Goal: Transaction & Acquisition: Purchase product/service

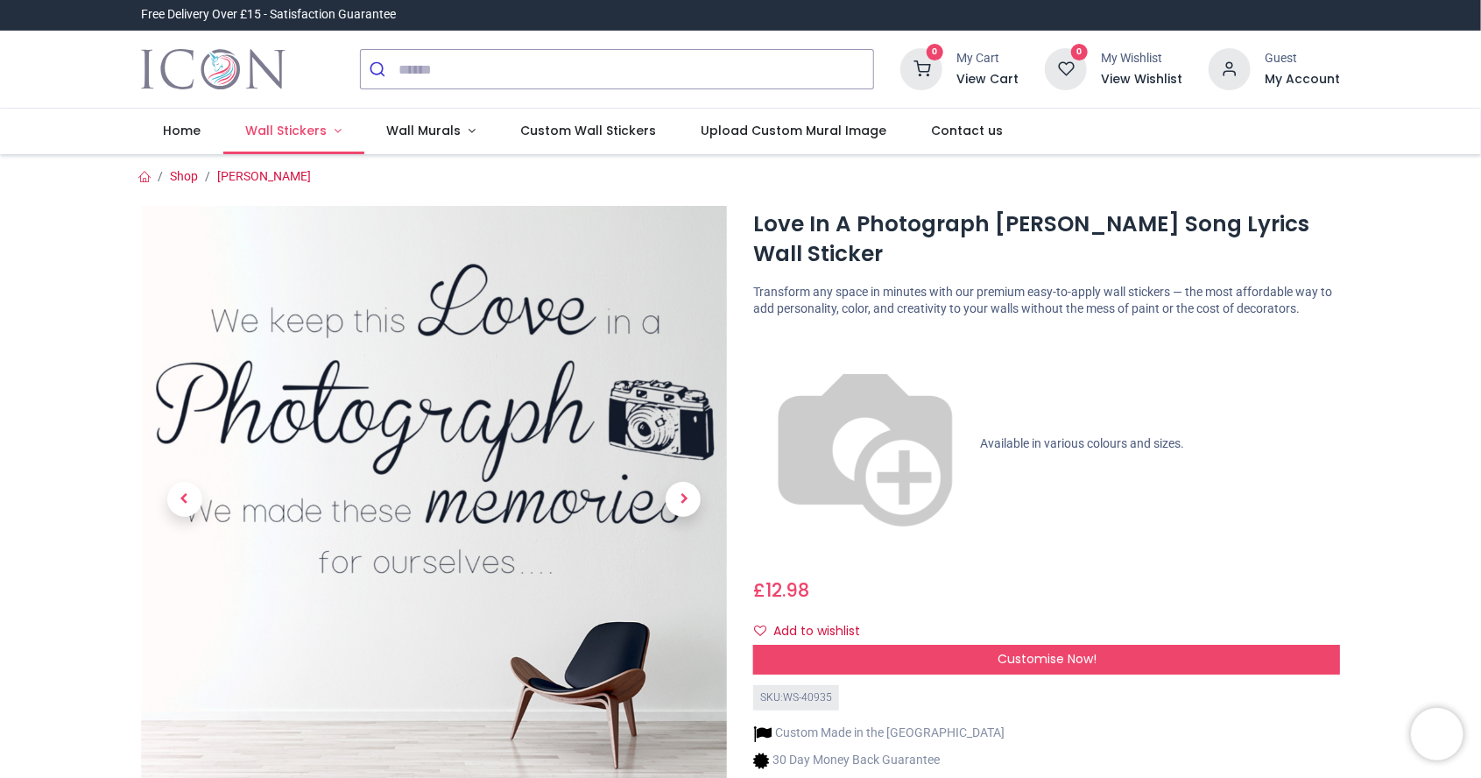
click at [303, 141] on link "Wall Stickers" at bounding box center [293, 132] width 141 height 46
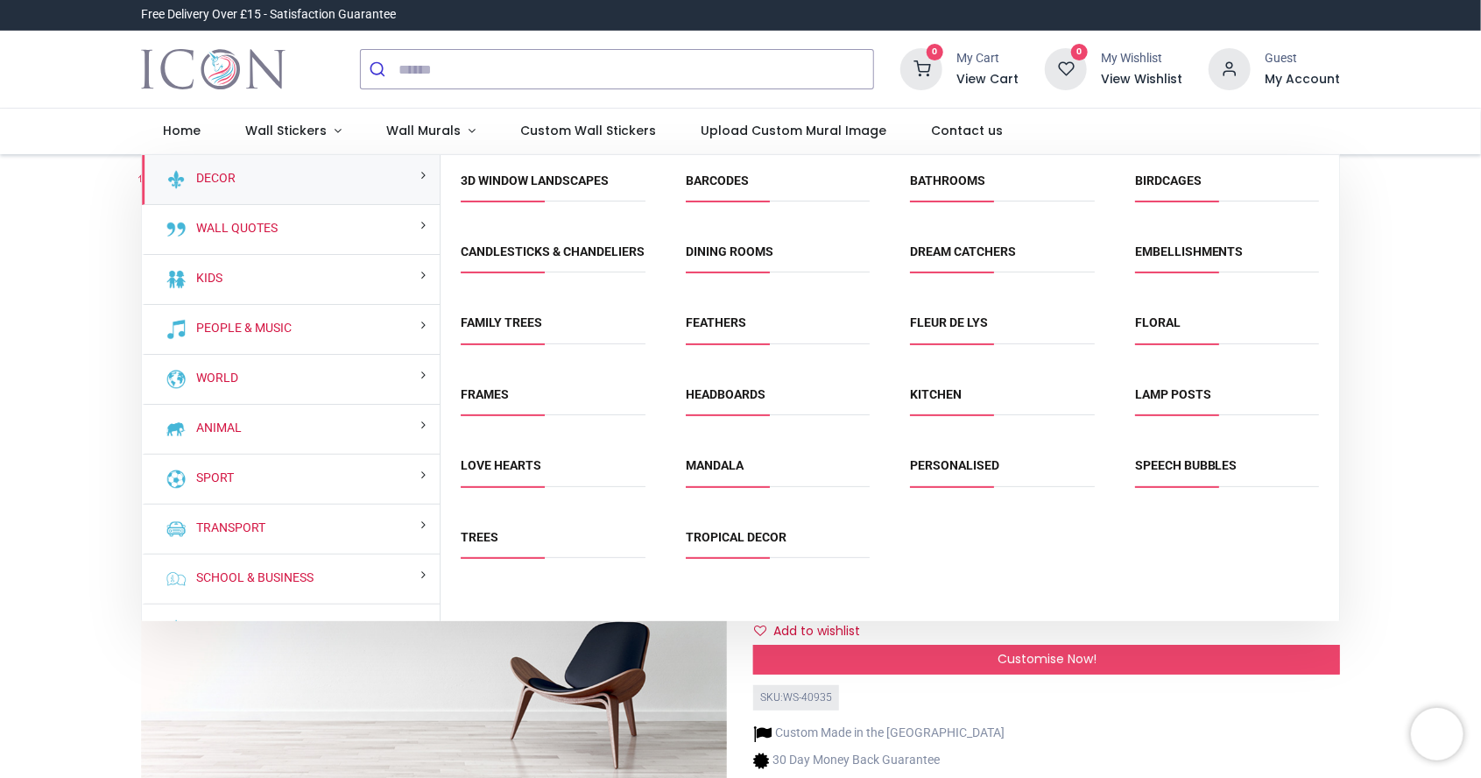
click at [295, 421] on div "Animal" at bounding box center [291, 430] width 299 height 50
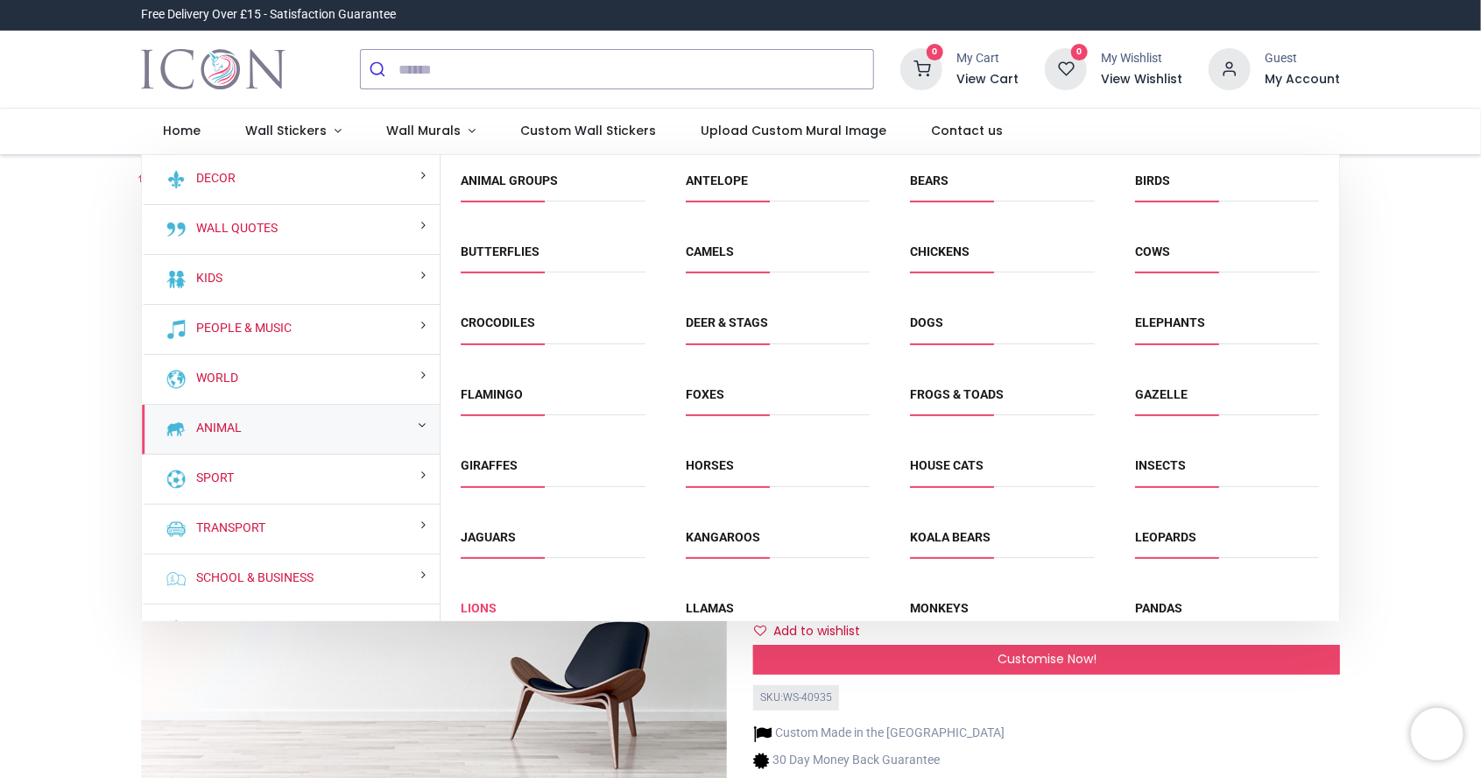
click at [490, 603] on link "Lions" at bounding box center [480, 608] width 36 height 14
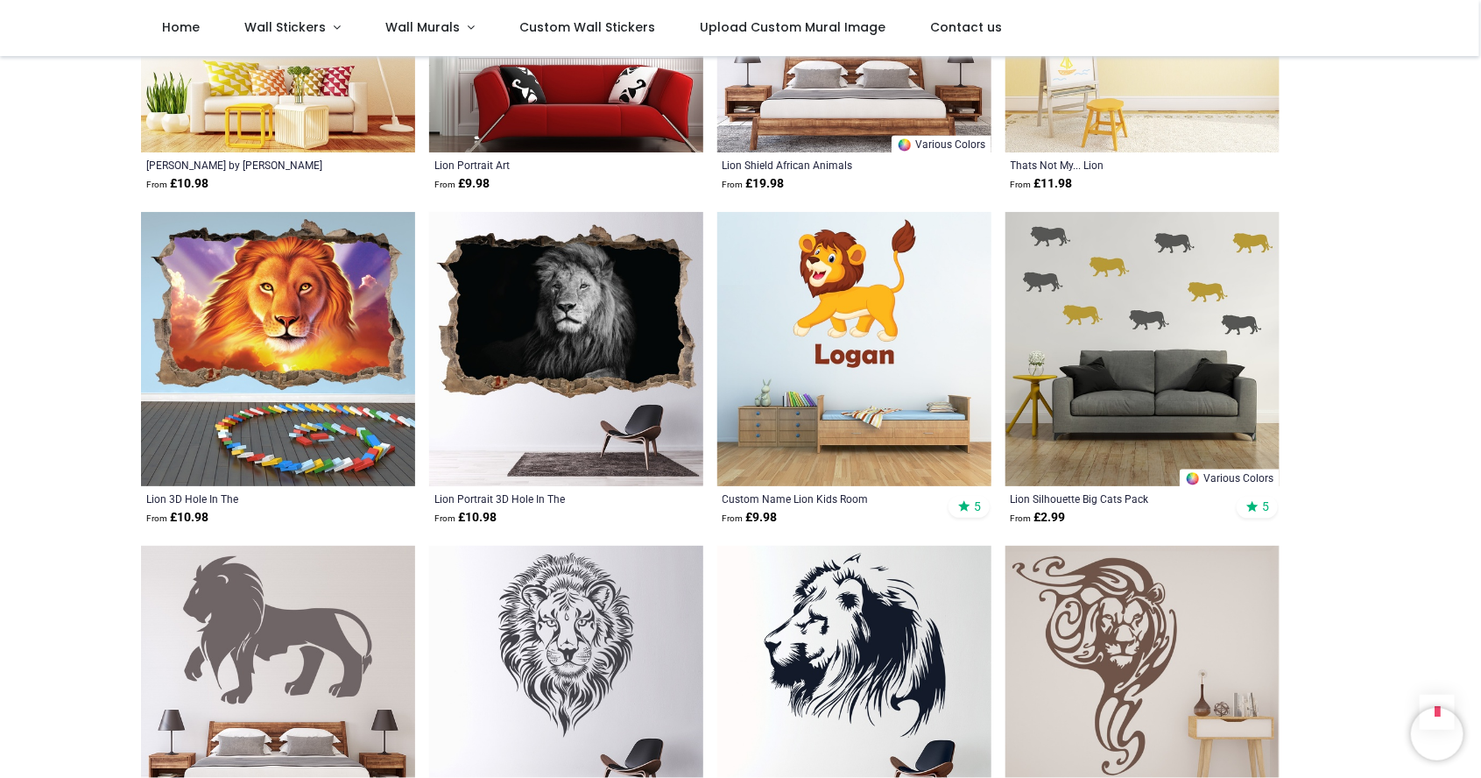
scroll to position [1864, 0]
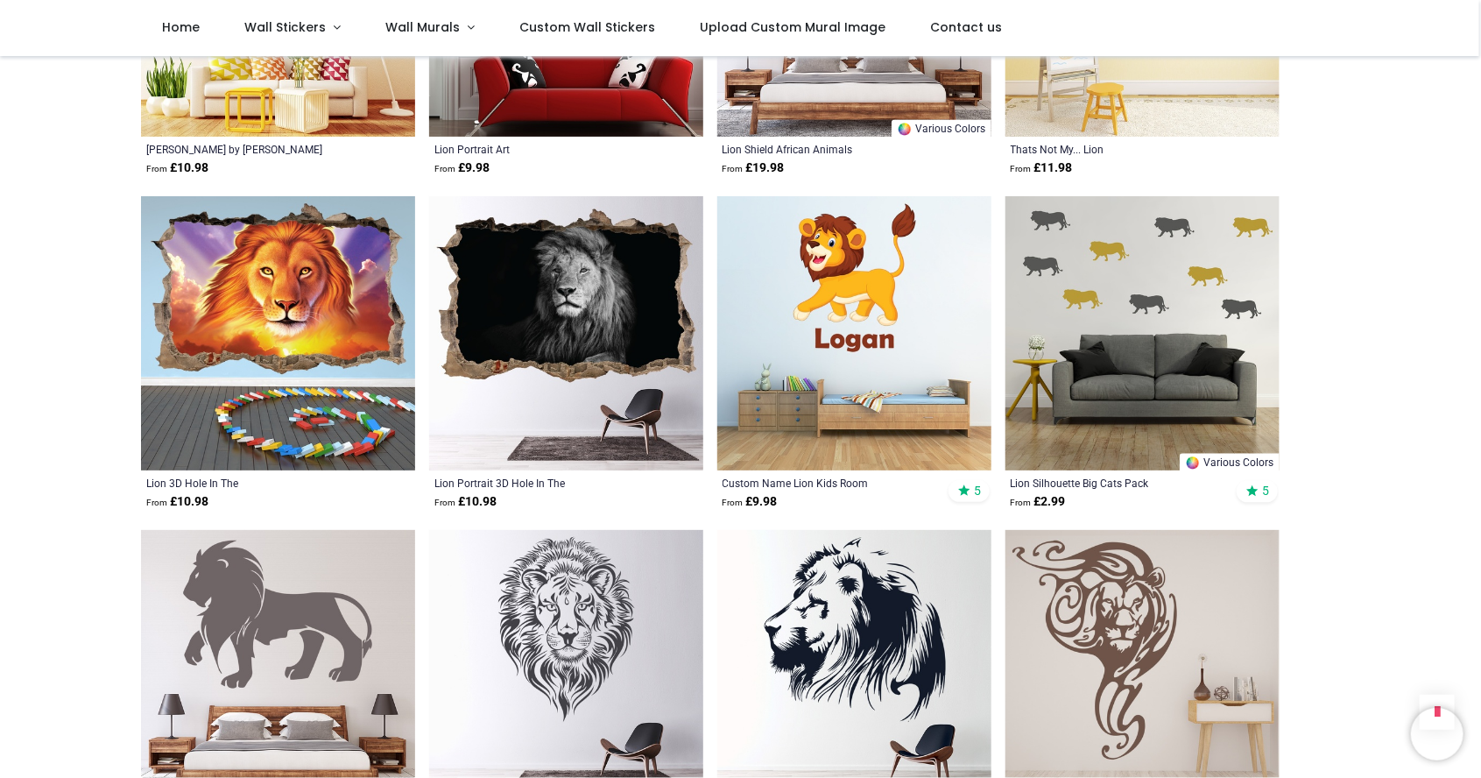
scroll to position [1873, 0]
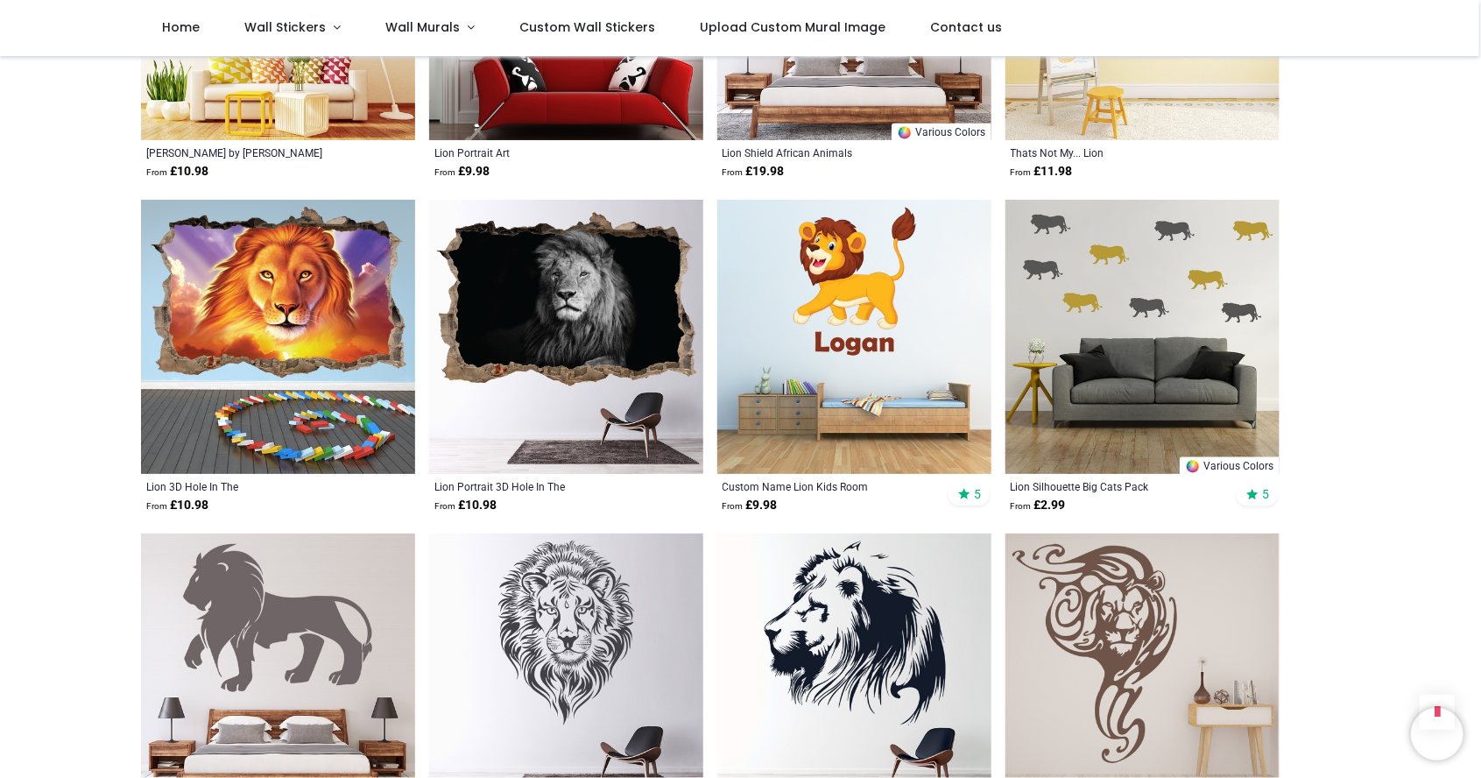
click at [607, 359] on img at bounding box center [566, 337] width 274 height 274
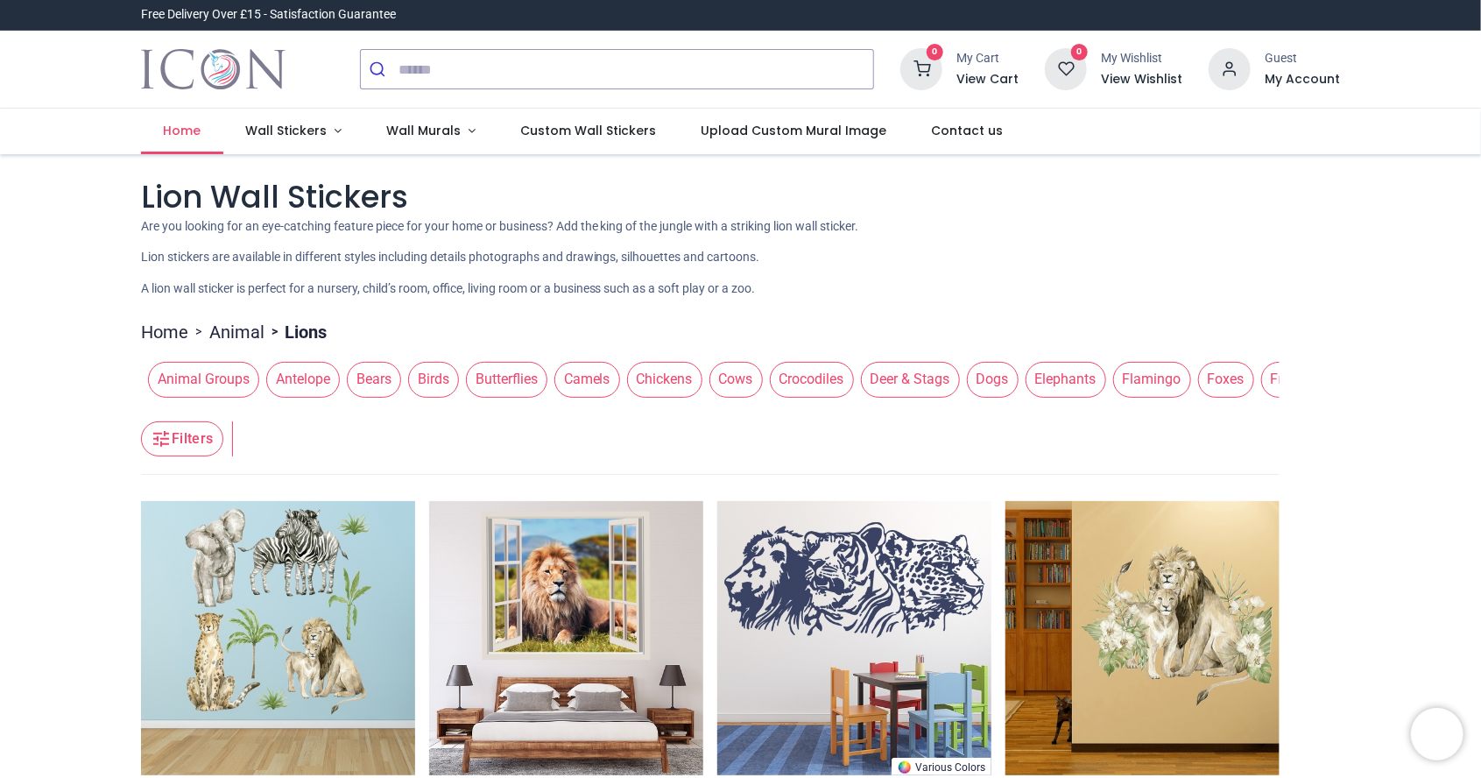
click at [194, 134] on span "Home" at bounding box center [182, 131] width 38 height 18
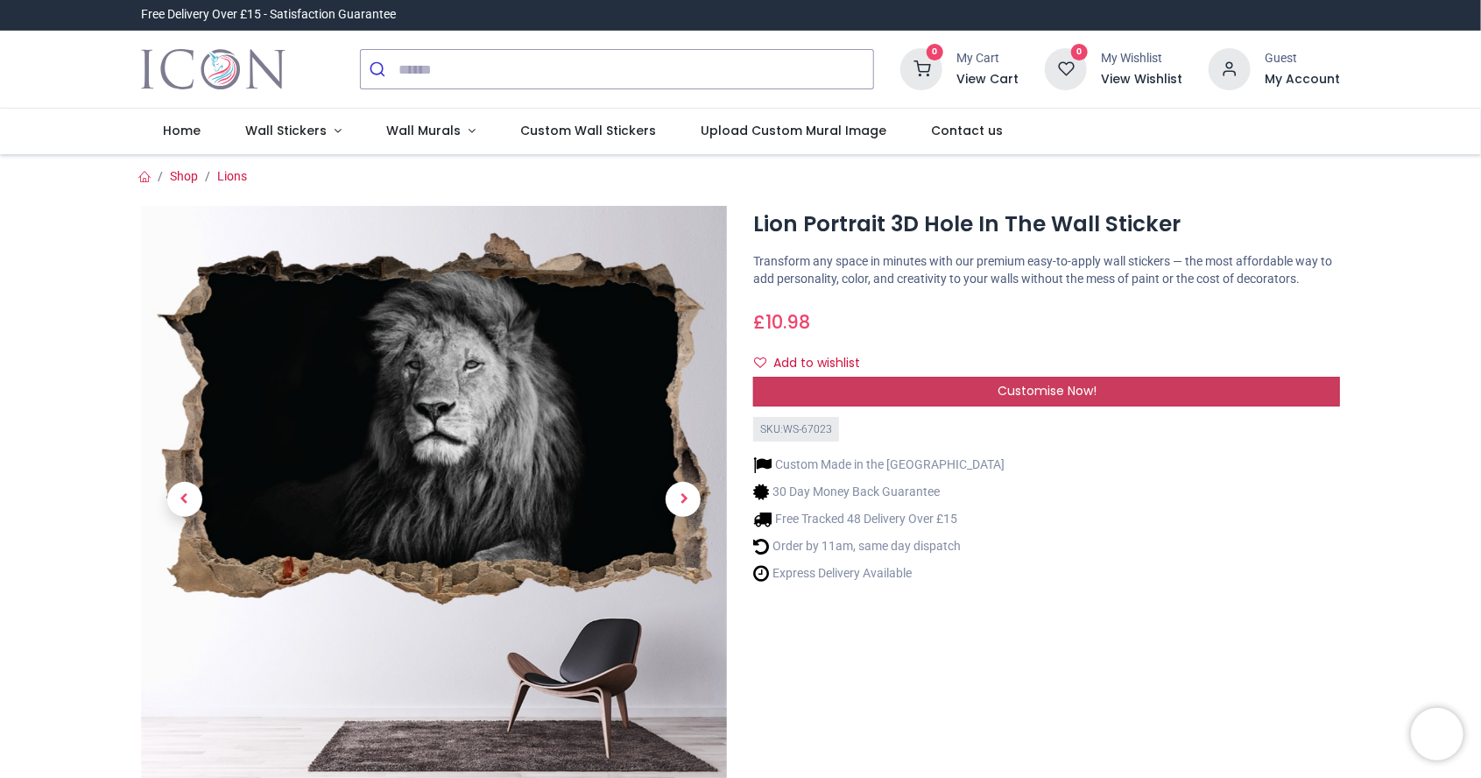
click at [1132, 392] on div "Customise Now!" at bounding box center [1046, 392] width 587 height 30
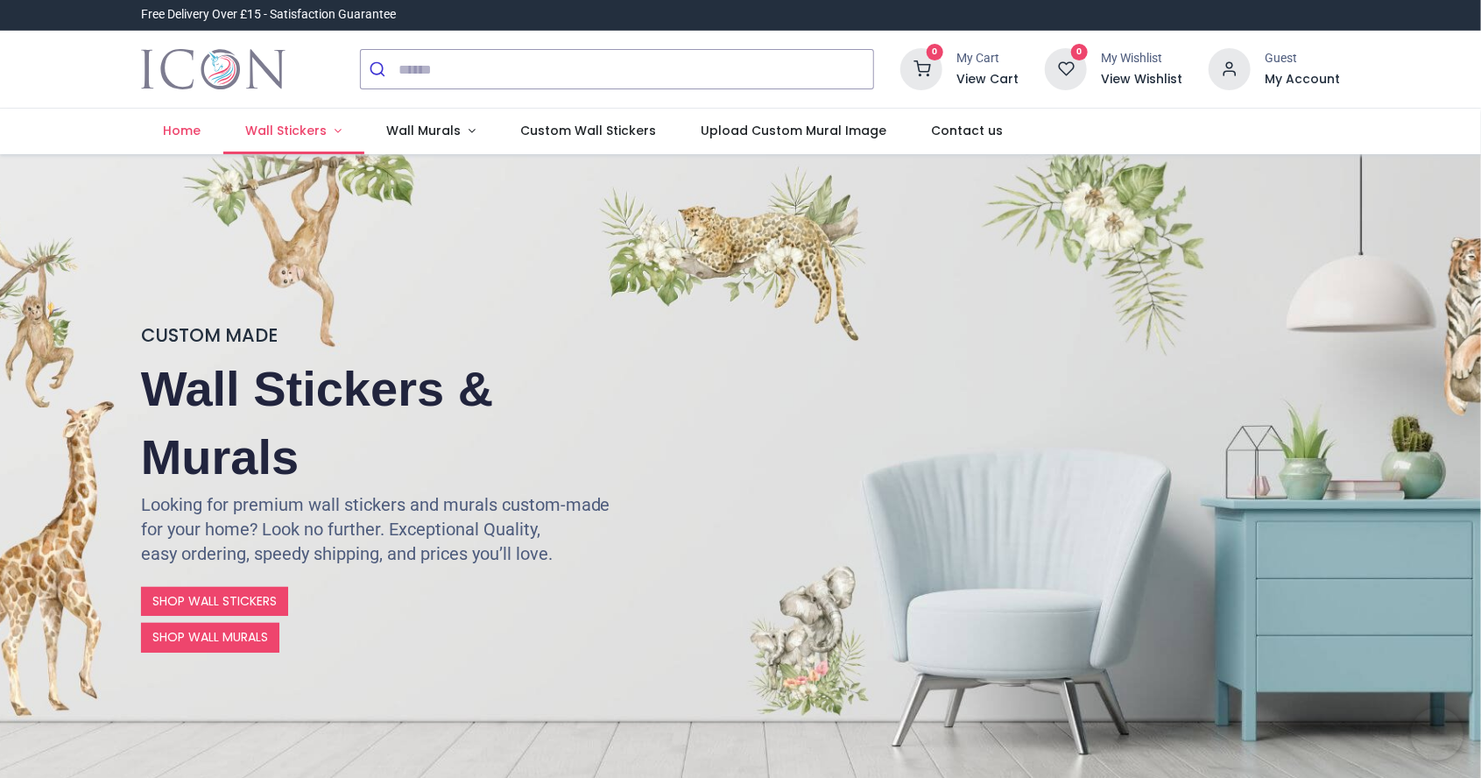
click at [300, 127] on span "Wall Stickers" at bounding box center [285, 131] width 81 height 18
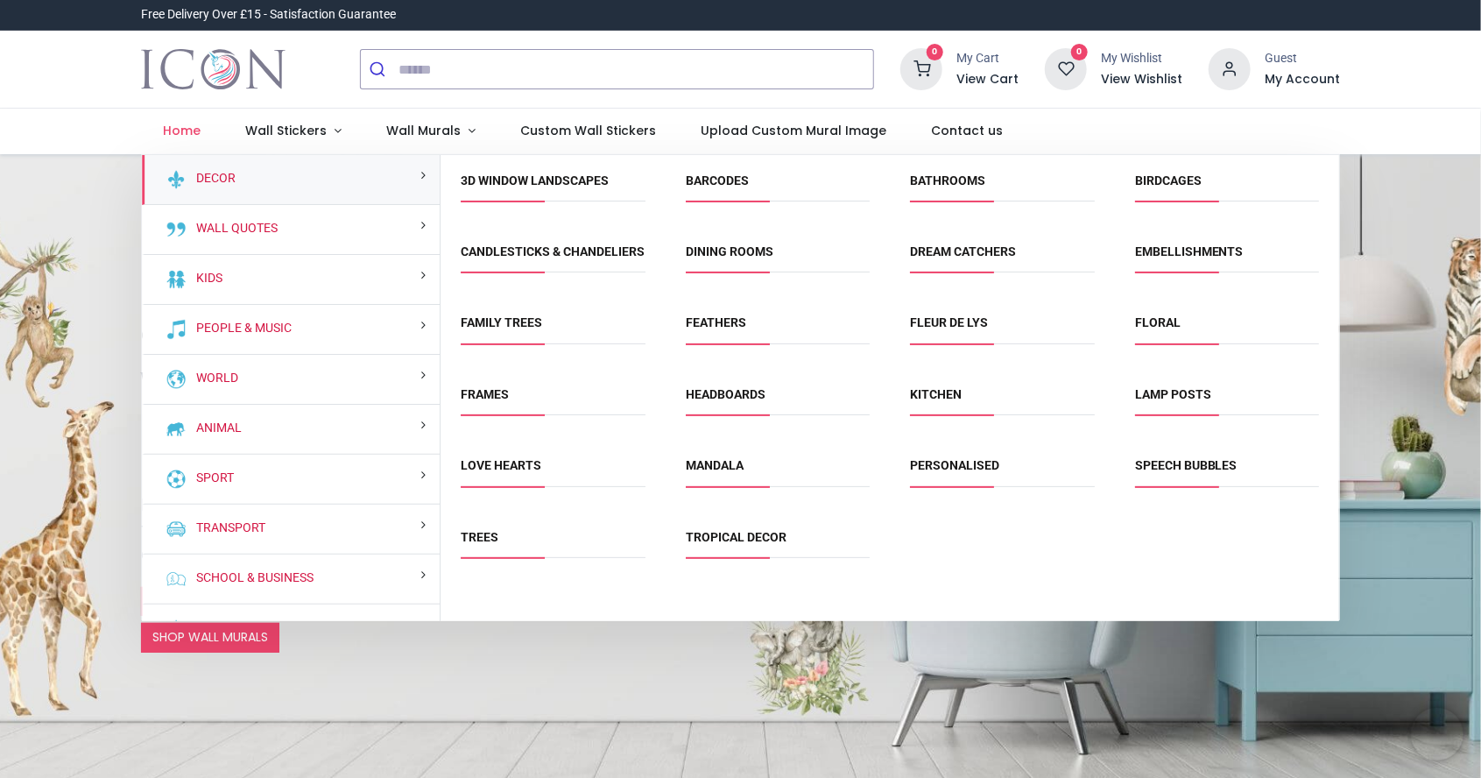
click at [337, 224] on div "Wall Quotes" at bounding box center [291, 230] width 299 height 50
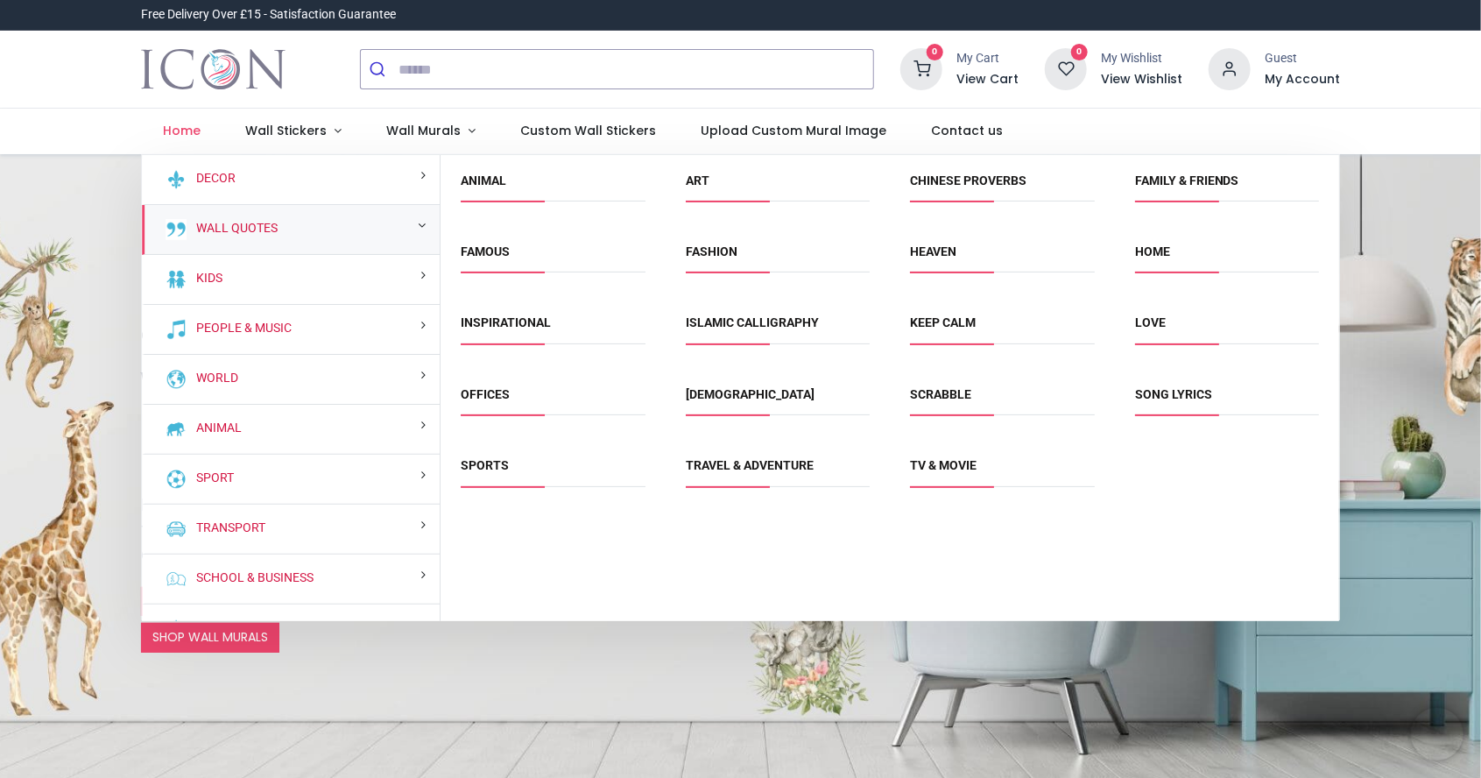
click at [309, 221] on div "Wall Quotes" at bounding box center [291, 230] width 299 height 50
click at [971, 318] on link "Keep Calm" at bounding box center [943, 322] width 66 height 14
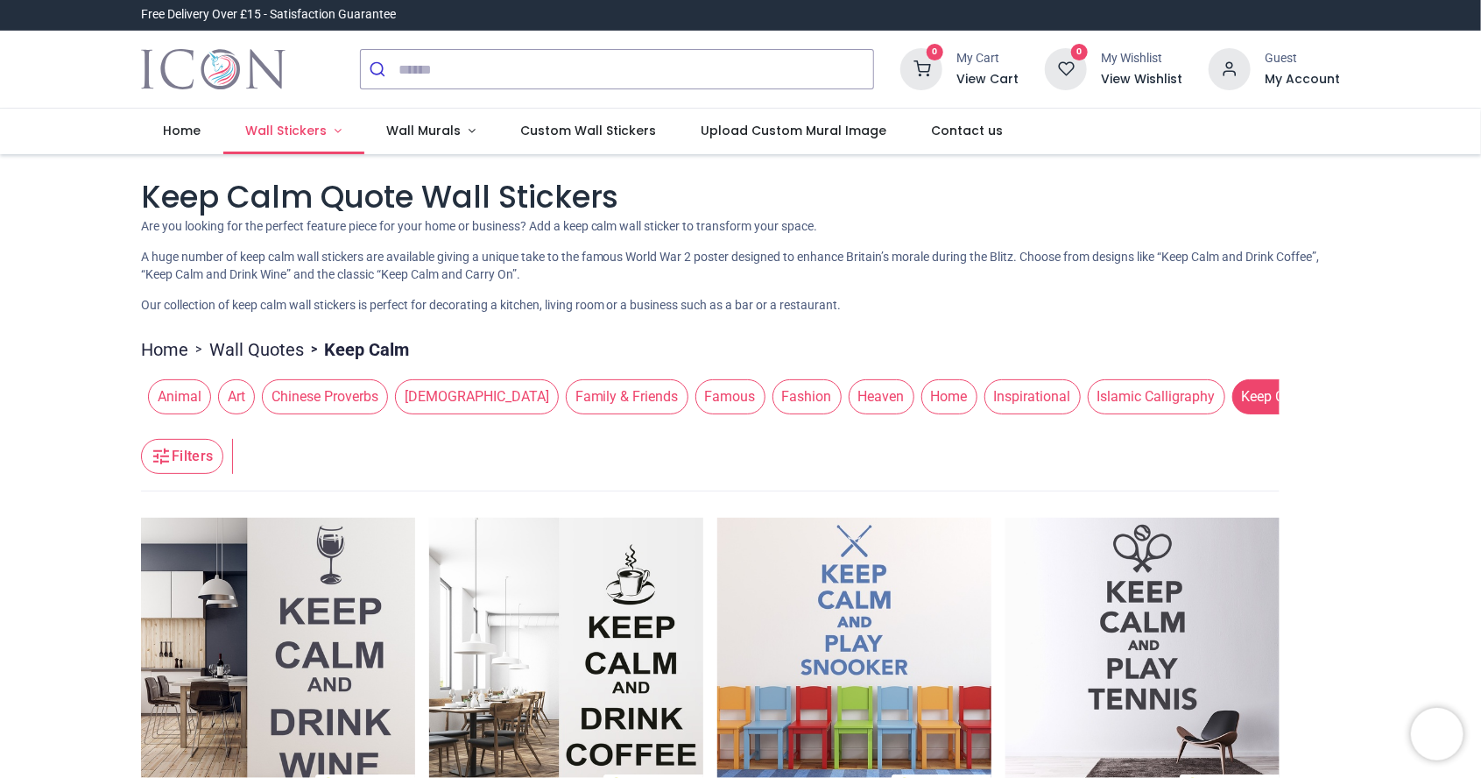
click at [308, 136] on span "Wall Stickers" at bounding box center [285, 131] width 81 height 18
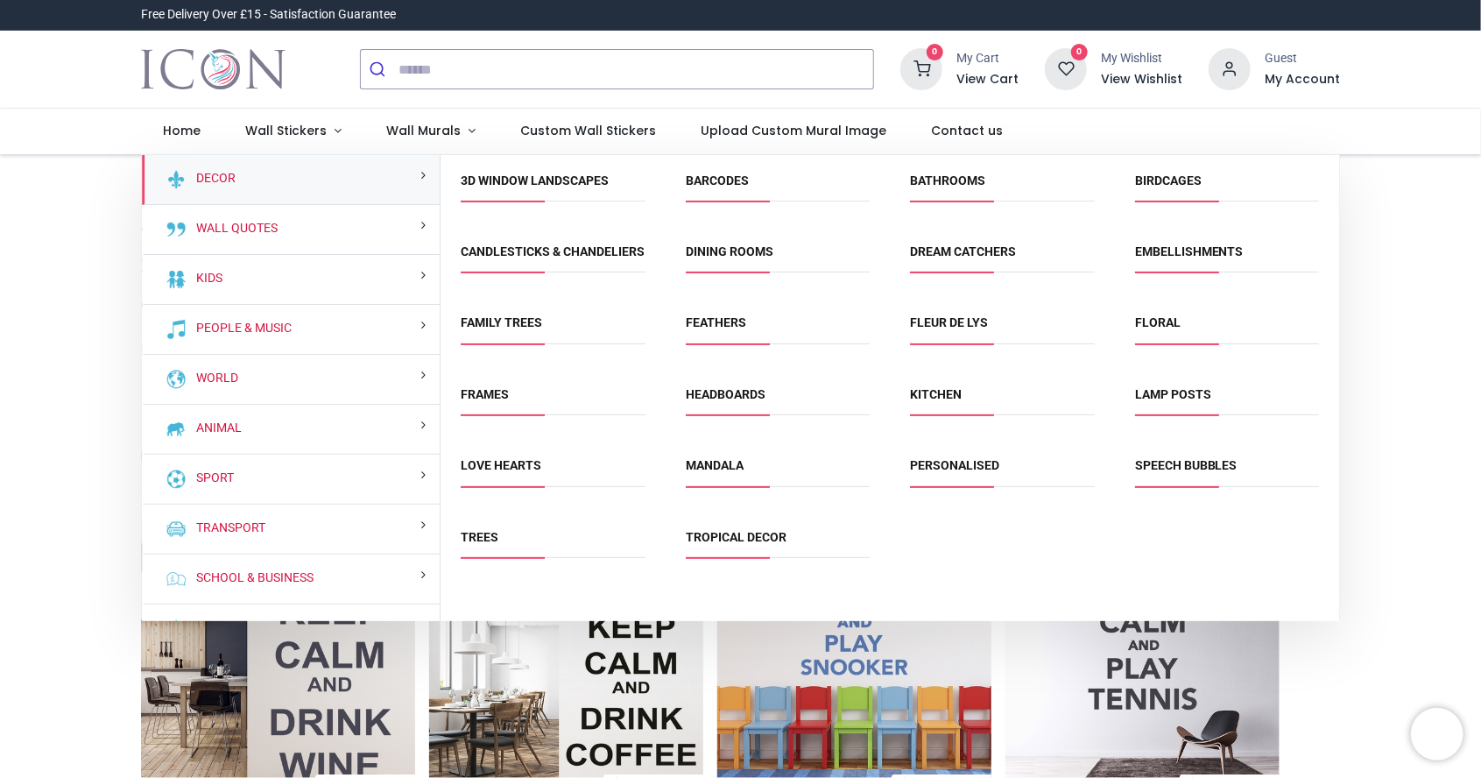
click at [359, 235] on div "Wall Quotes" at bounding box center [291, 230] width 299 height 50
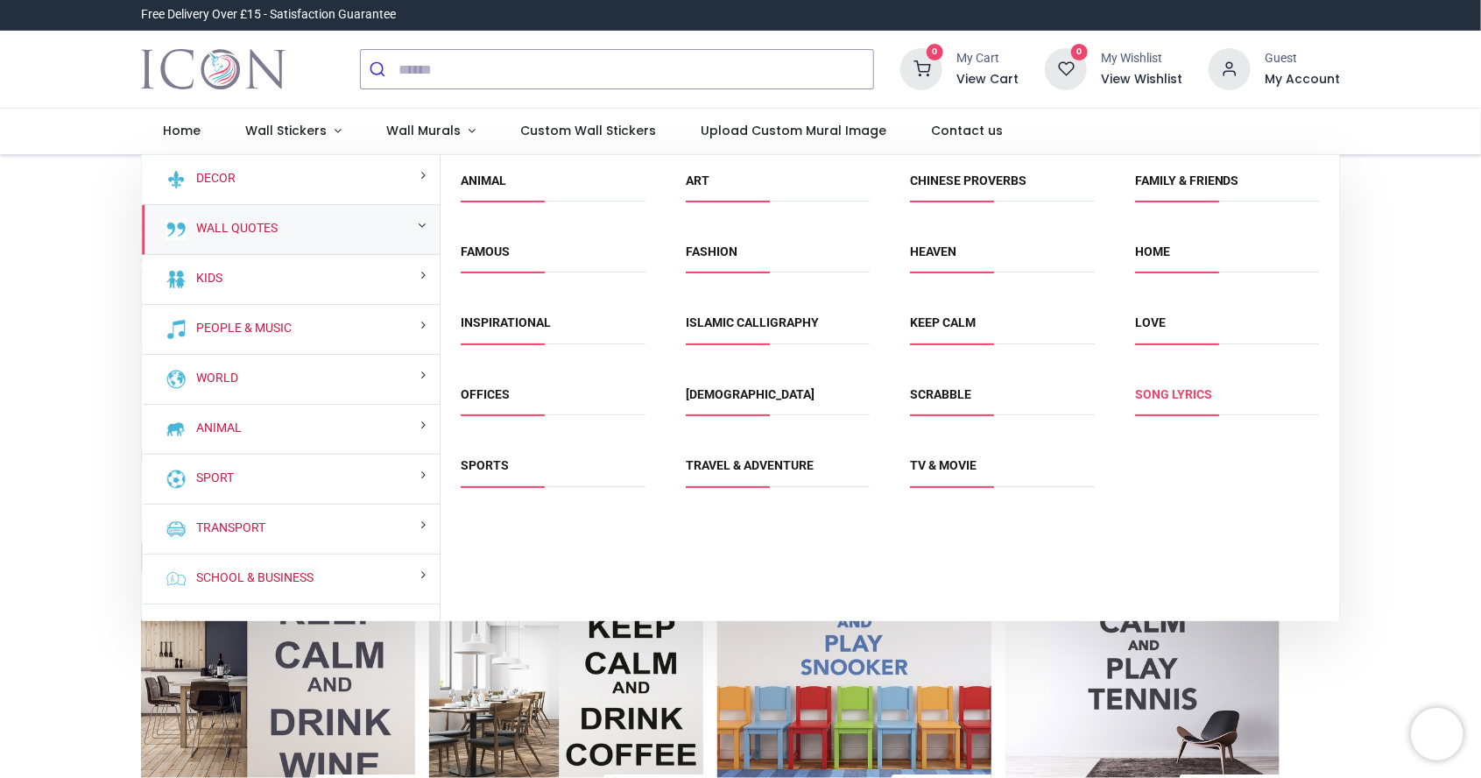
click at [1185, 390] on link "Song Lyrics" at bounding box center [1173, 394] width 77 height 14
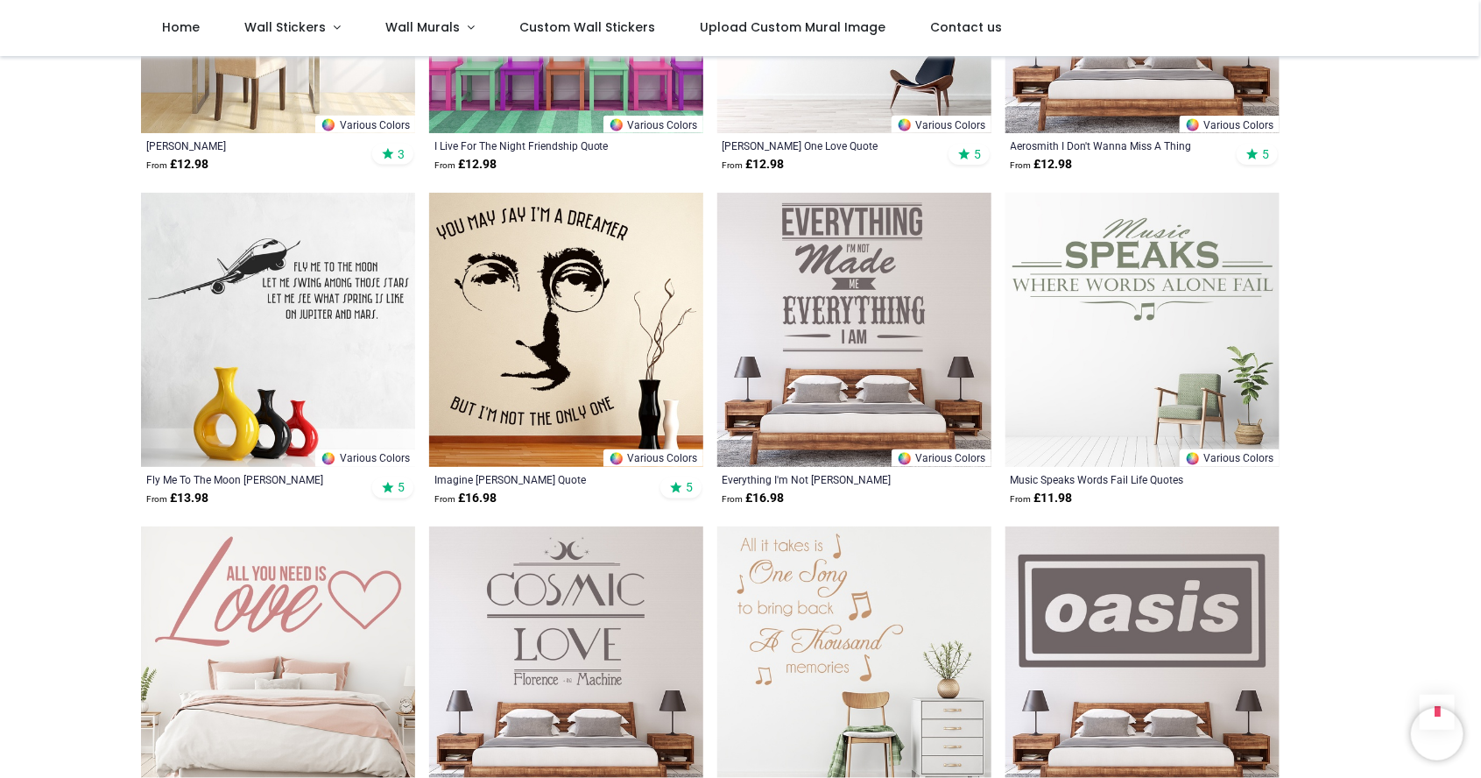
scroll to position [1571, 0]
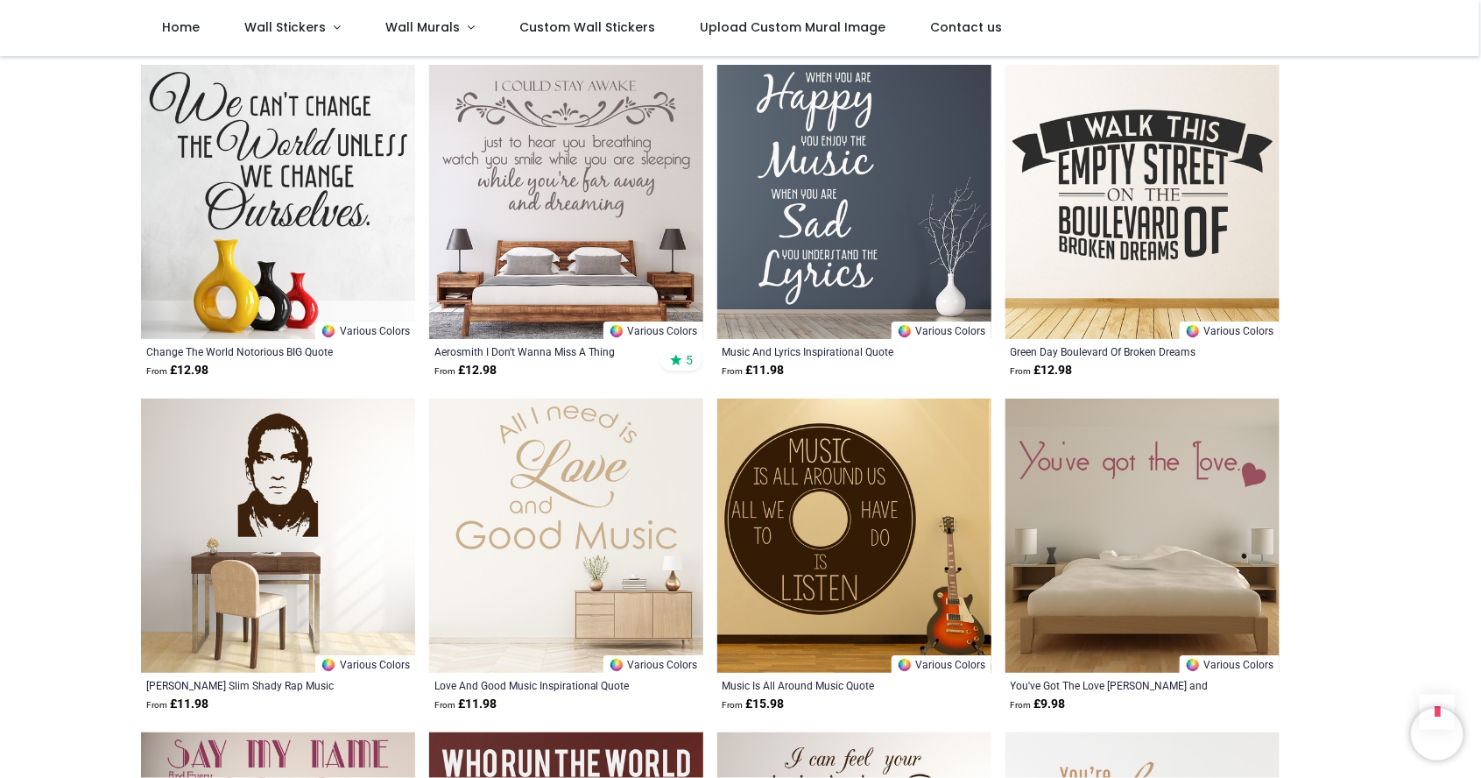
scroll to position [3027, 0]
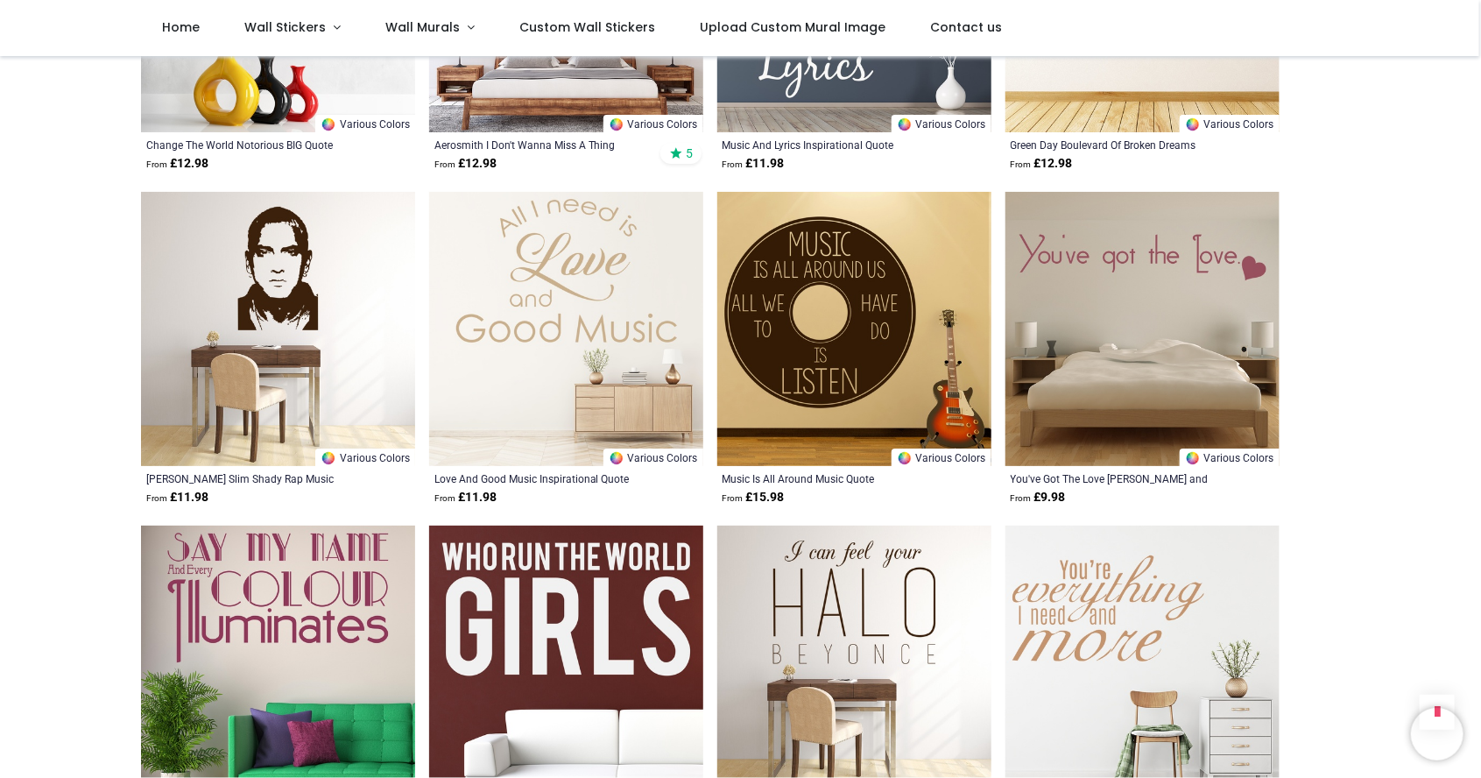
click at [1136, 698] on img at bounding box center [1142, 663] width 274 height 274
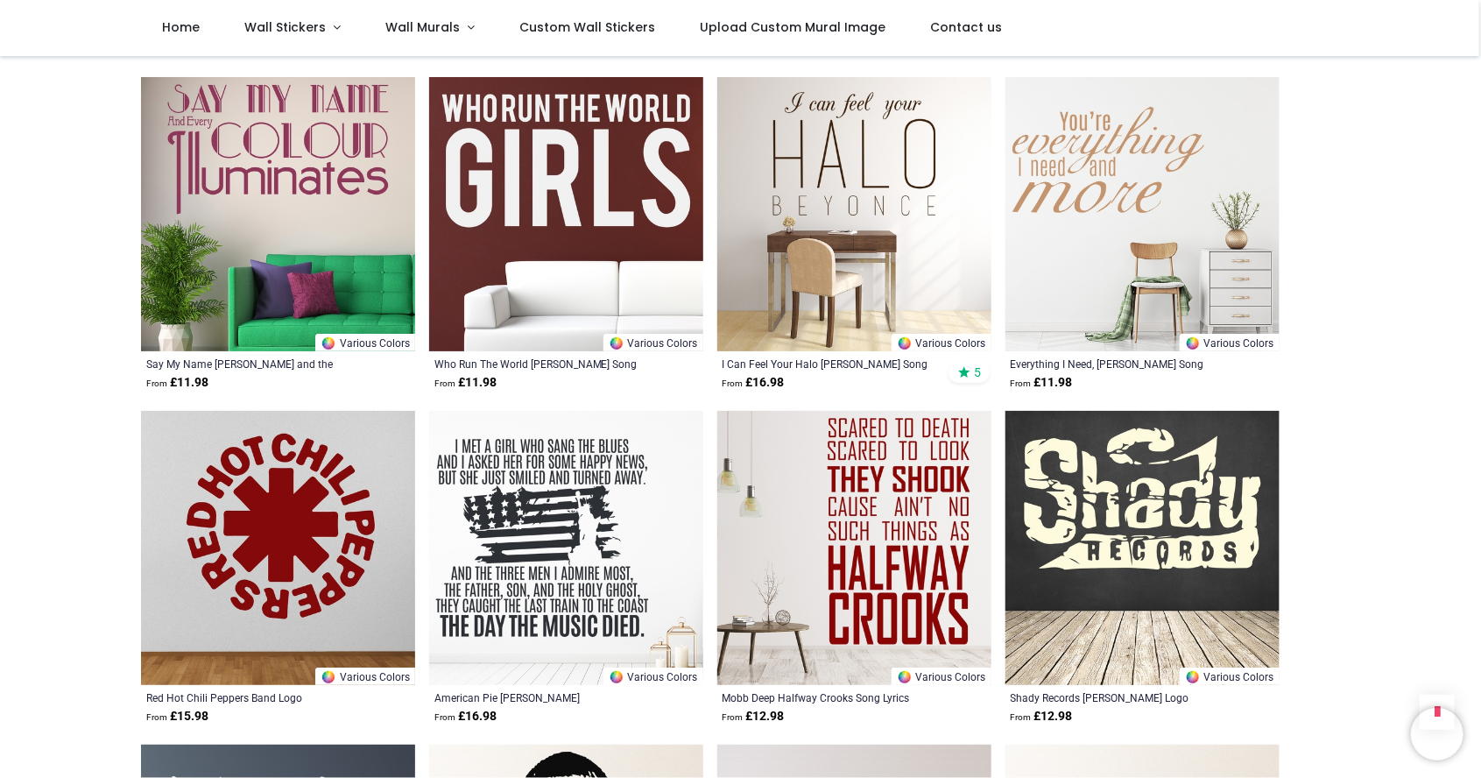
scroll to position [3680, 0]
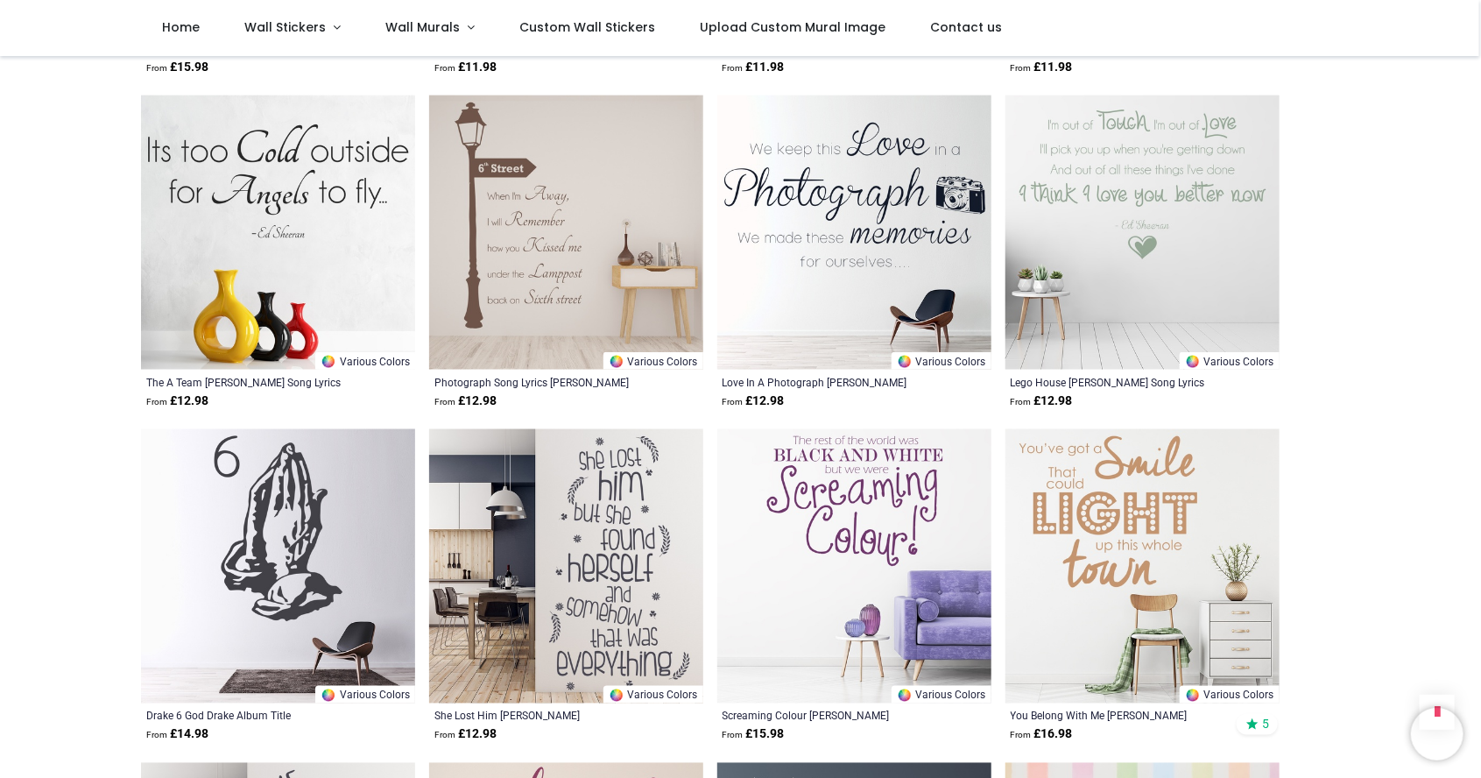
scroll to position [4670, 0]
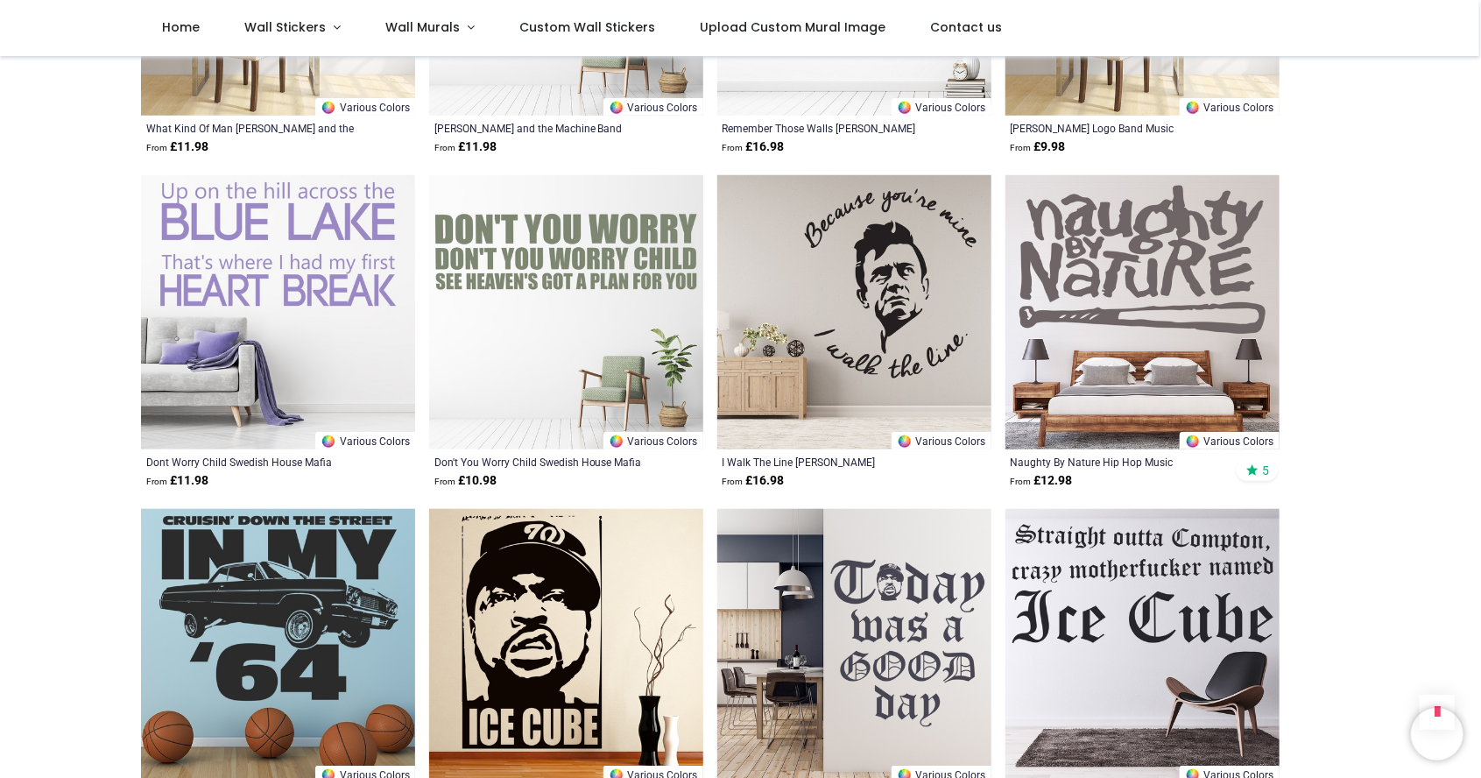
scroll to position [7588, 0]
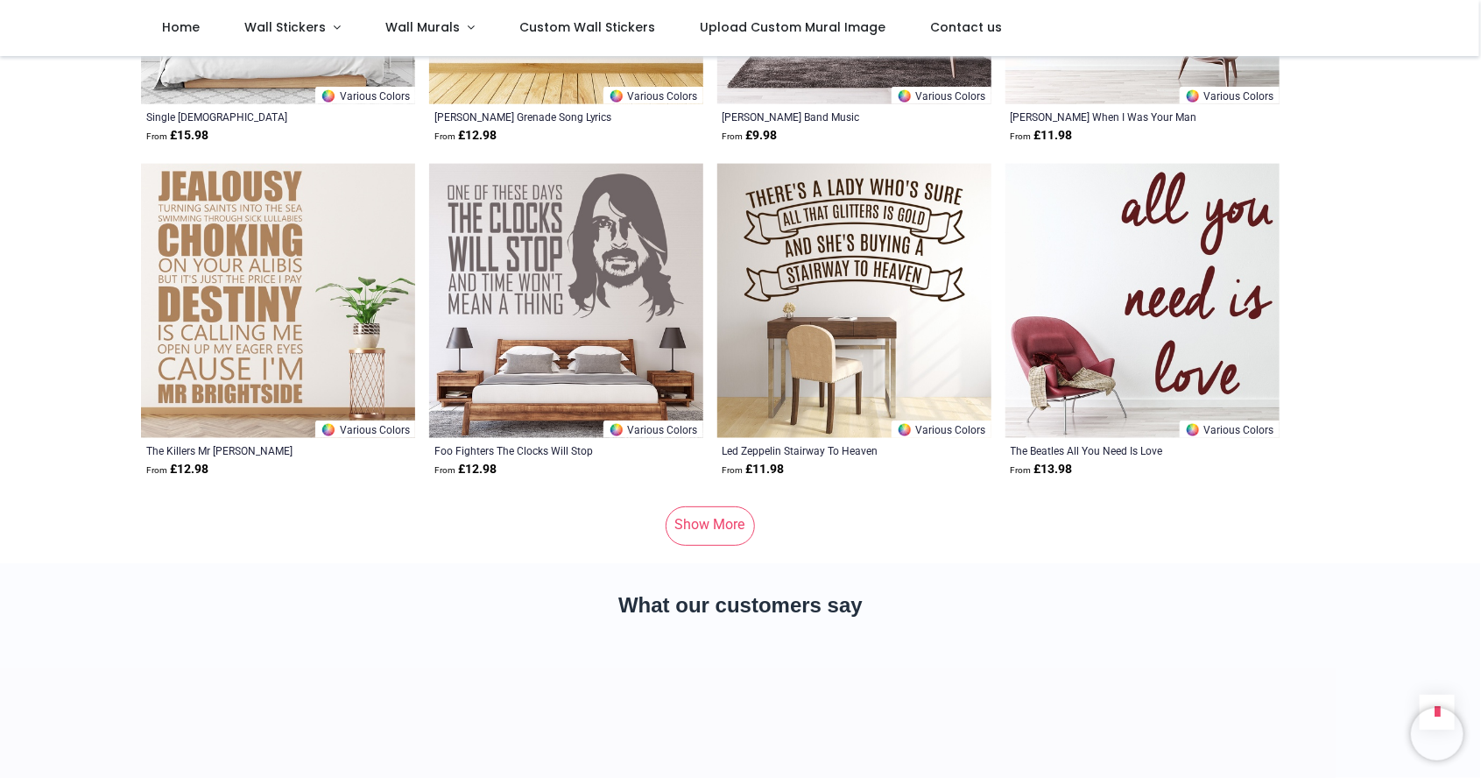
scroll to position [11608, 0]
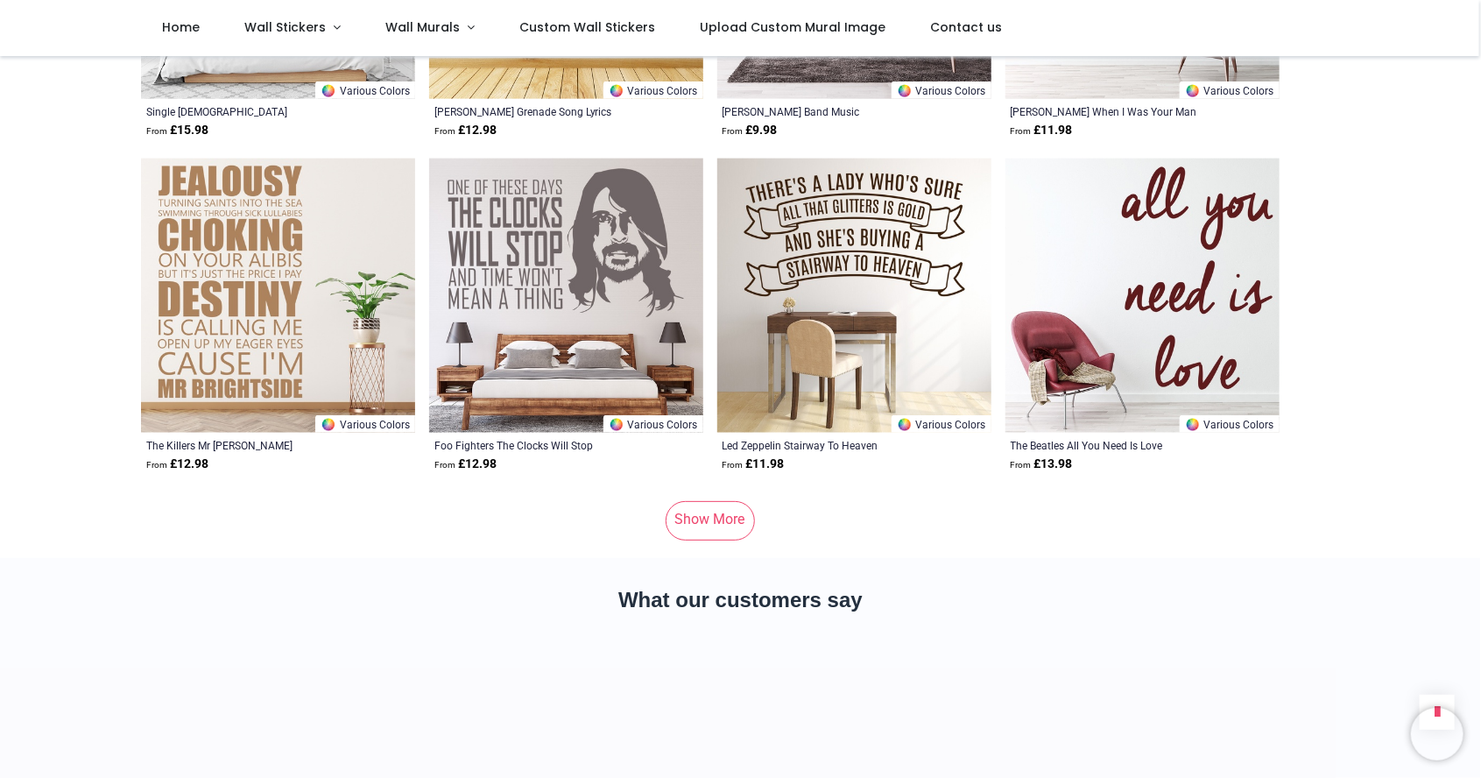
click at [727, 531] on link "Show More" at bounding box center [710, 520] width 89 height 39
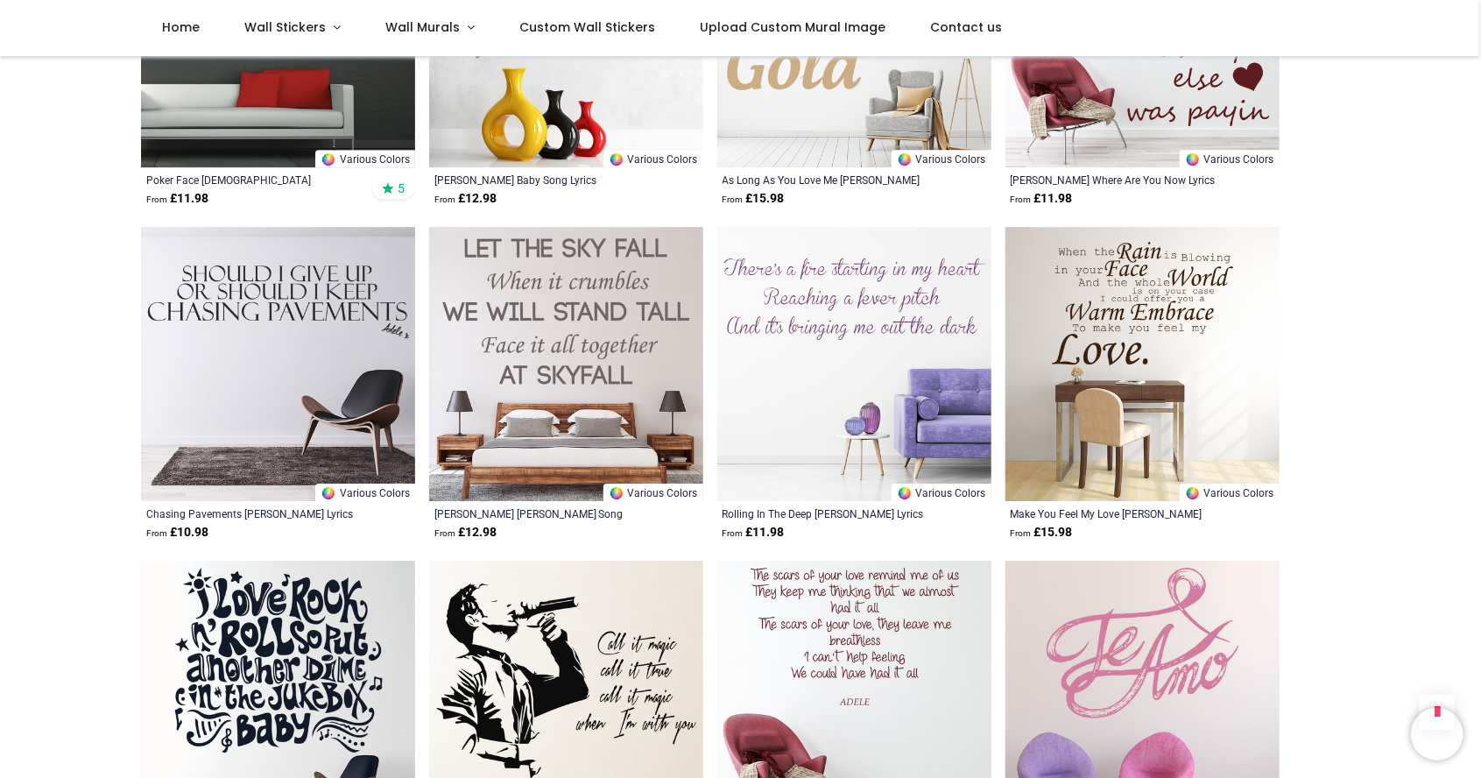
scroll to position [13216, 0]
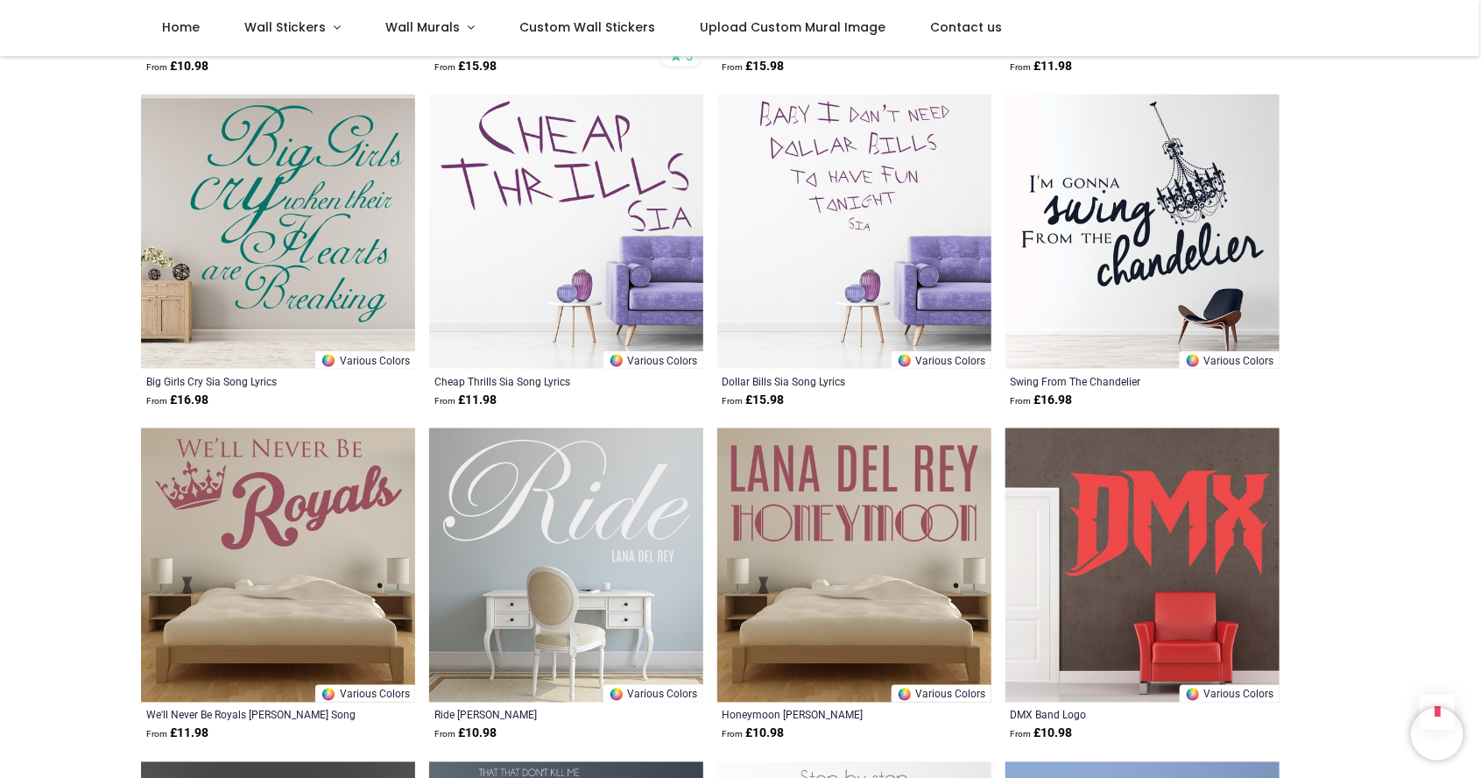
scroll to position [15010, 0]
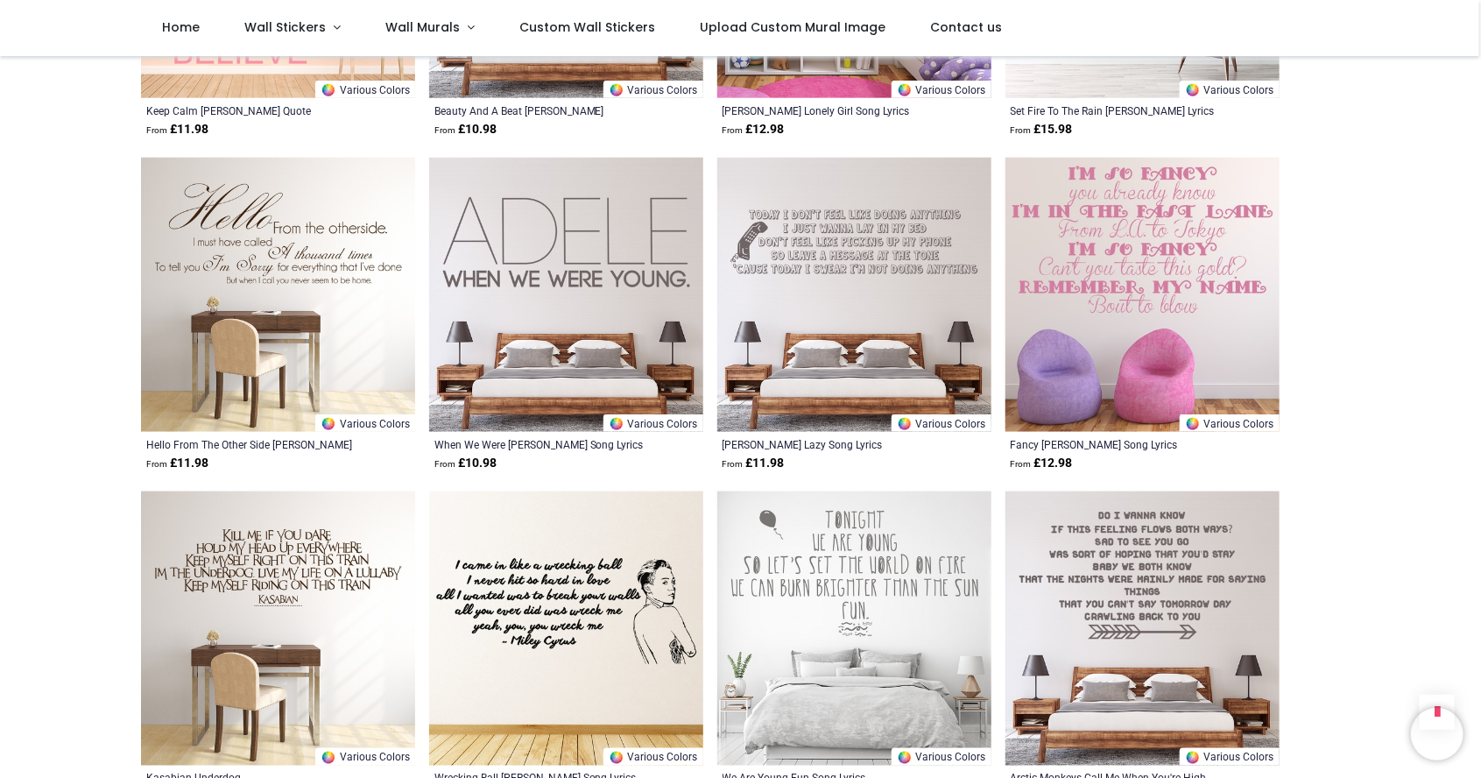
scroll to position [18284, 0]
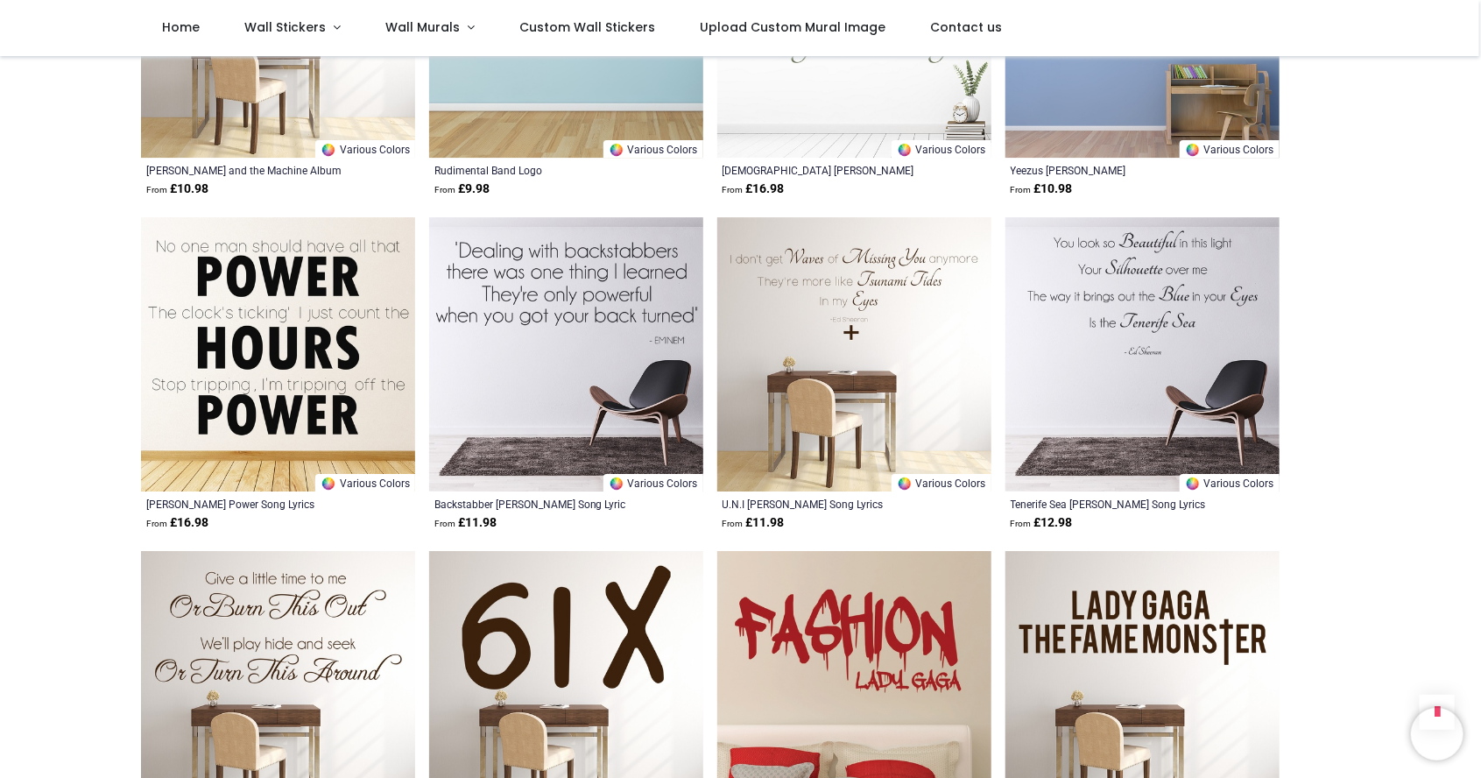
scroll to position [20226, 0]
click at [915, 414] on img at bounding box center [854, 353] width 274 height 274
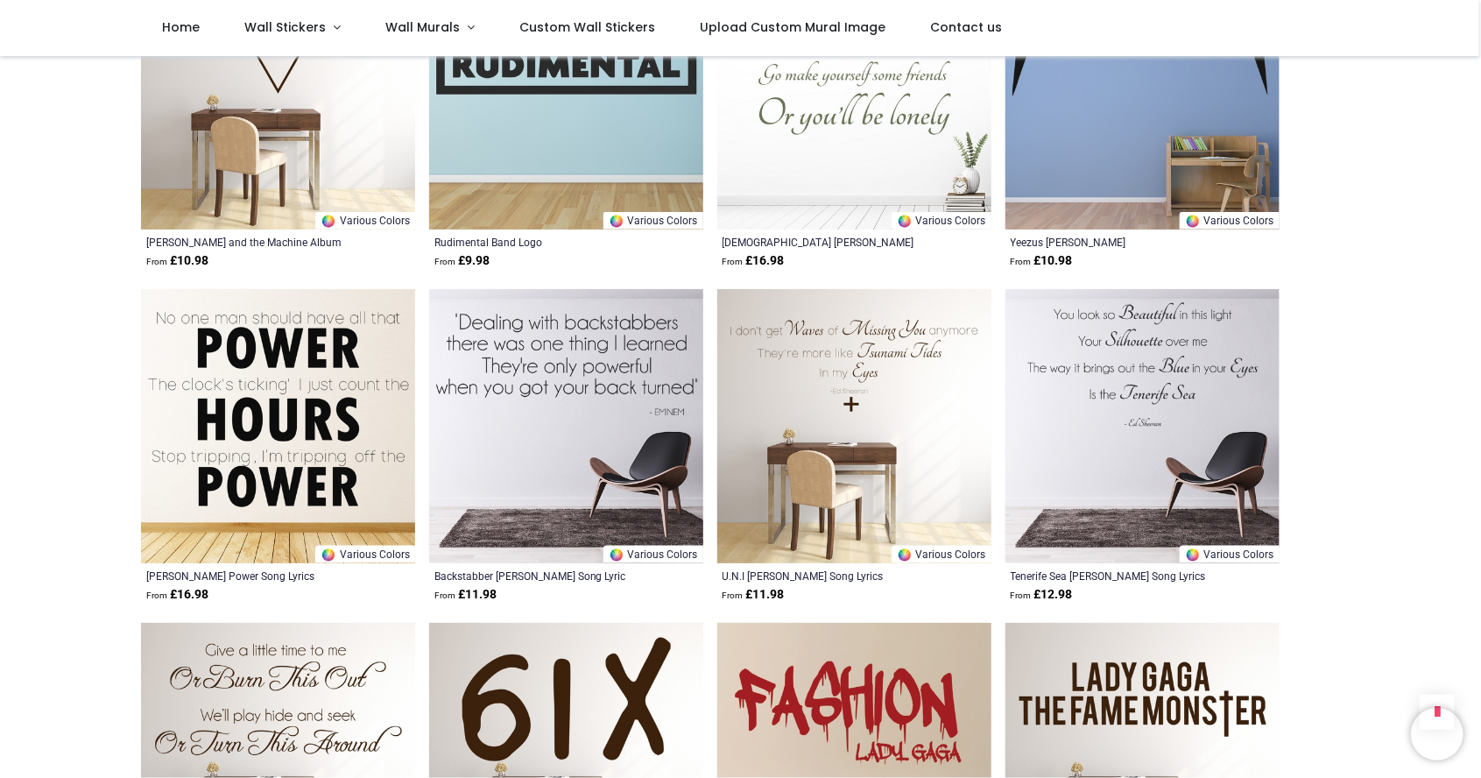
scroll to position [1514, 0]
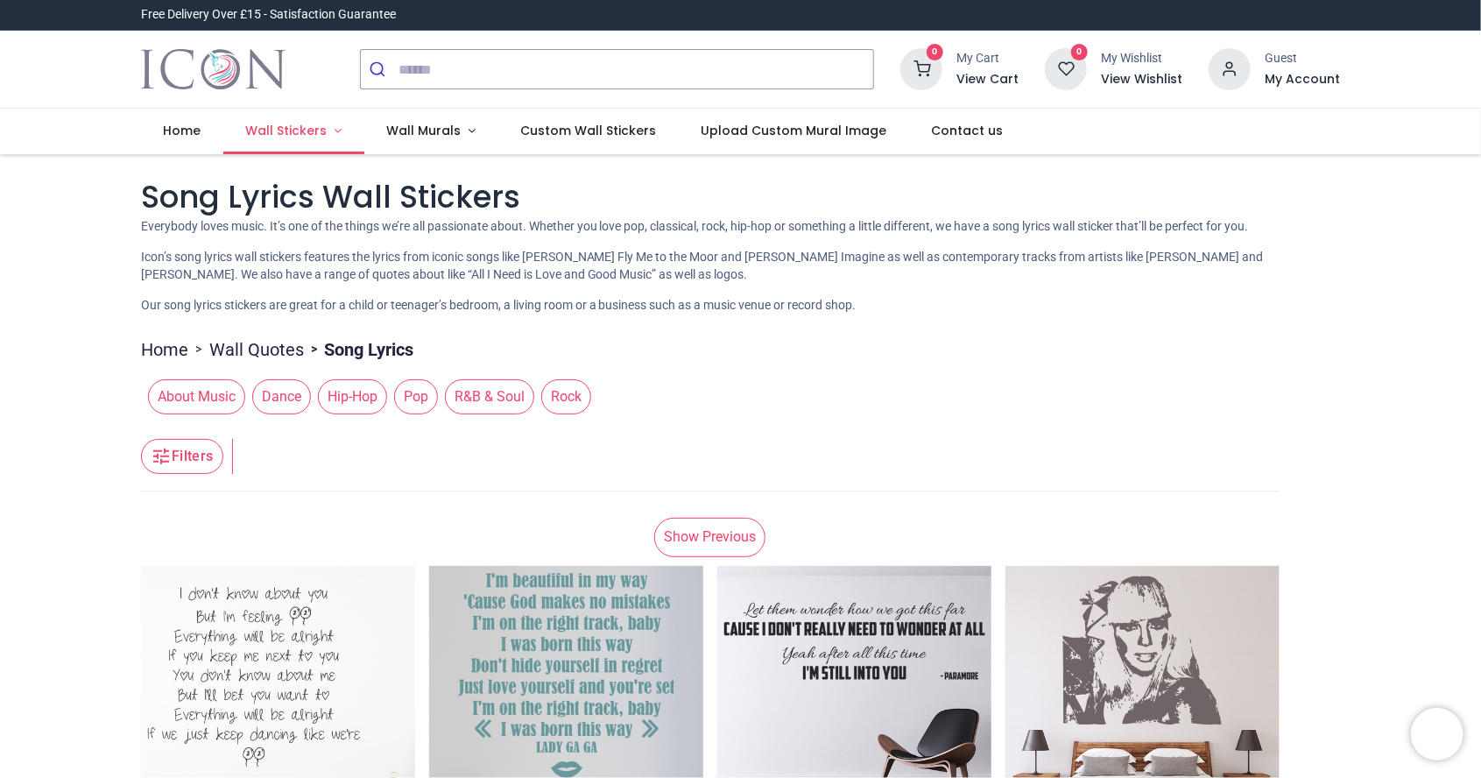
click at [292, 129] on span "Wall Stickers" at bounding box center [285, 131] width 81 height 18
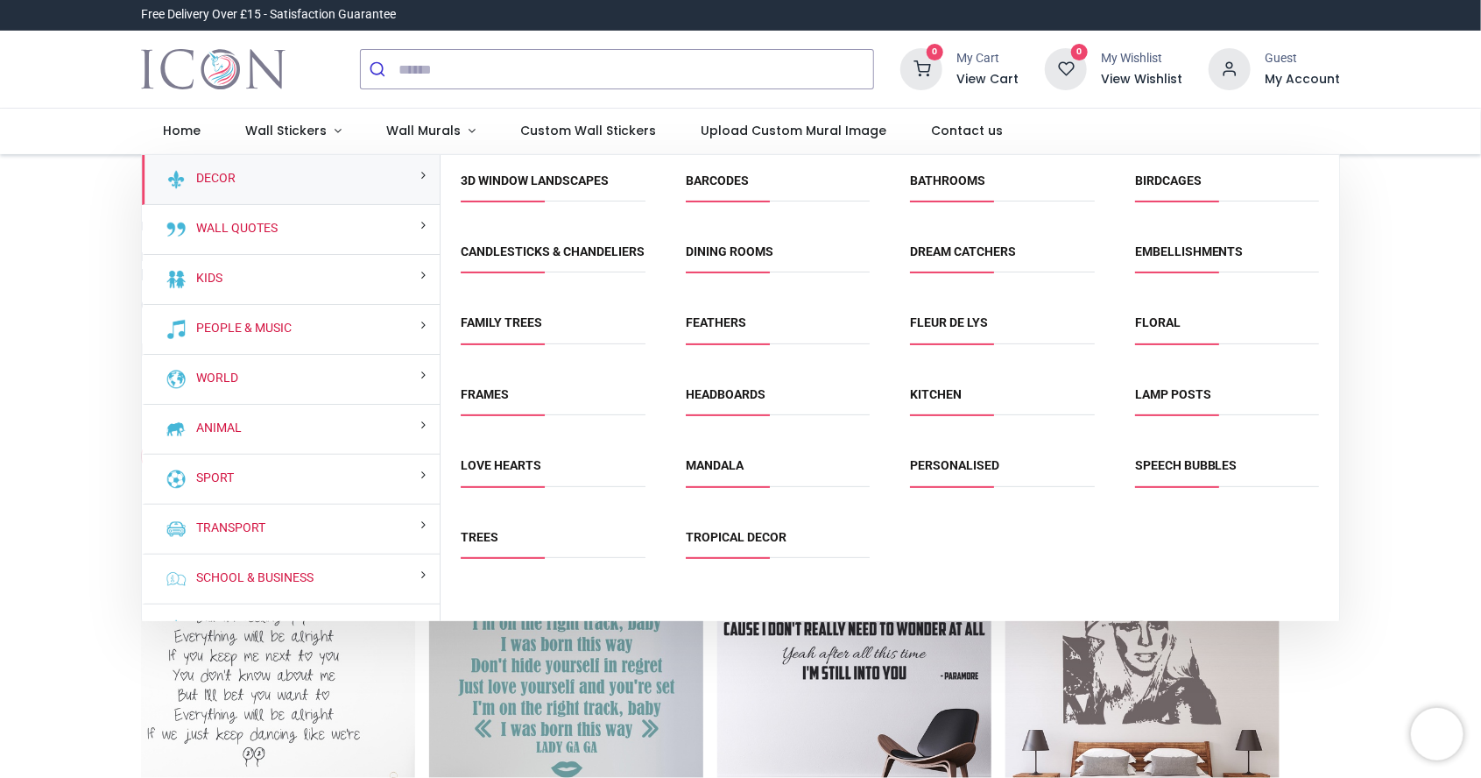
click at [356, 218] on div "Wall Quotes" at bounding box center [291, 230] width 299 height 50
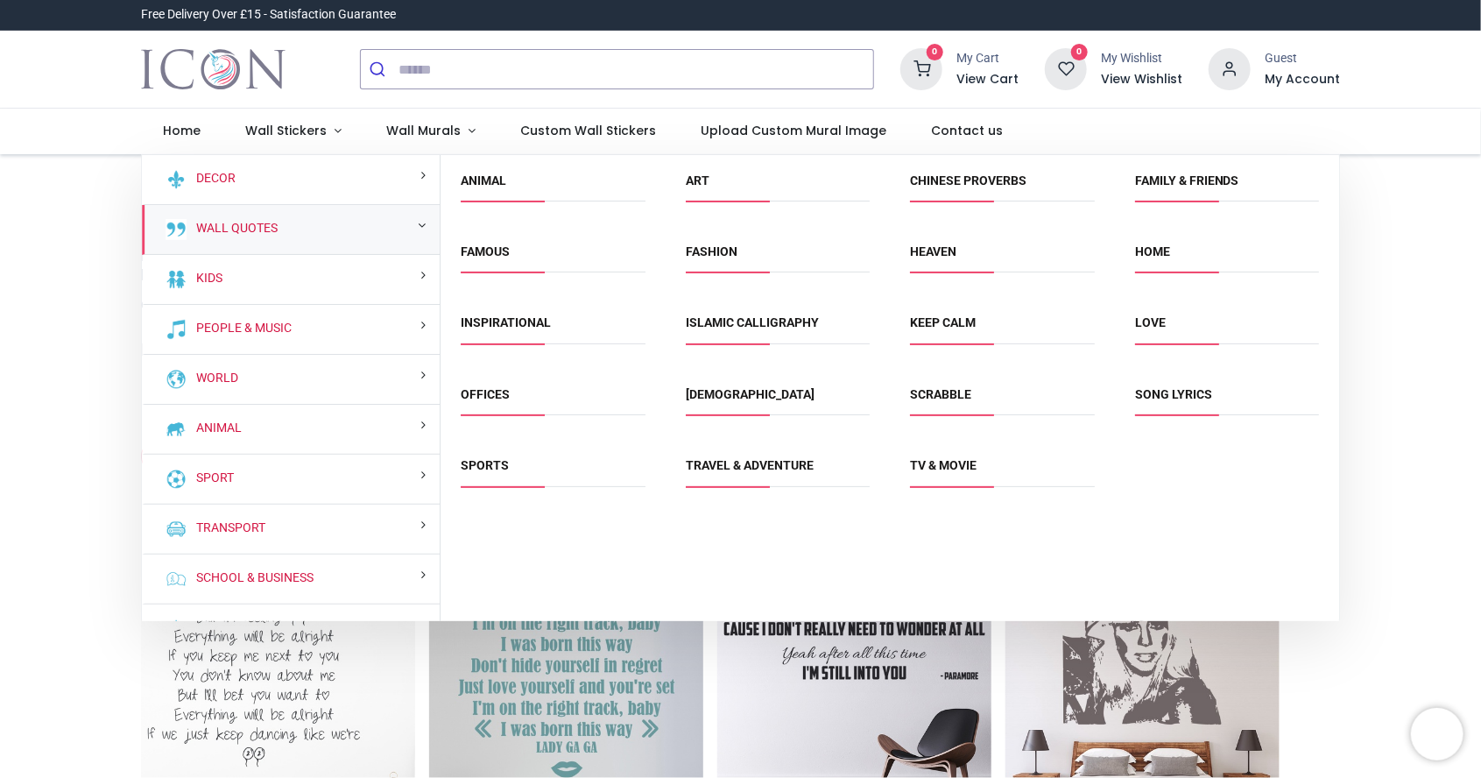
click at [1188, 255] on span "Home" at bounding box center [1227, 257] width 184 height 29
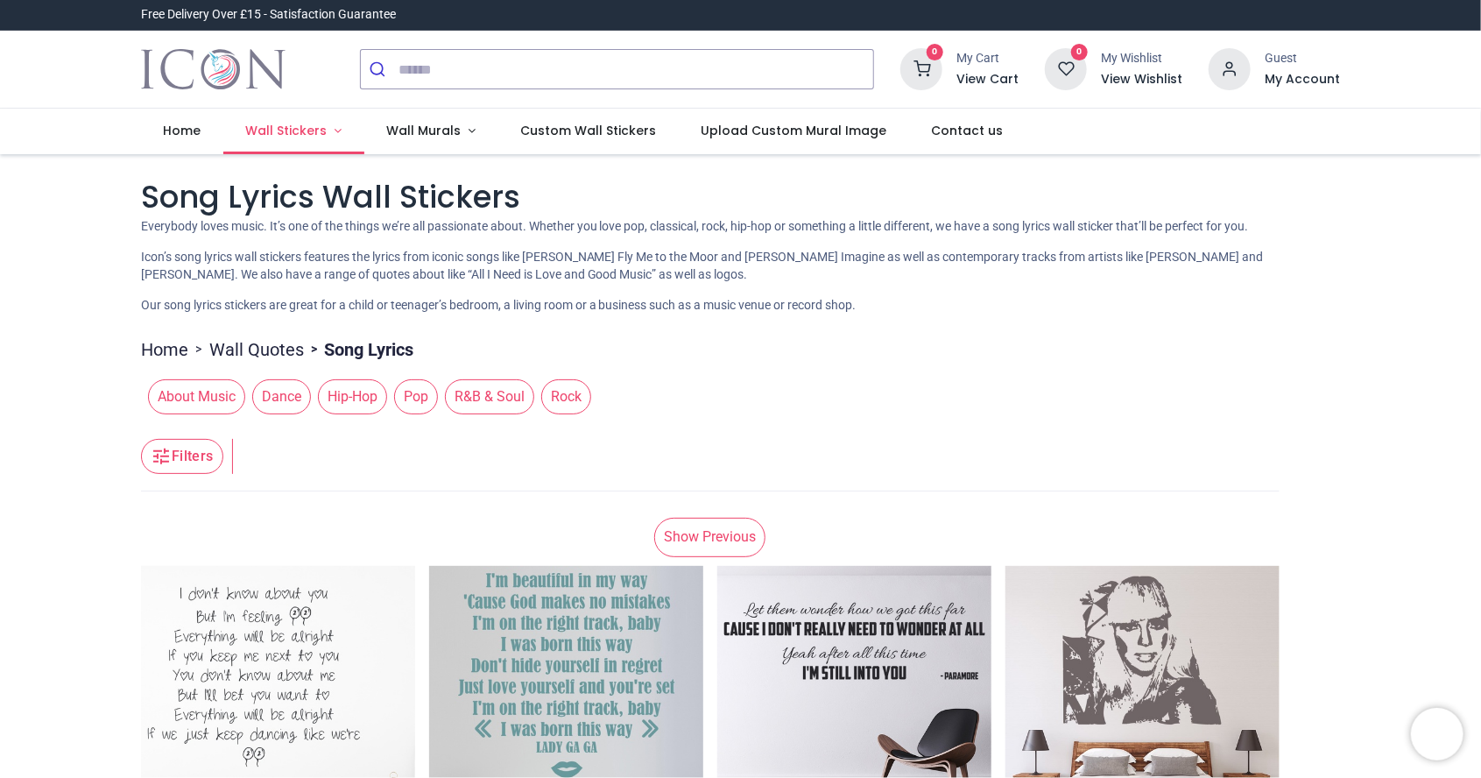
click at [309, 135] on span "Wall Stickers" at bounding box center [285, 131] width 81 height 18
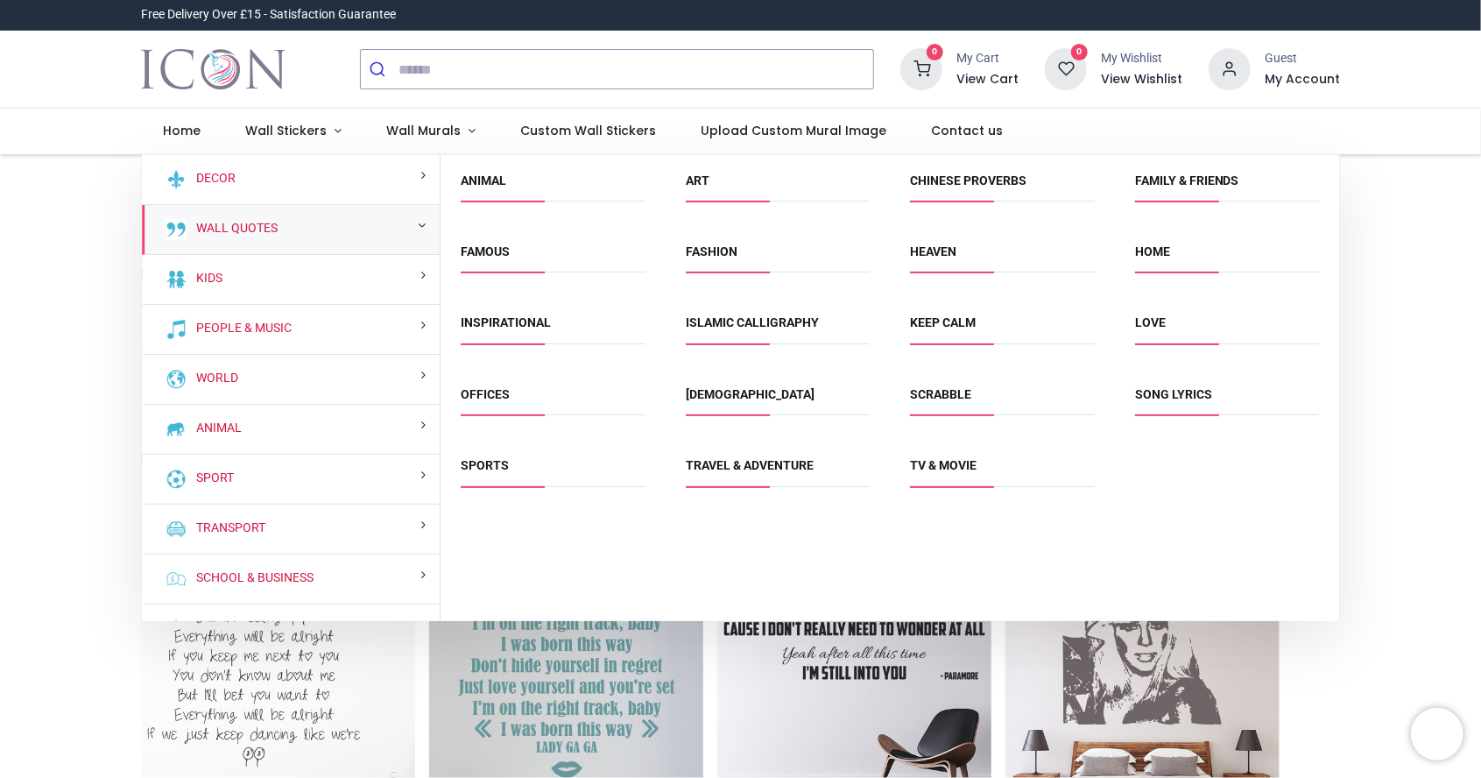
click at [330, 221] on div "Wall Quotes" at bounding box center [291, 230] width 299 height 50
click at [1181, 256] on span "Home" at bounding box center [1227, 257] width 184 height 29
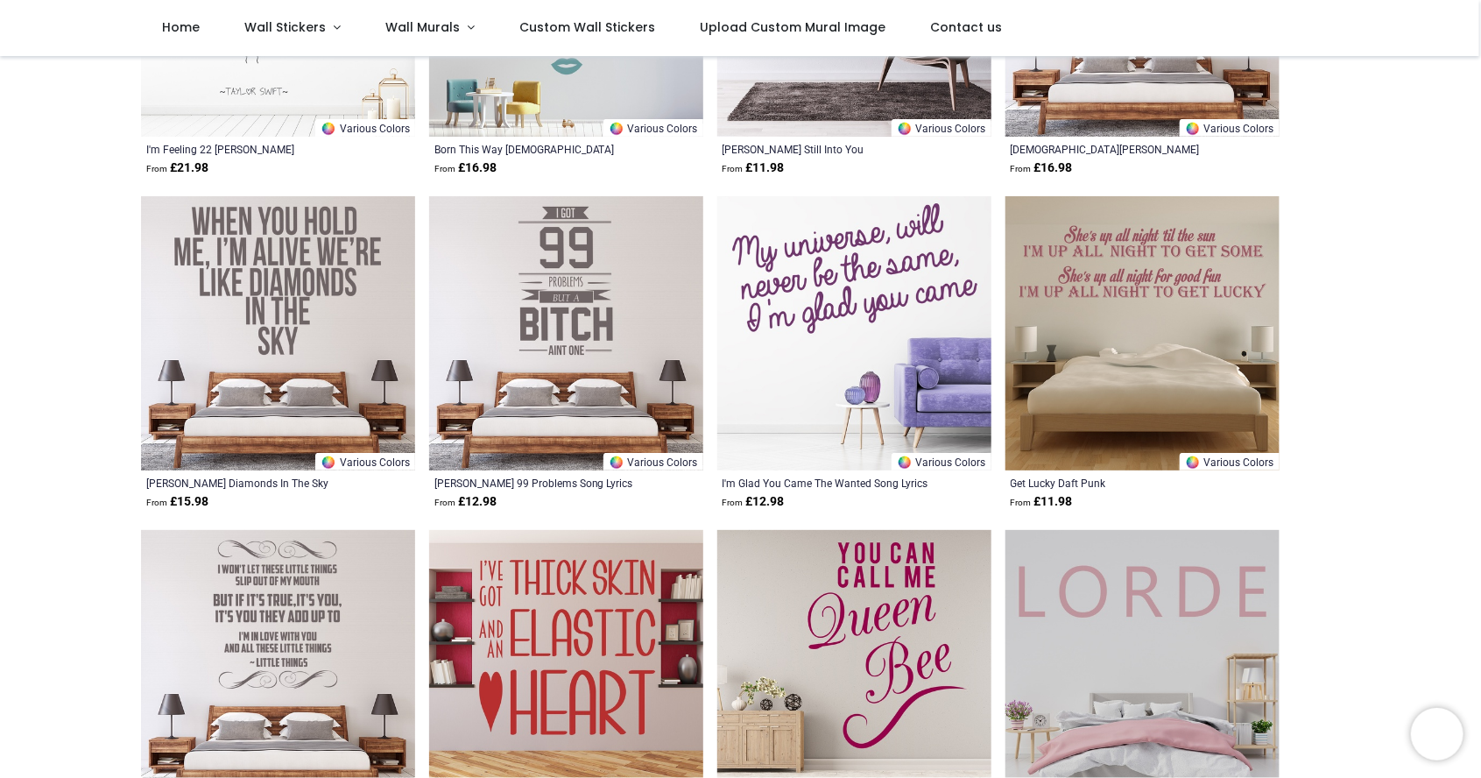
click at [981, 586] on img at bounding box center [854, 667] width 274 height 274
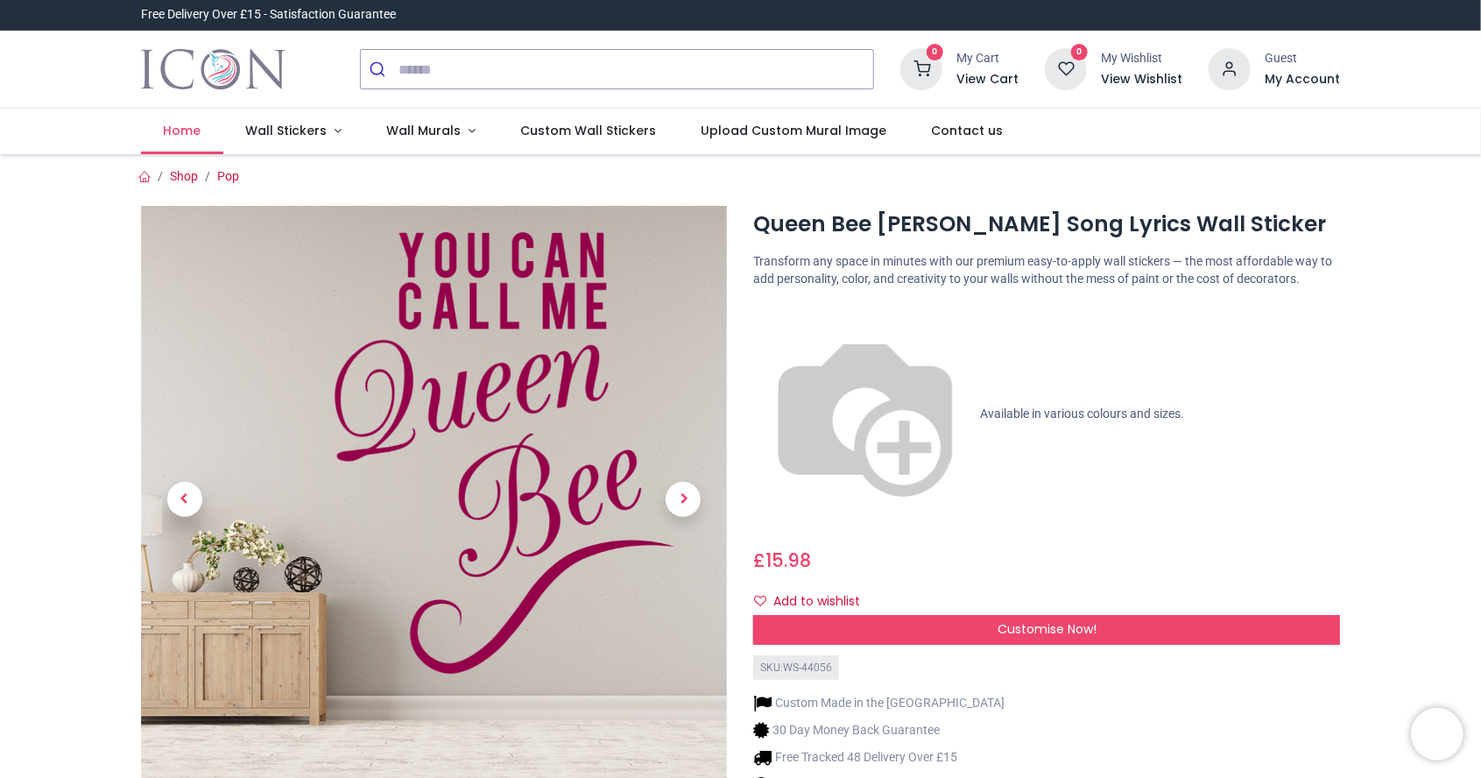
click at [193, 131] on span "Home" at bounding box center [182, 131] width 38 height 18
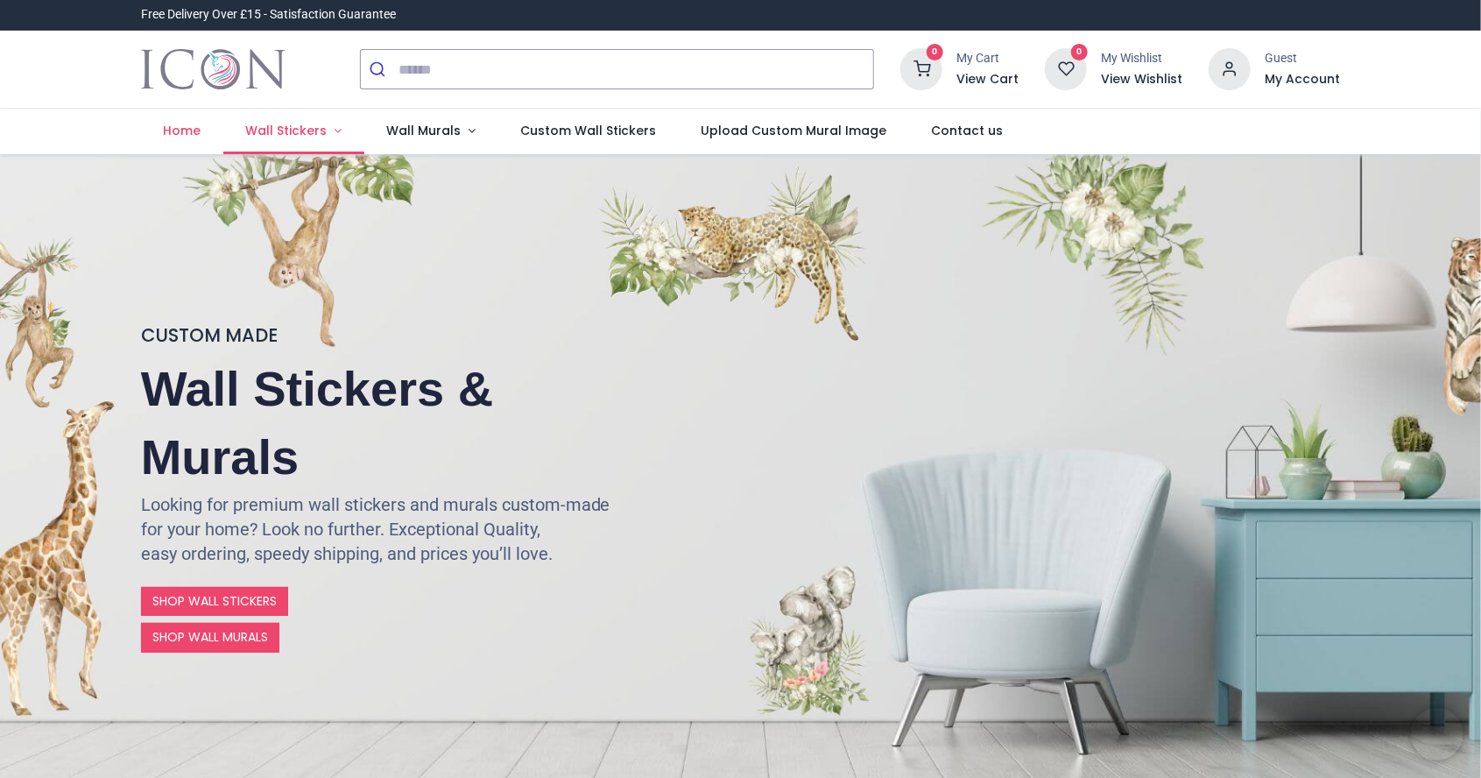
click at [302, 134] on span "Wall Stickers" at bounding box center [285, 131] width 81 height 18
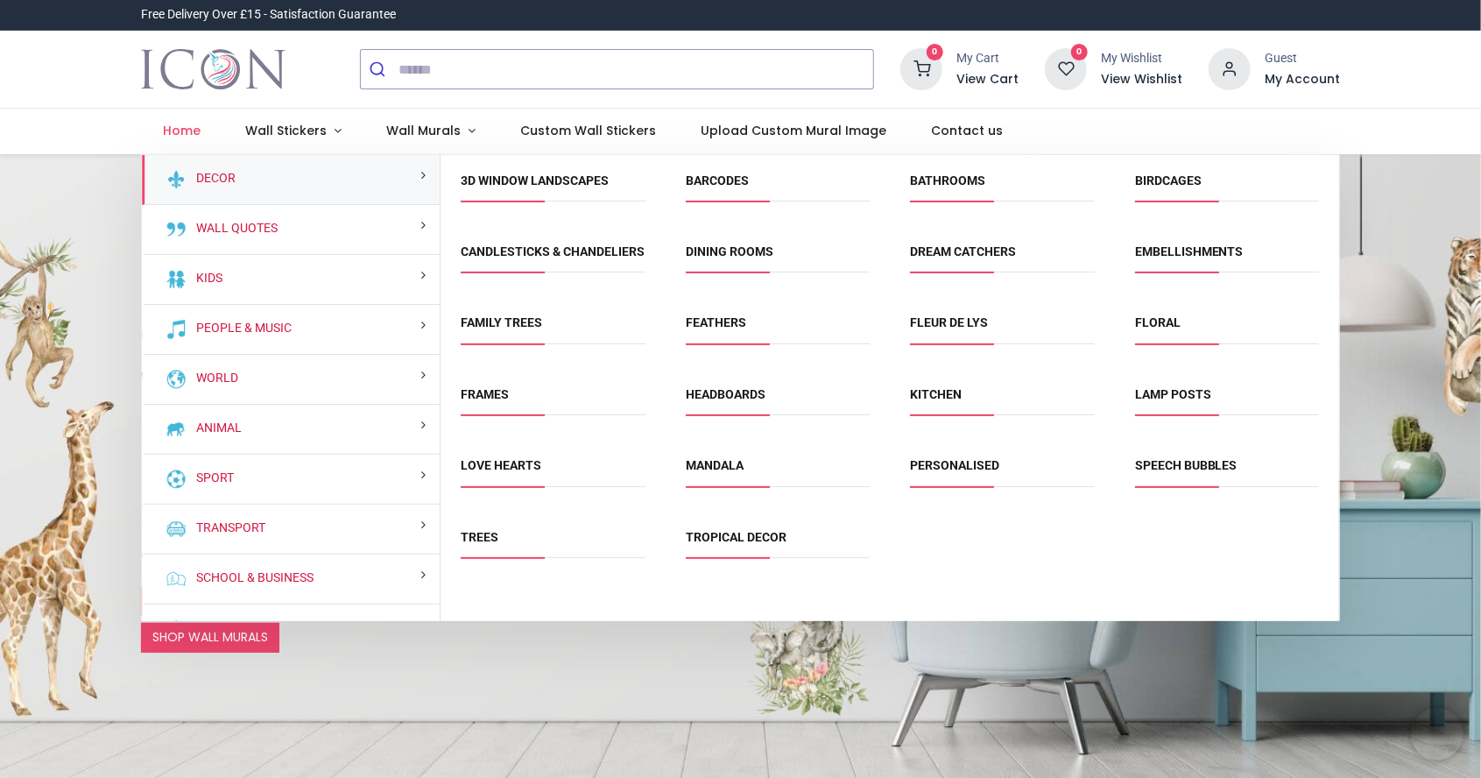
click at [348, 231] on div "Wall Quotes" at bounding box center [291, 230] width 299 height 50
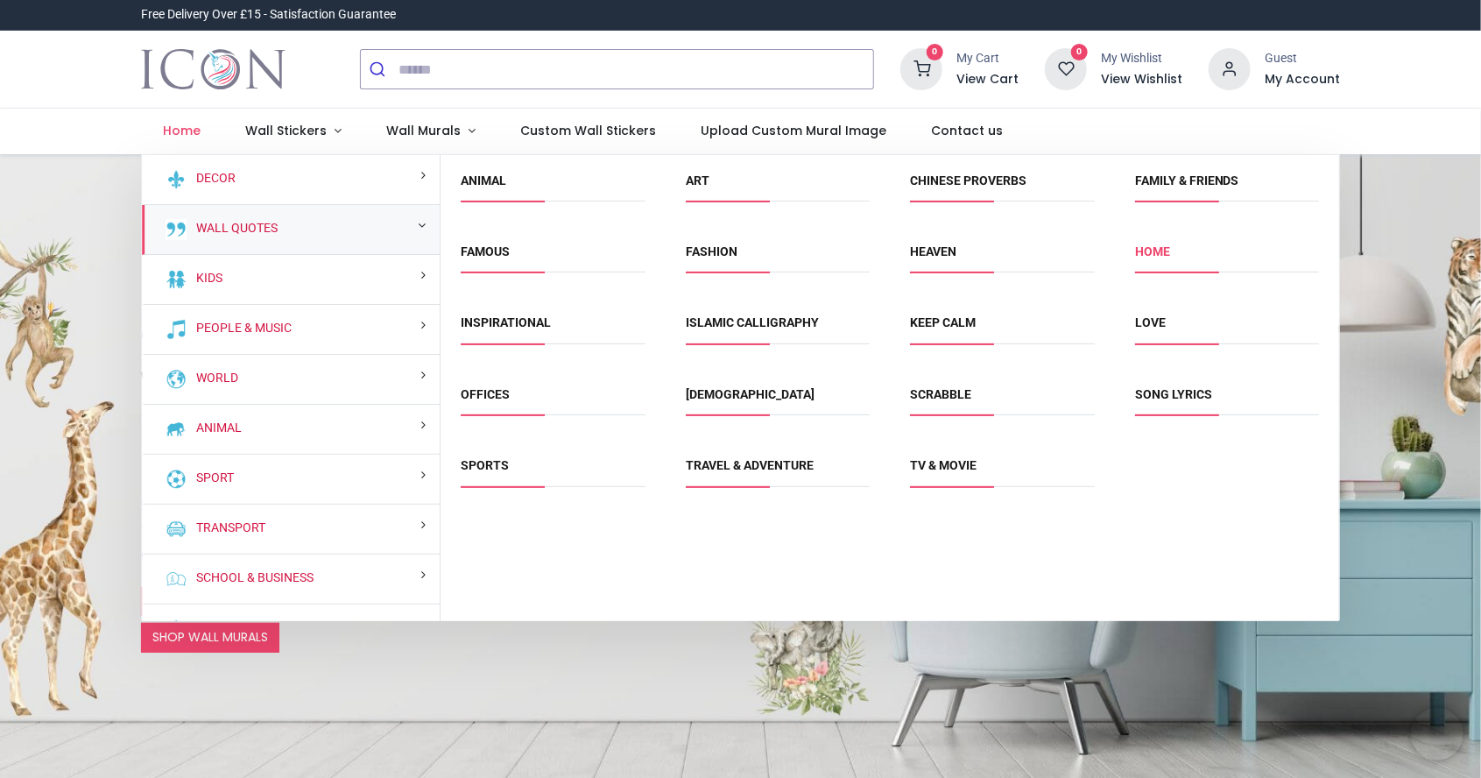
click at [1166, 253] on link "Home" at bounding box center [1152, 251] width 35 height 14
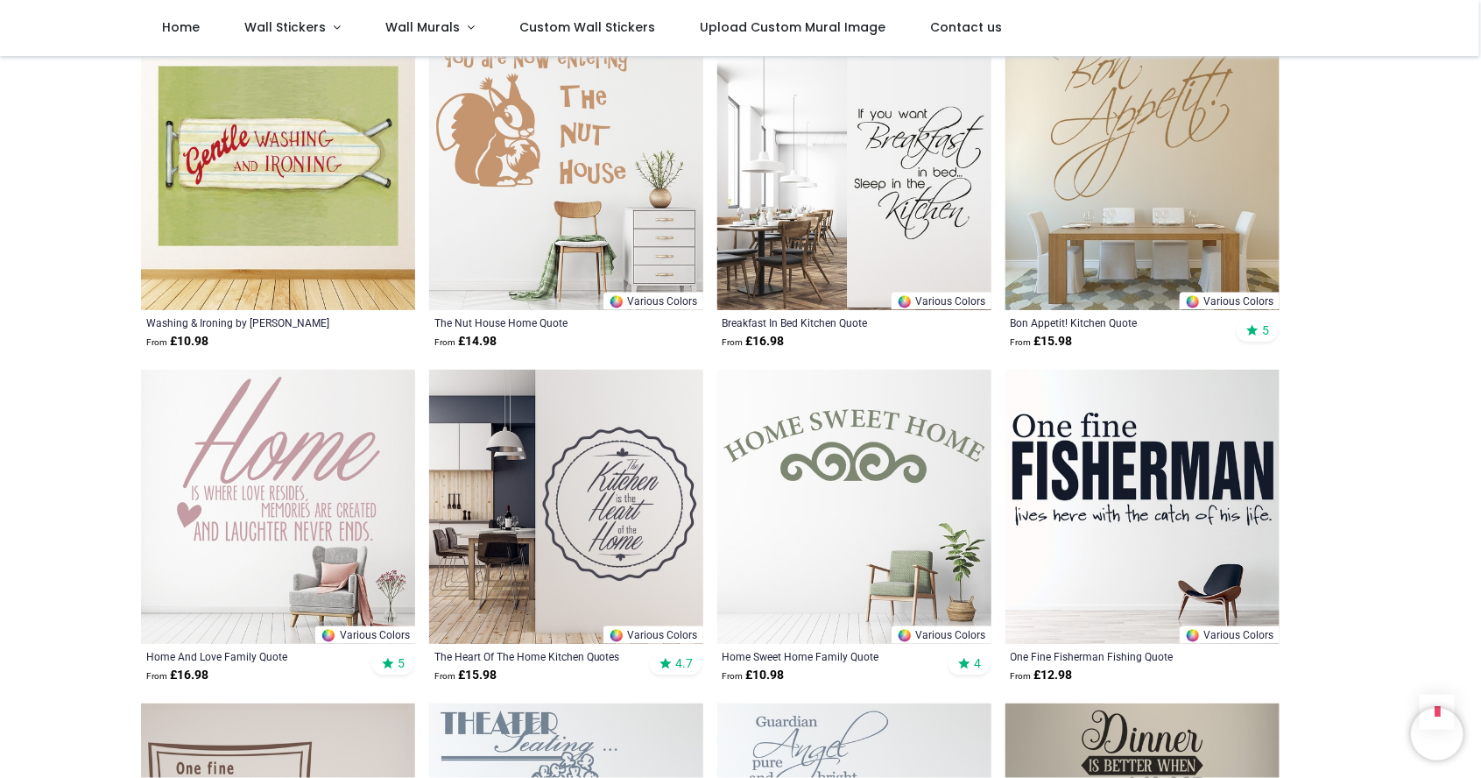
scroll to position [1704, 0]
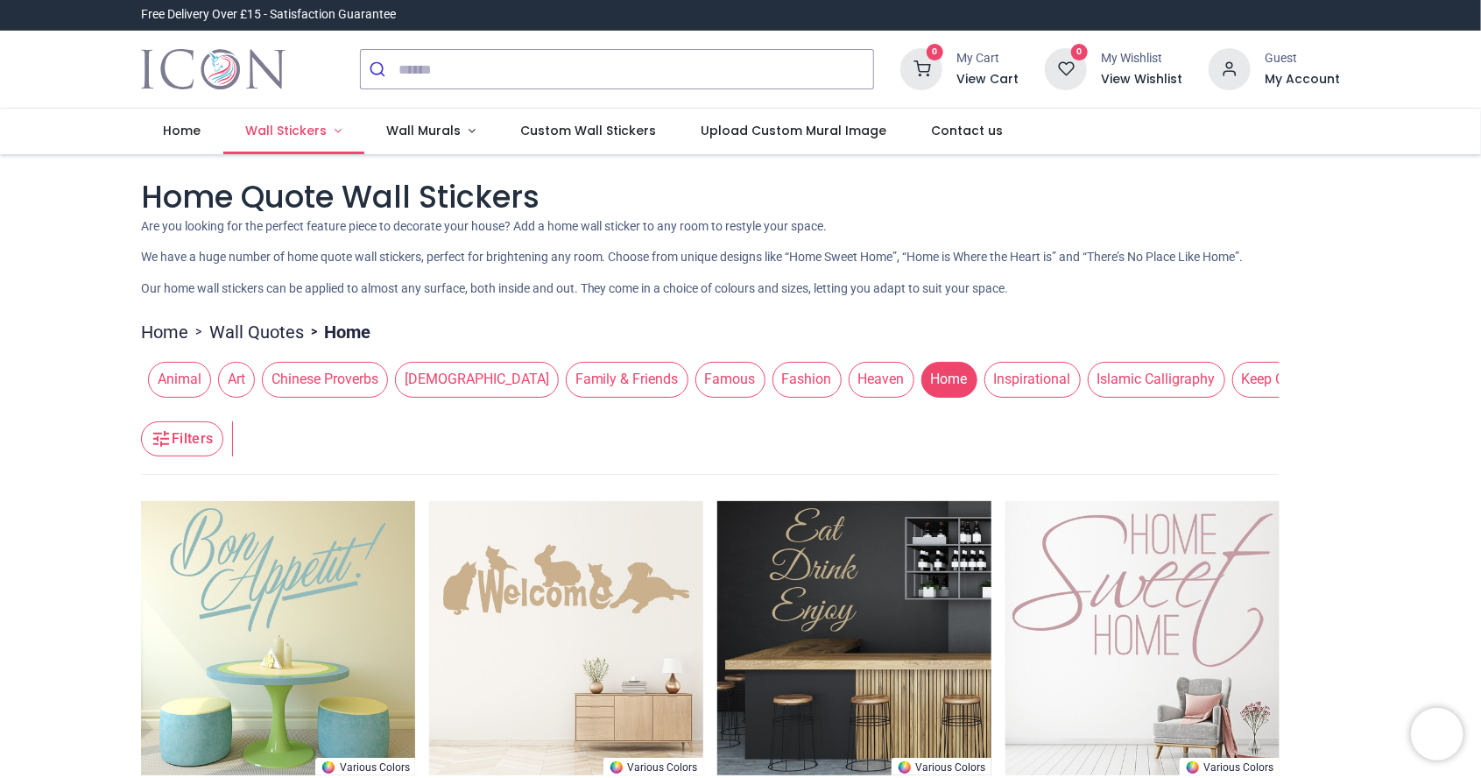
click at [308, 142] on link "Wall Stickers" at bounding box center [293, 132] width 141 height 46
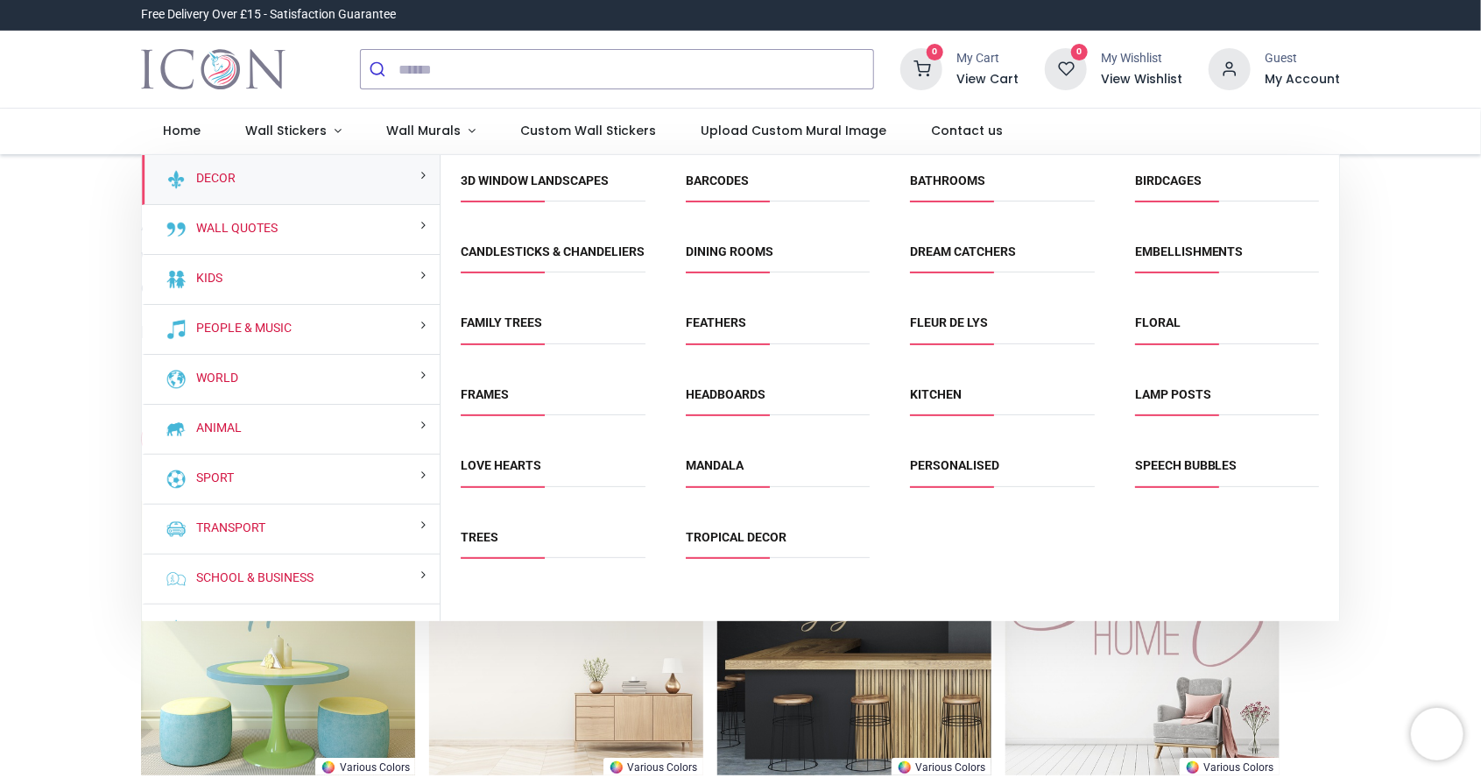
click at [357, 226] on div "Wall Quotes" at bounding box center [291, 230] width 299 height 50
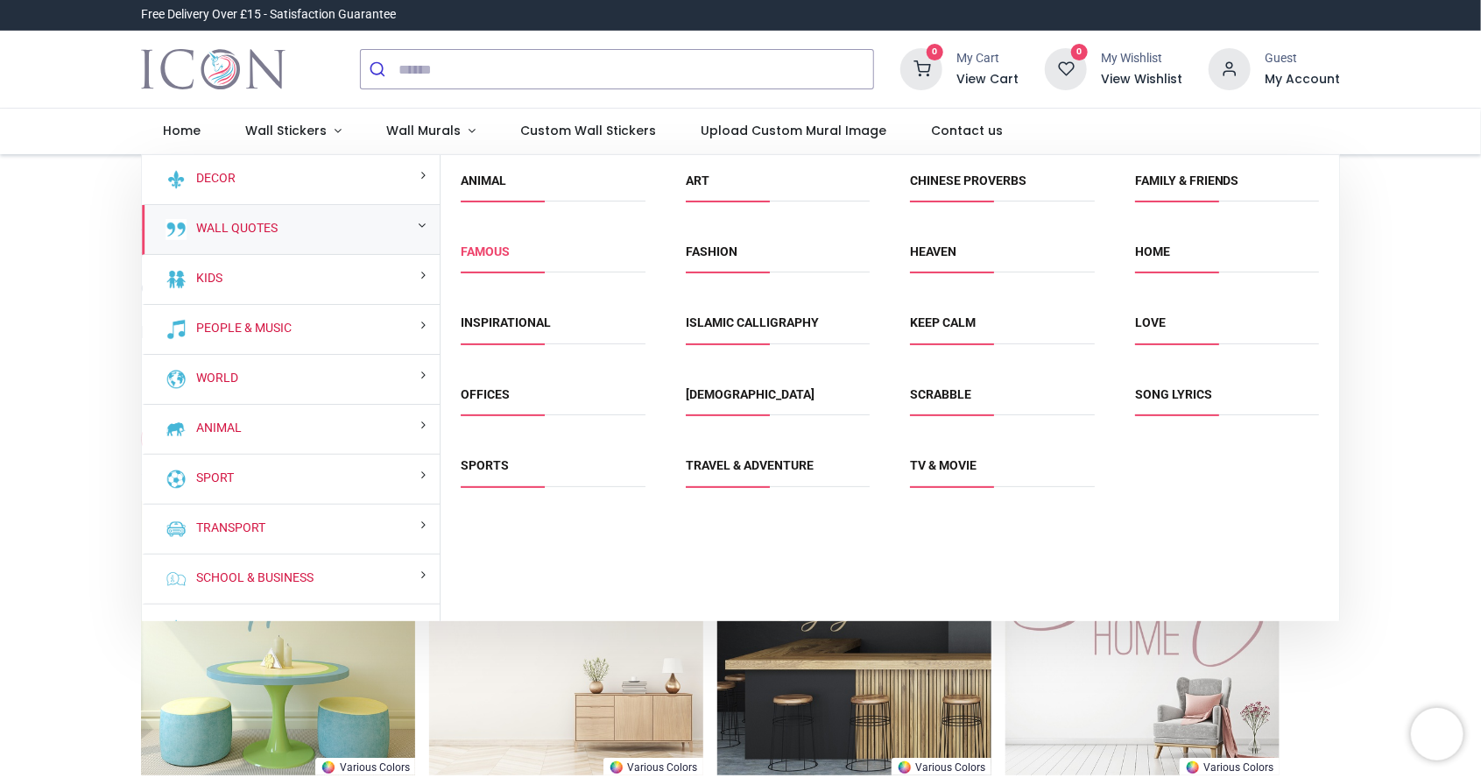
click at [501, 244] on link "Famous" at bounding box center [486, 251] width 49 height 14
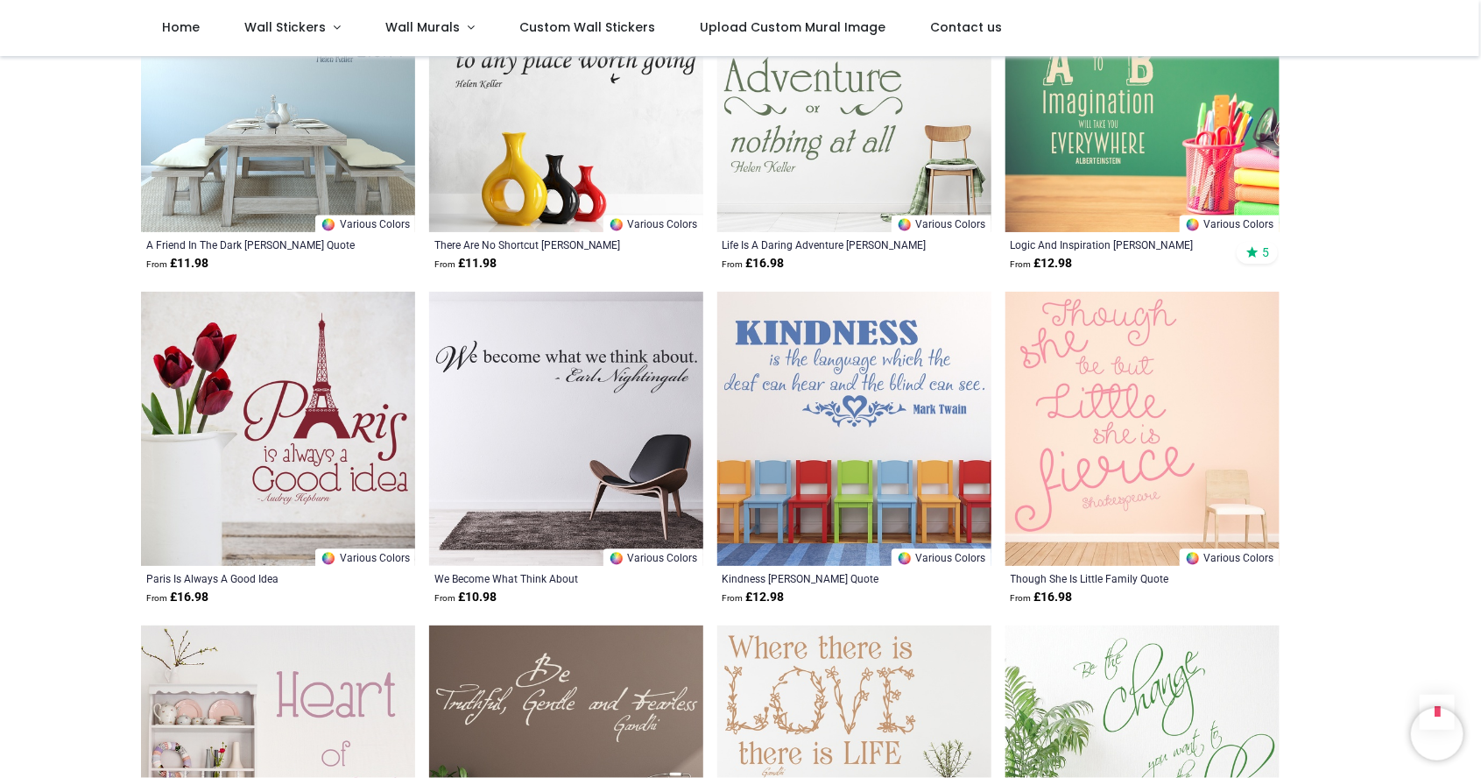
scroll to position [1783, 0]
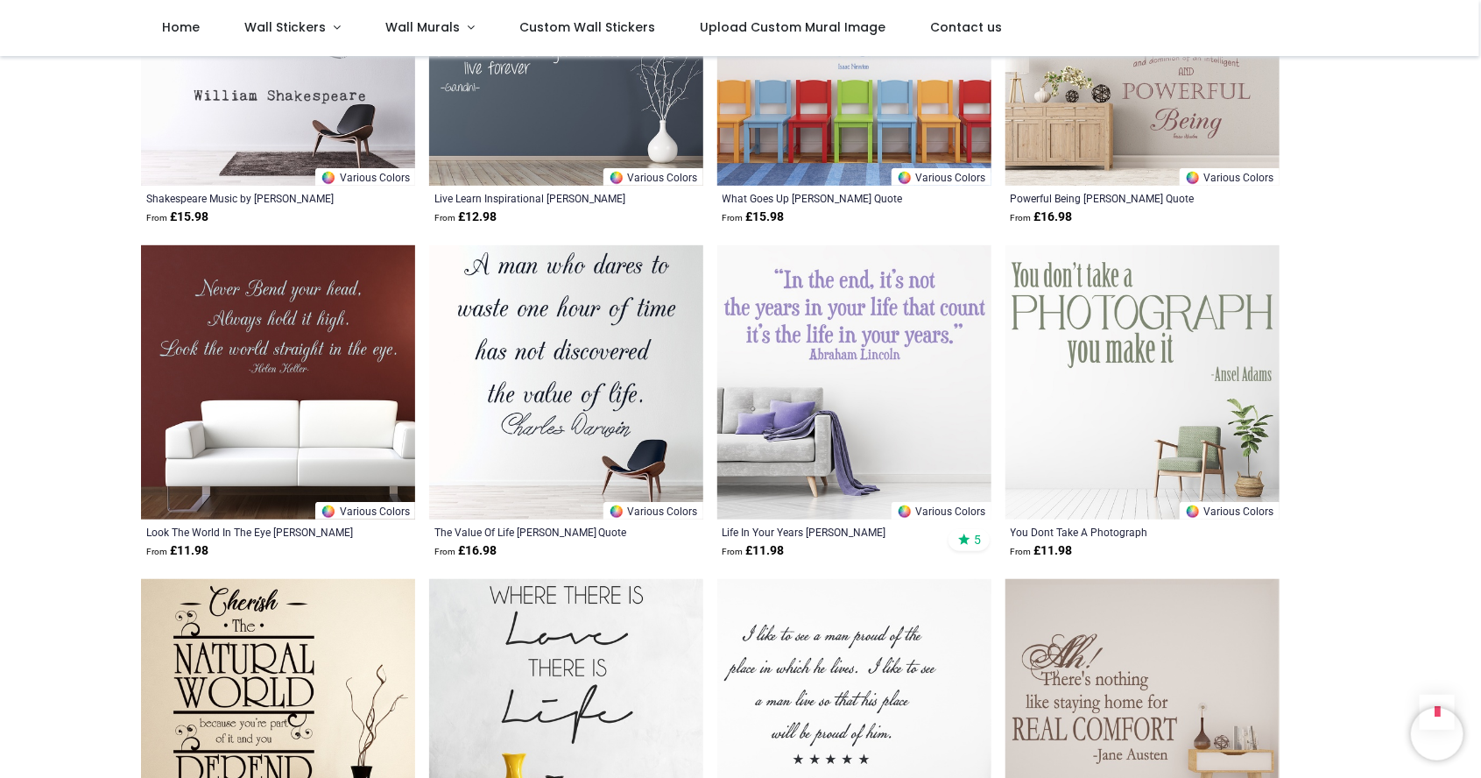
scroll to position [3833, 0]
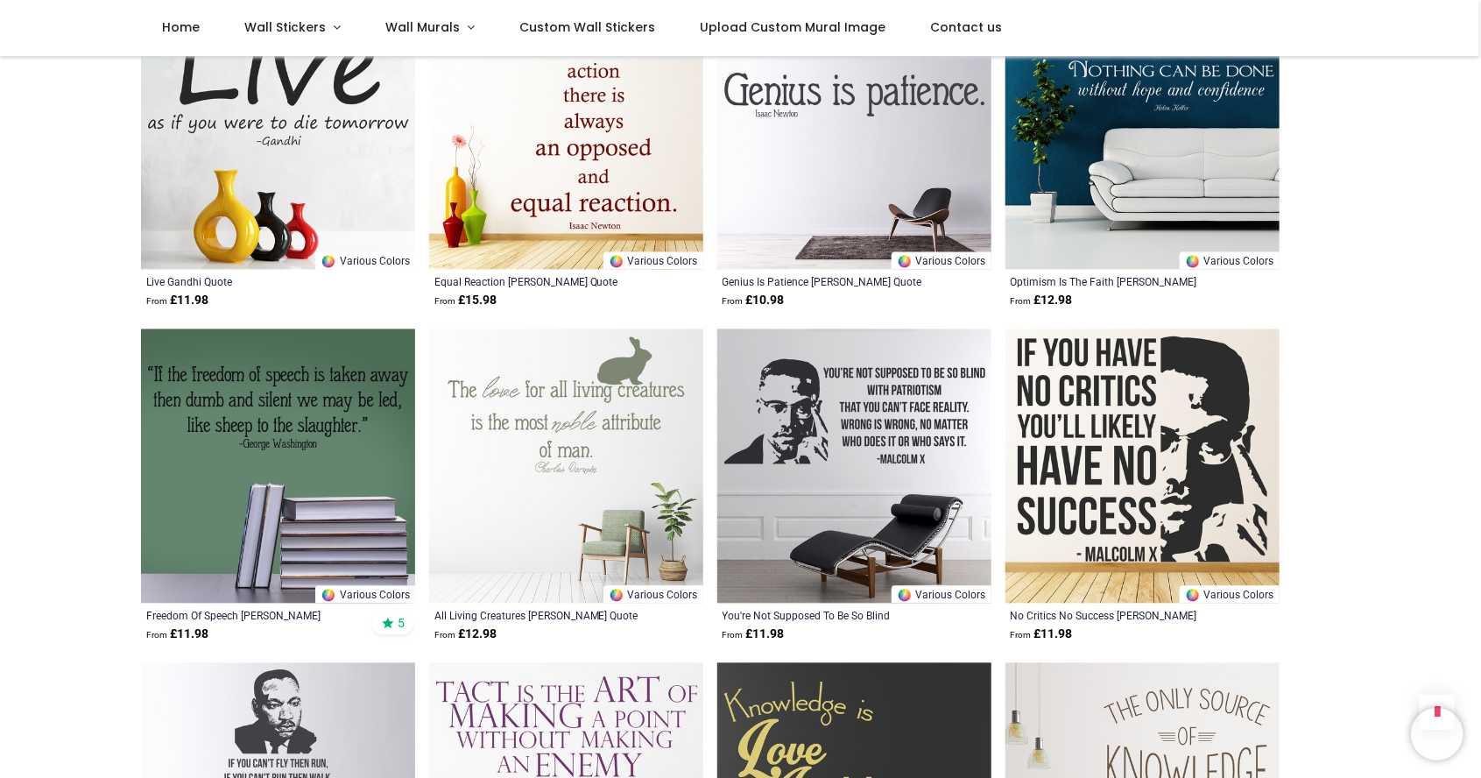
scroll to position [5081, 0]
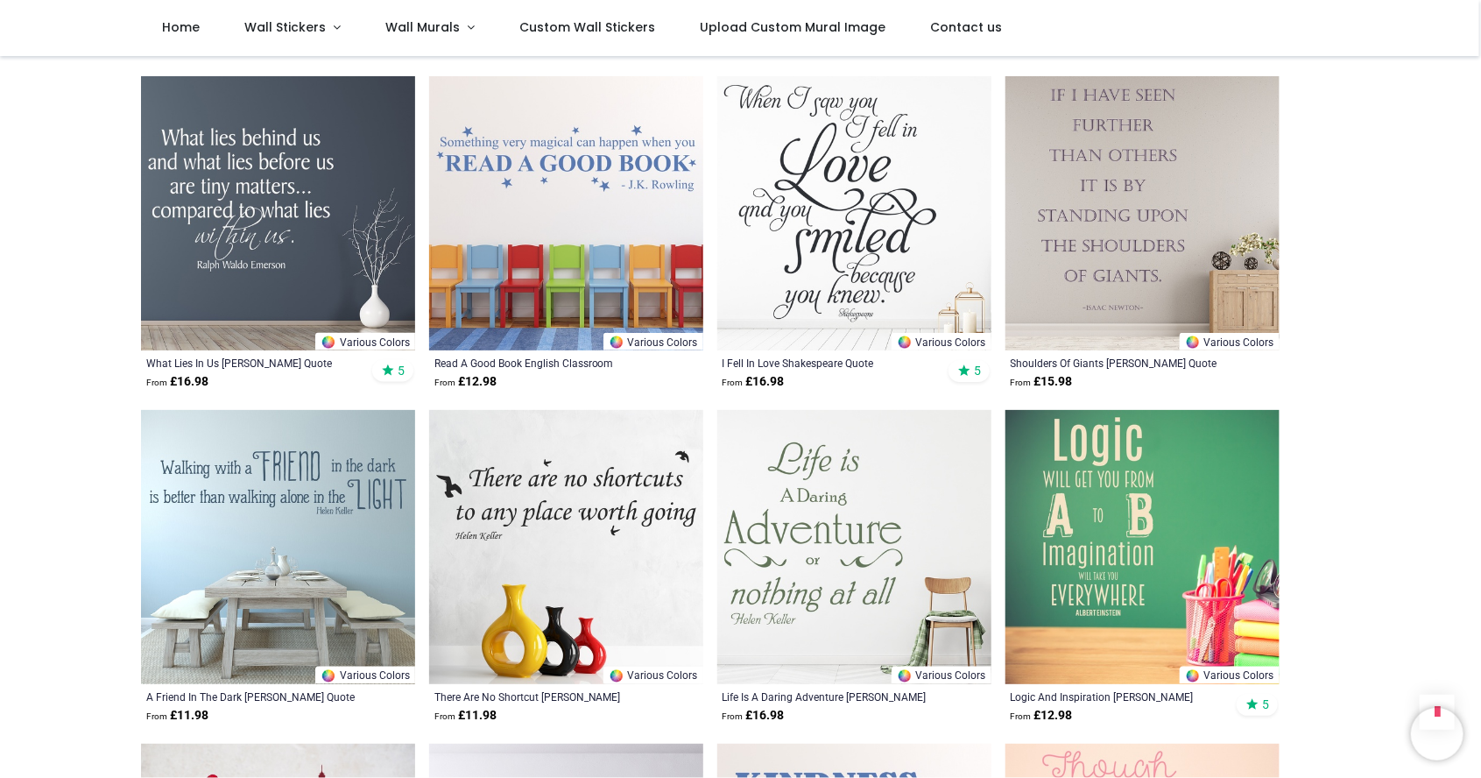
scroll to position [402, 0]
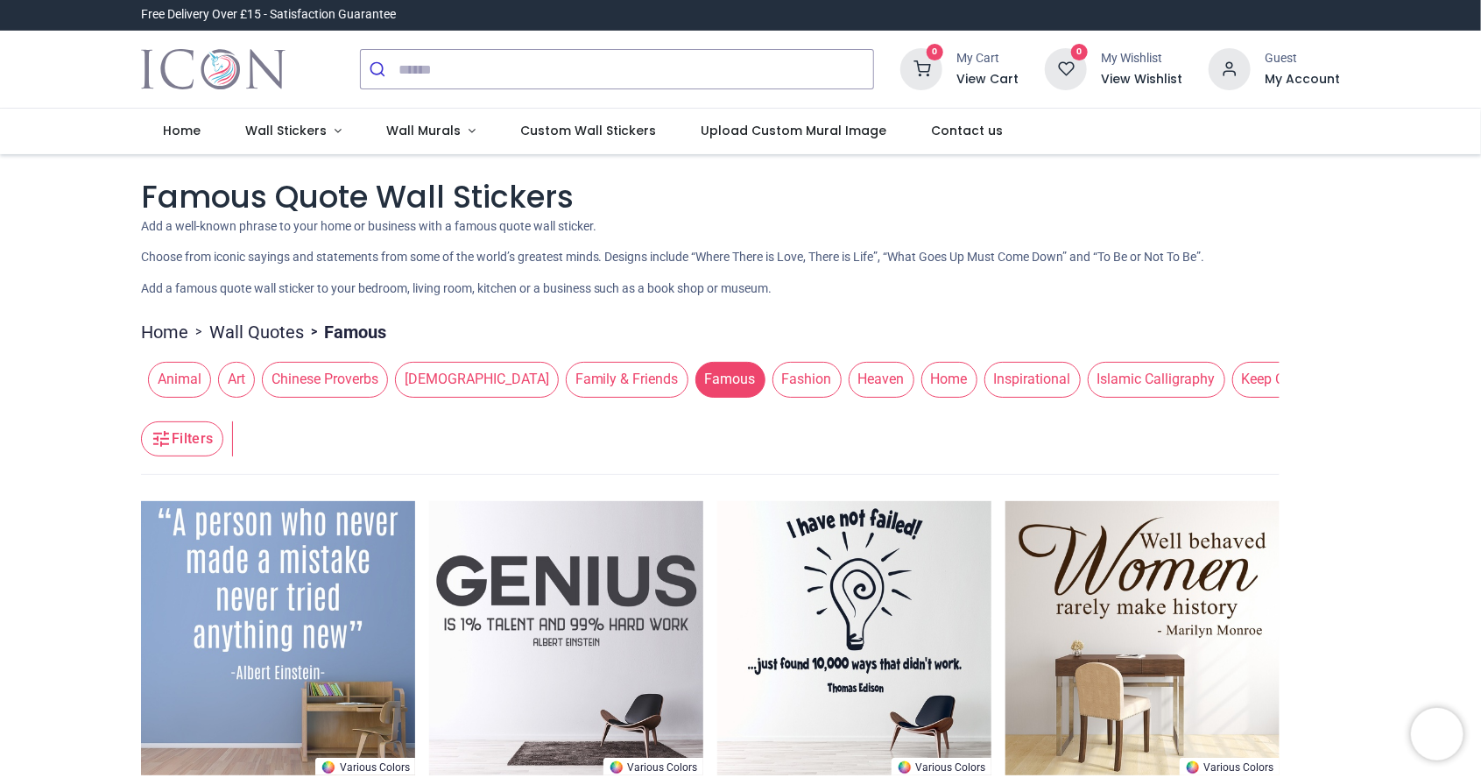
click at [984, 384] on span "Inspirational" at bounding box center [1032, 379] width 96 height 35
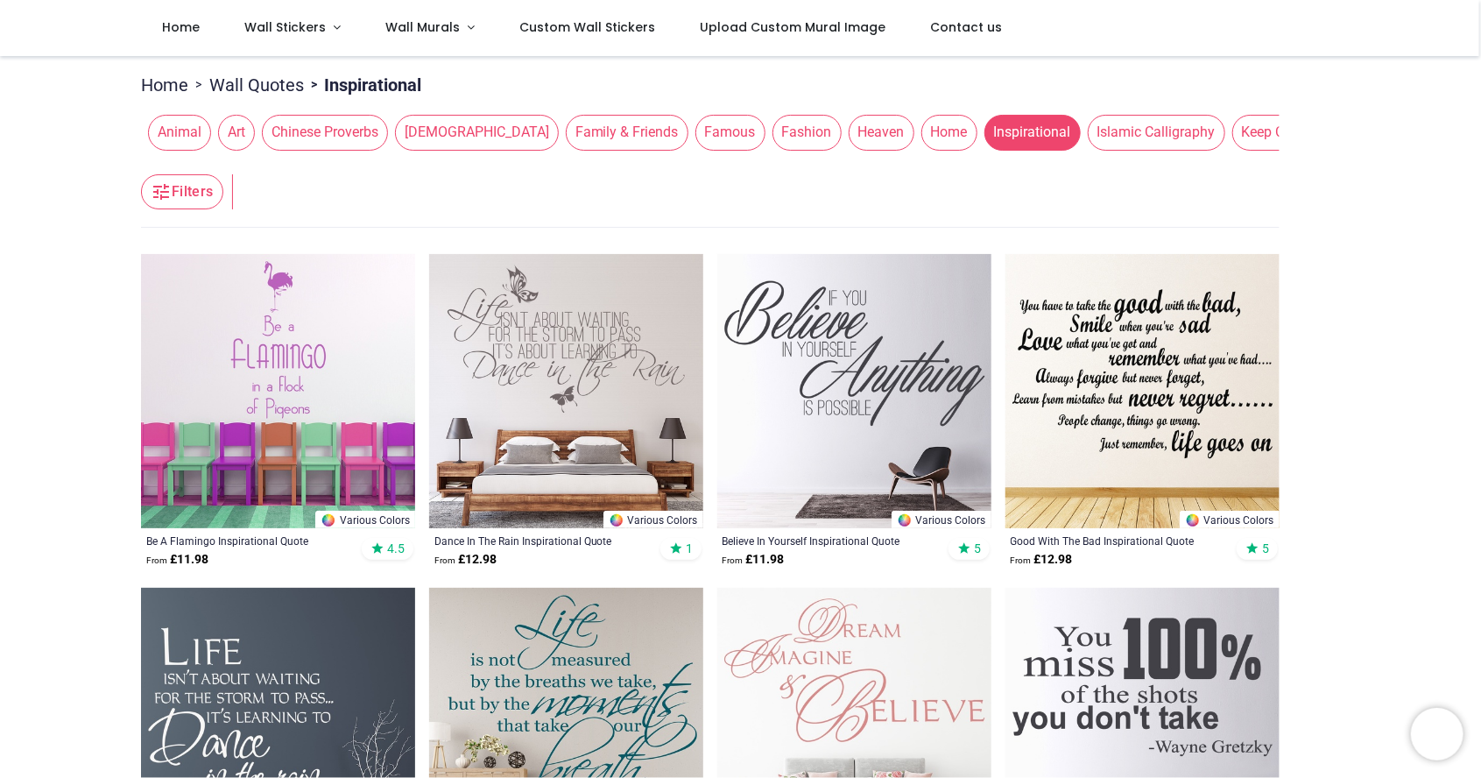
scroll to position [145, 0]
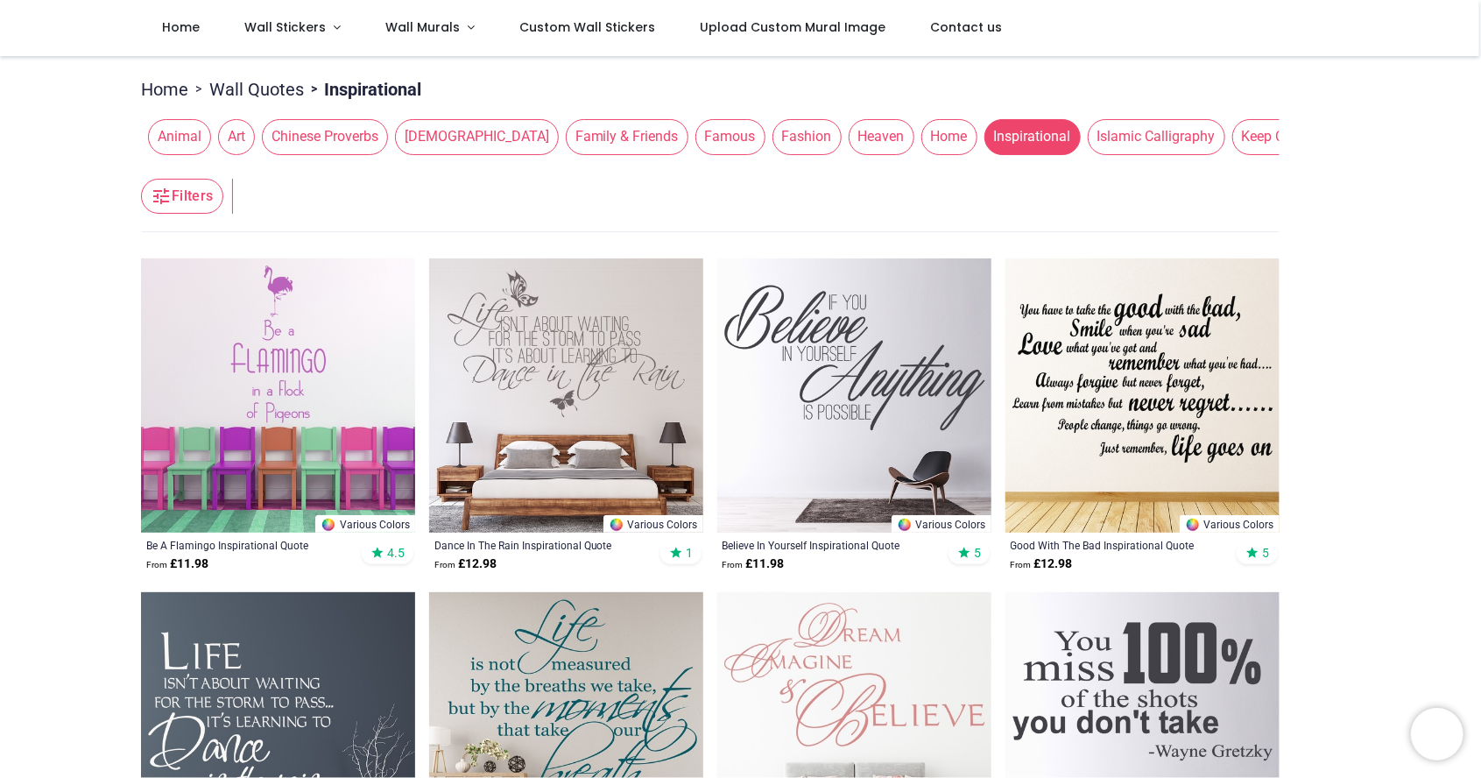
click at [605, 392] on img at bounding box center [566, 395] width 274 height 274
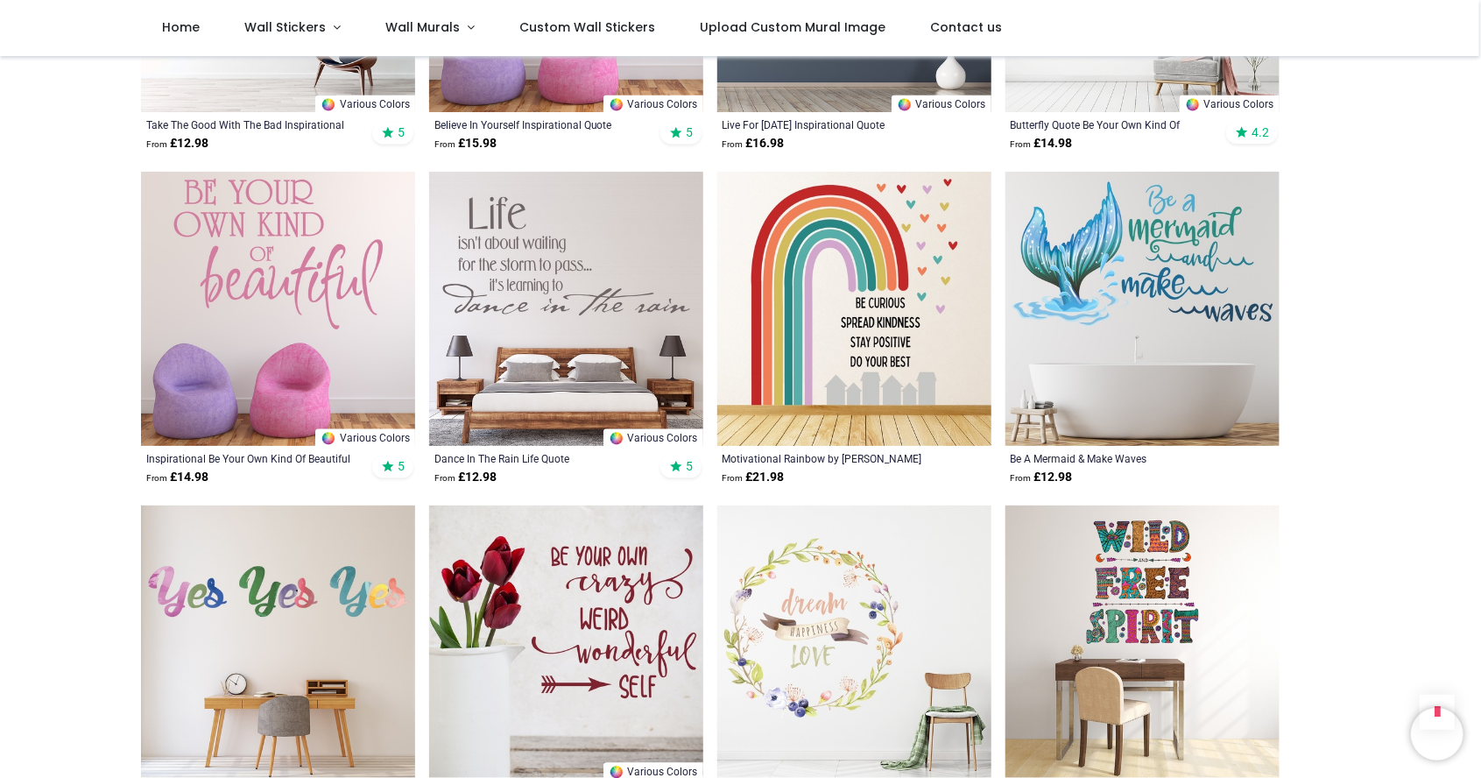
scroll to position [1902, 0]
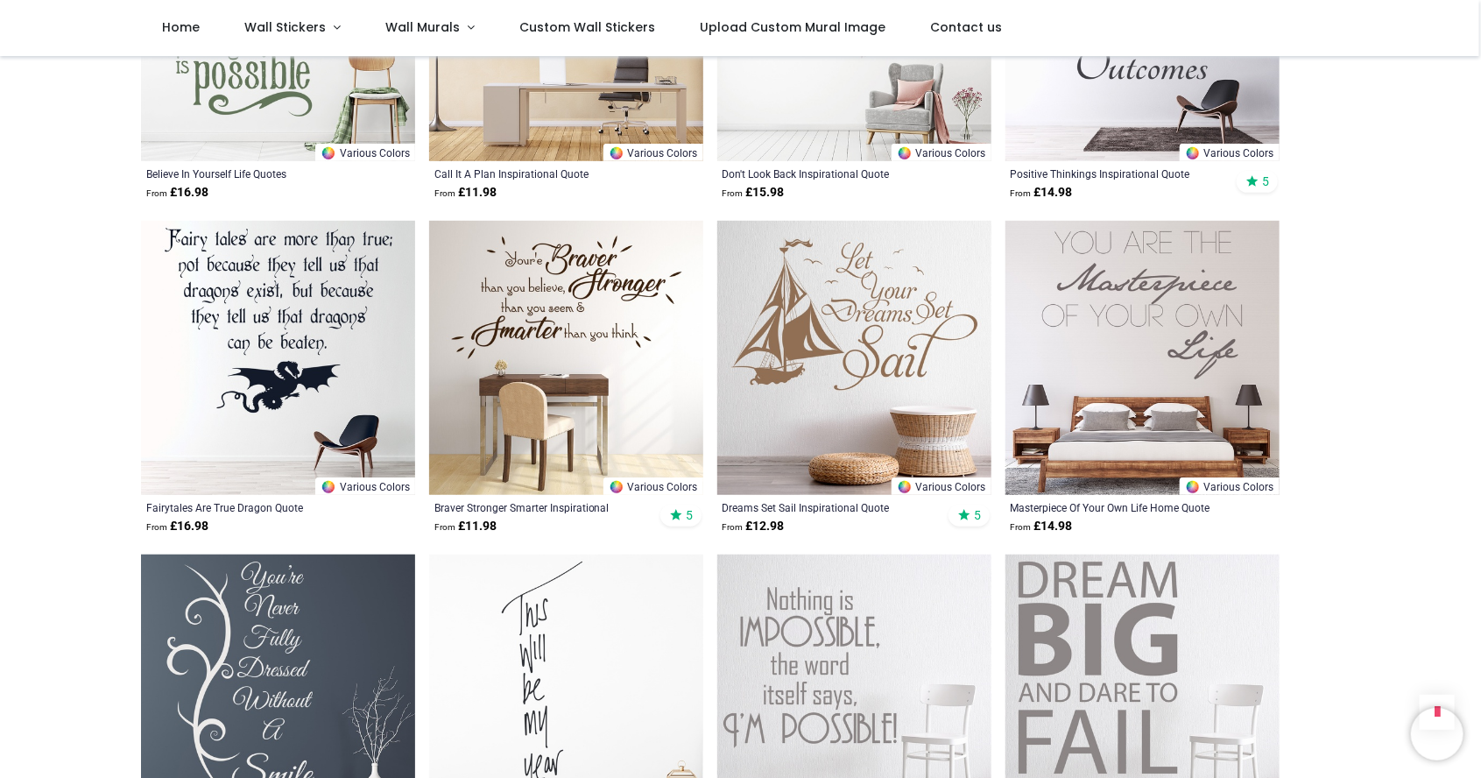
scroll to position [3864, 0]
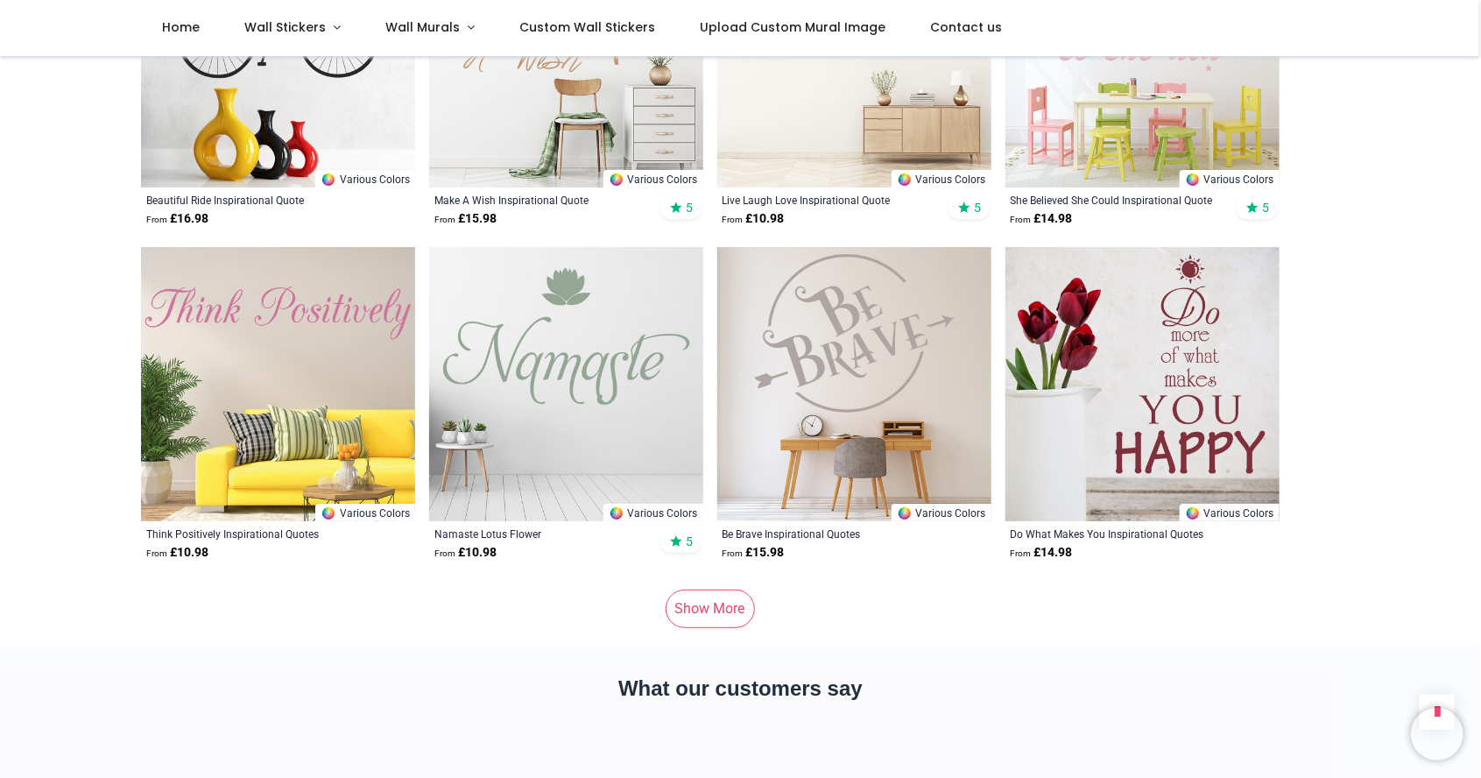
scroll to position [6833, 0]
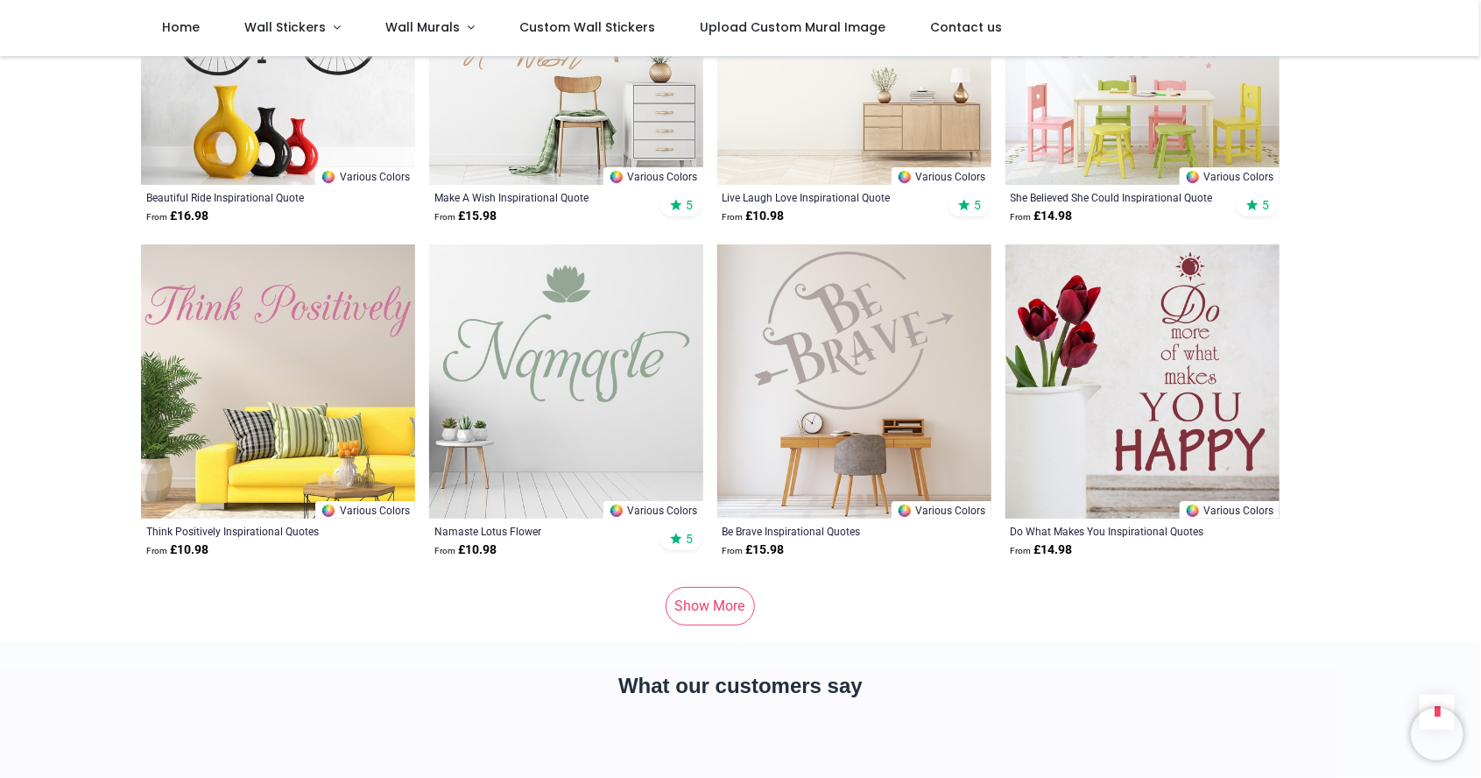
click at [734, 606] on link "Show More" at bounding box center [710, 606] width 89 height 39
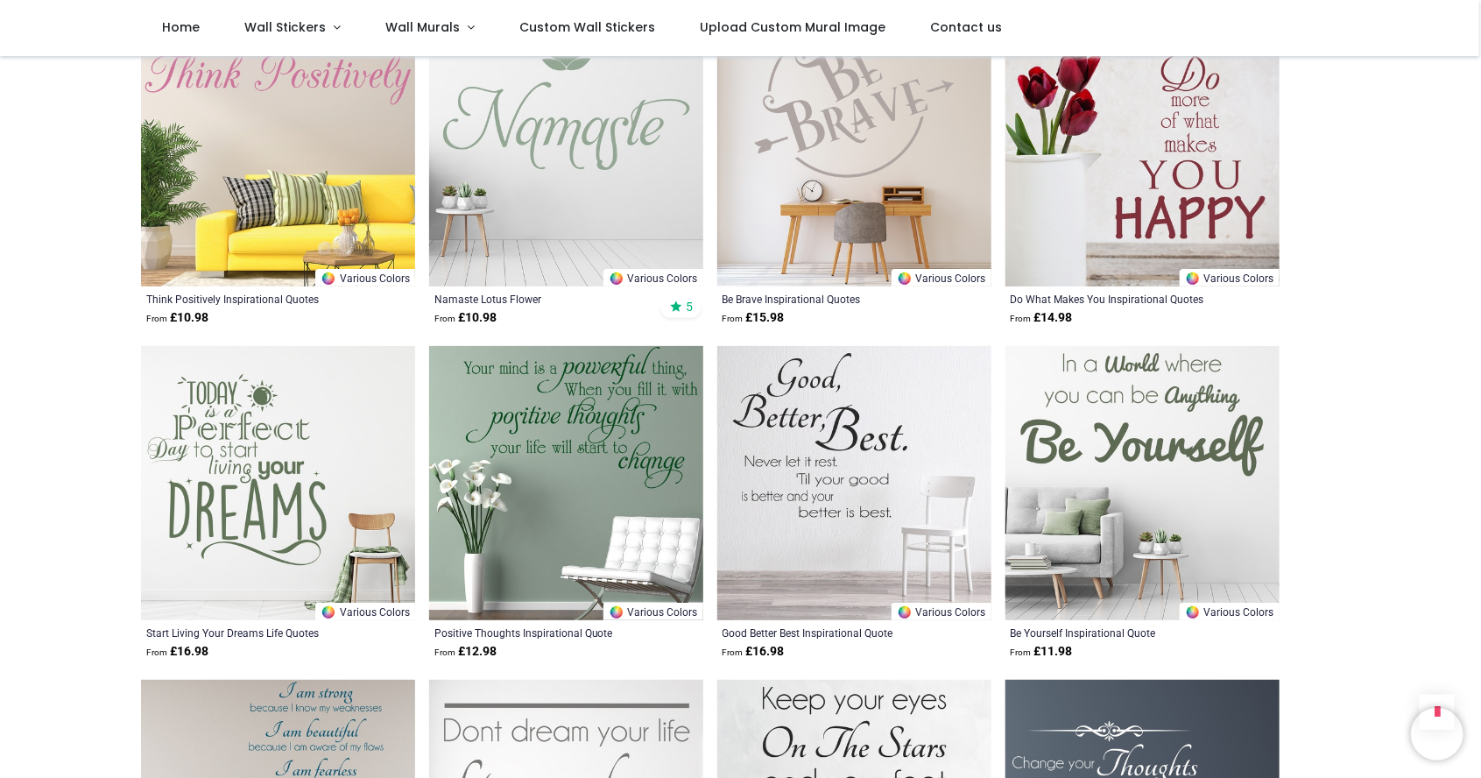
scroll to position [7068, 0]
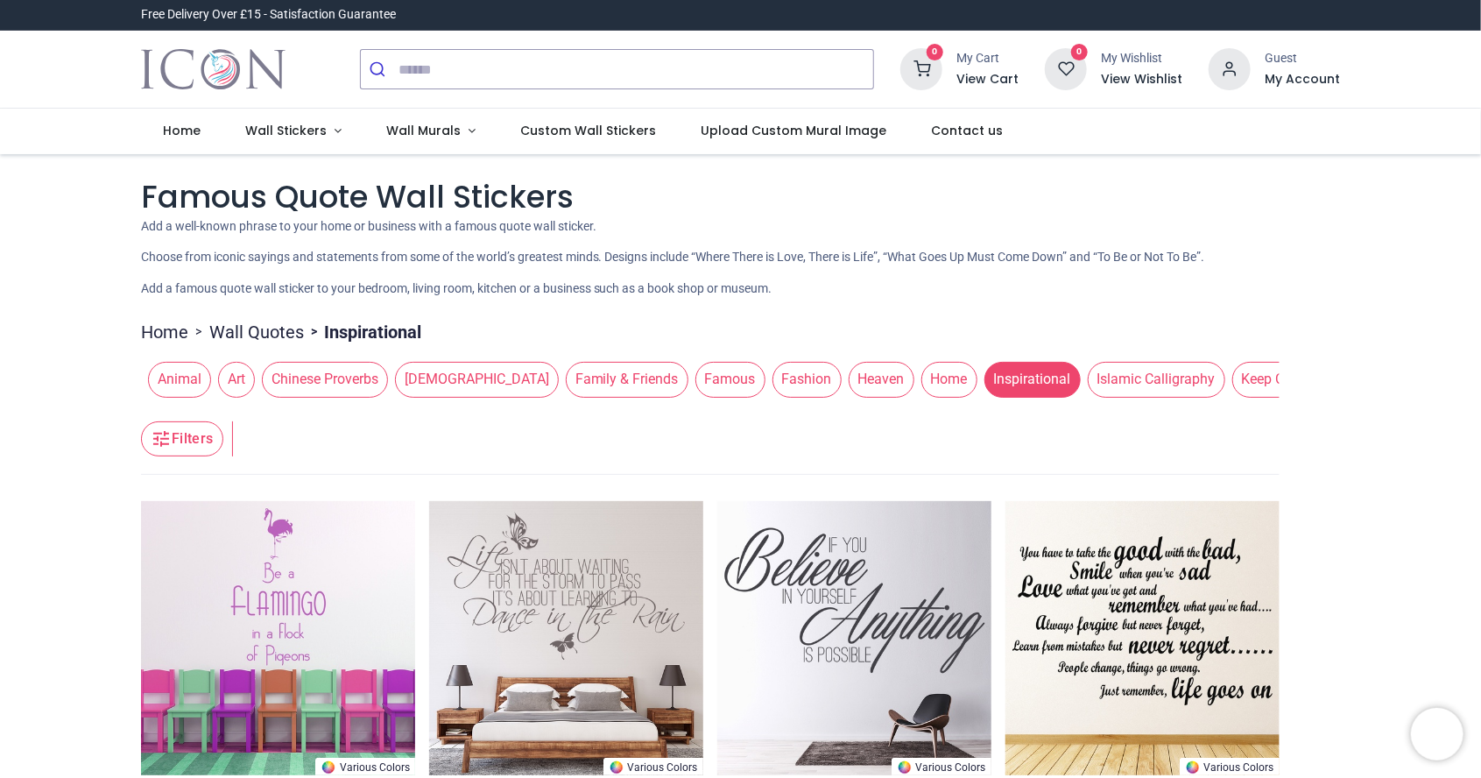
click at [428, 373] on span "[DEMOGRAPHIC_DATA]" at bounding box center [477, 379] width 164 height 35
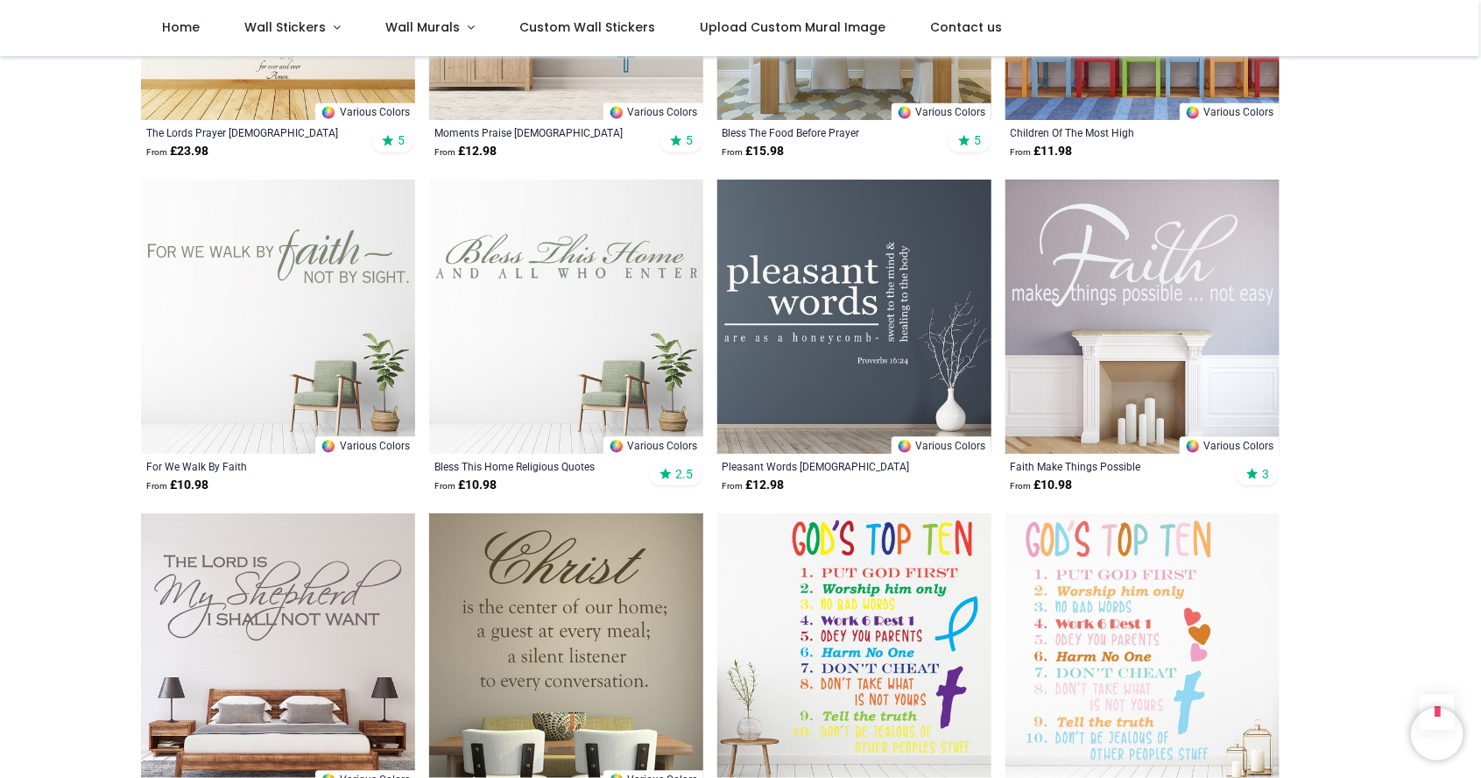
scroll to position [1899, 0]
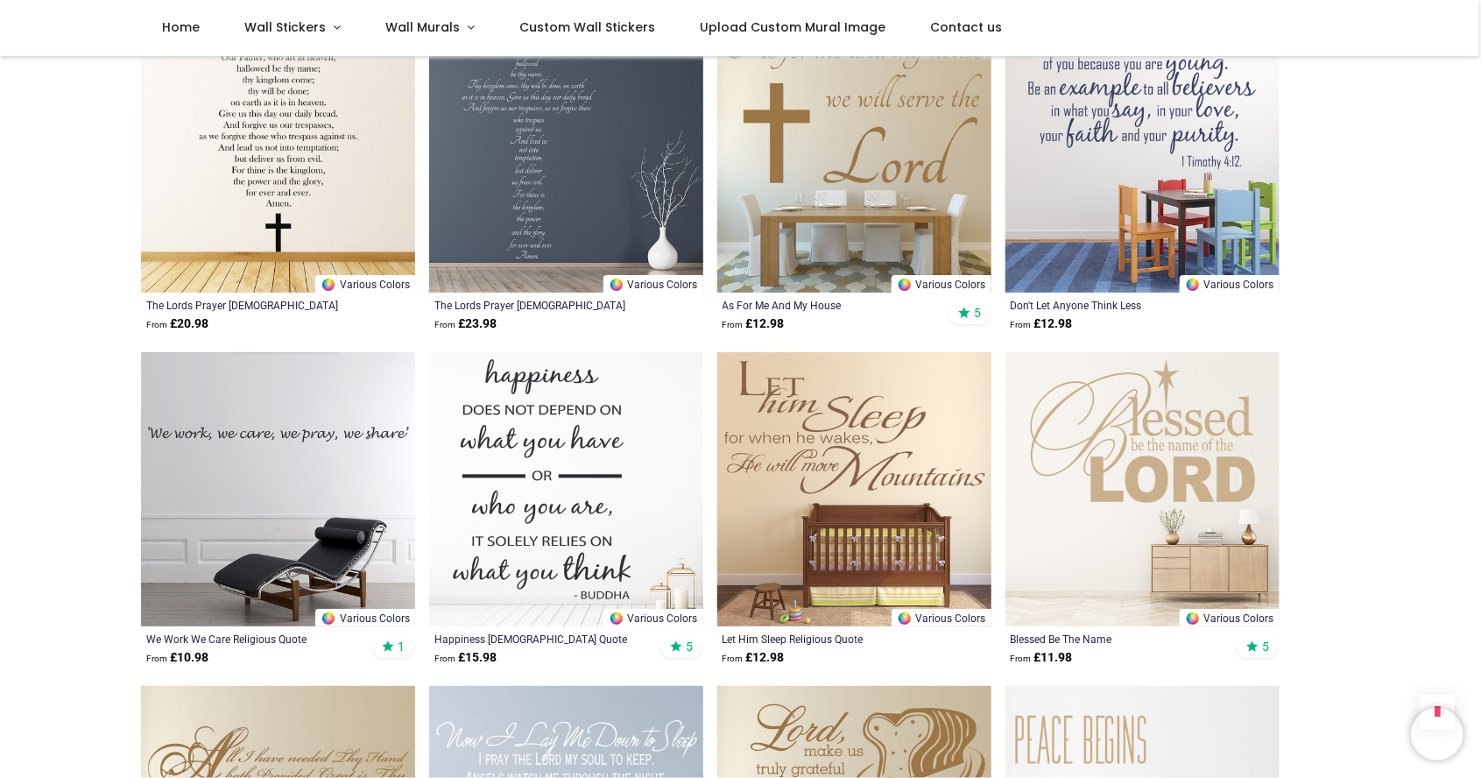
scroll to position [3392, 0]
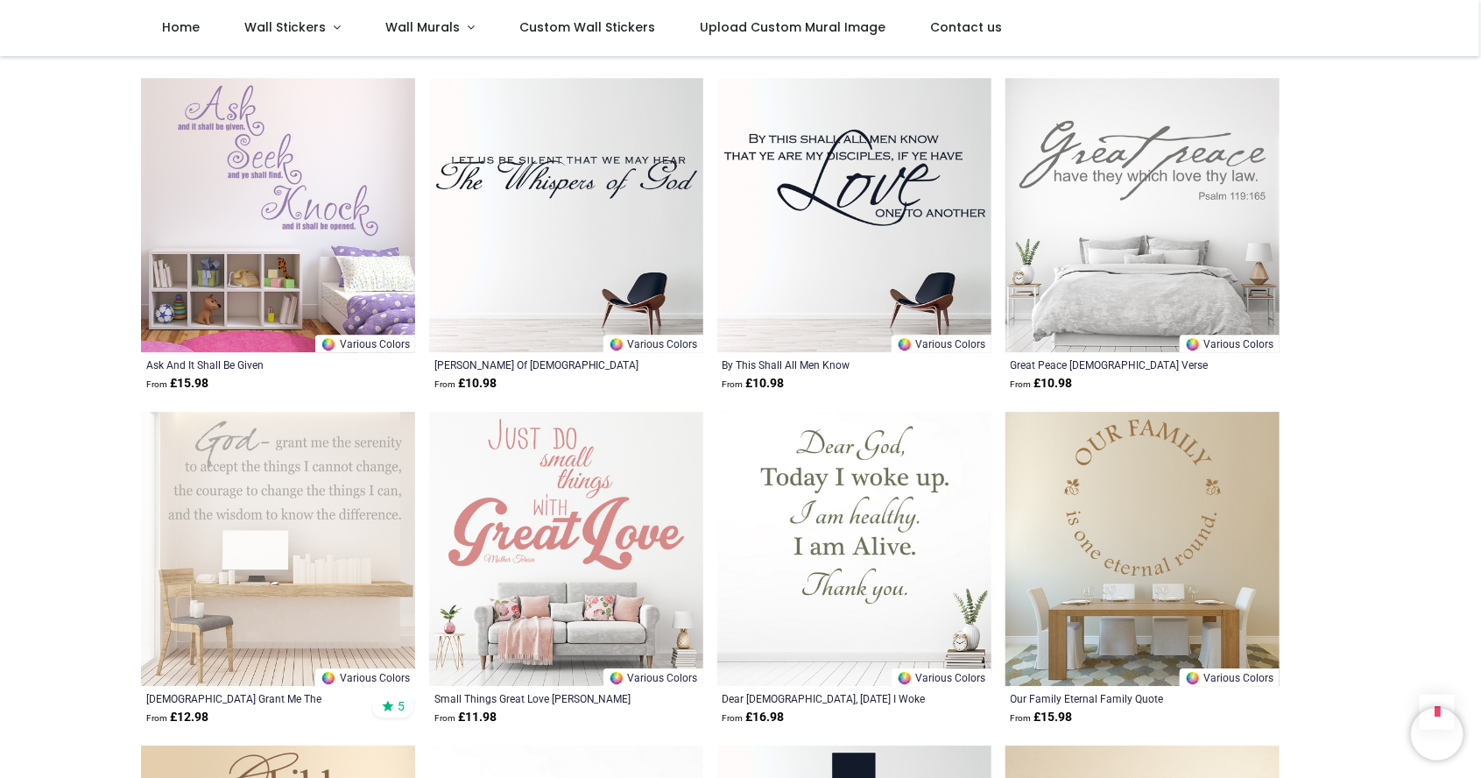
scroll to position [6006, 0]
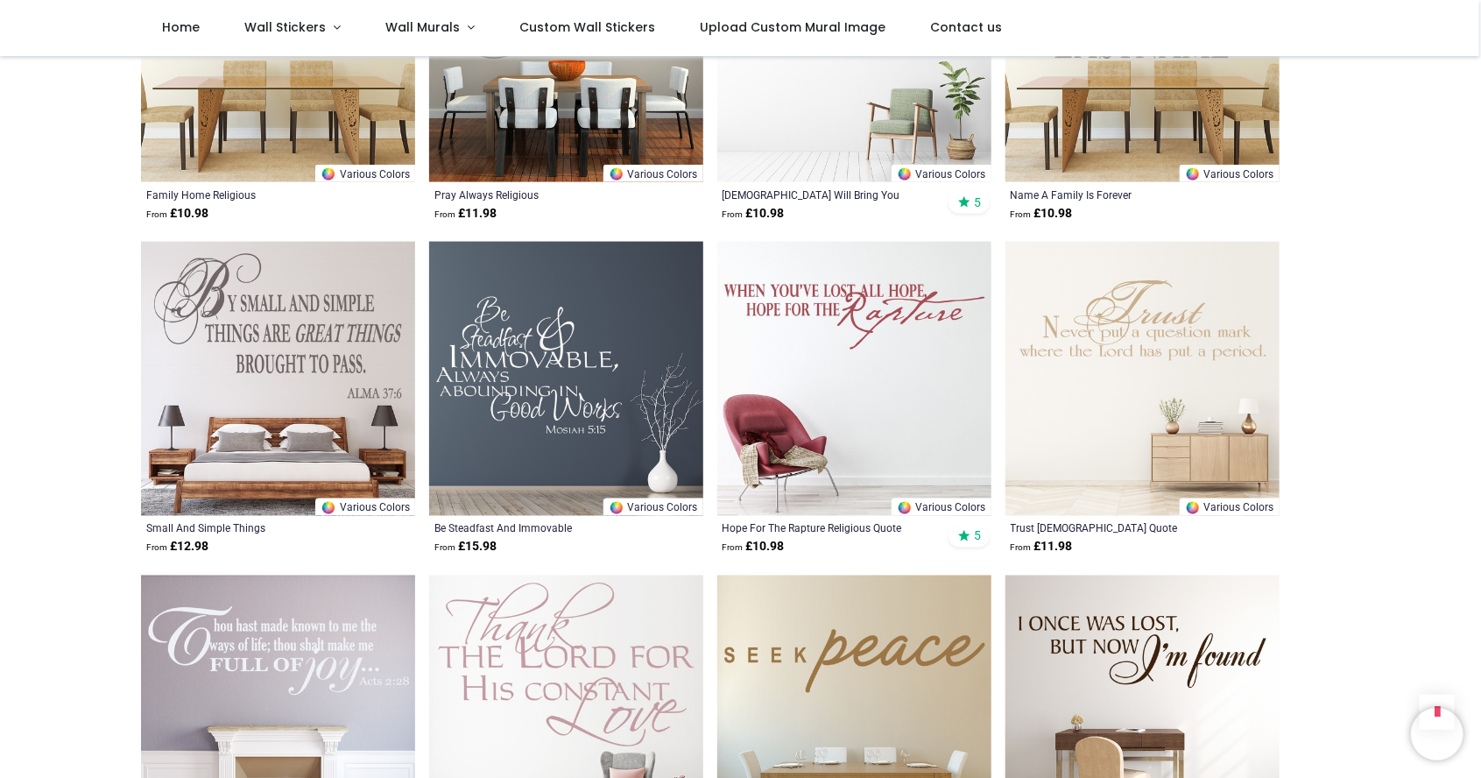
scroll to position [8172, 0]
click at [1161, 398] on img at bounding box center [1142, 378] width 274 height 274
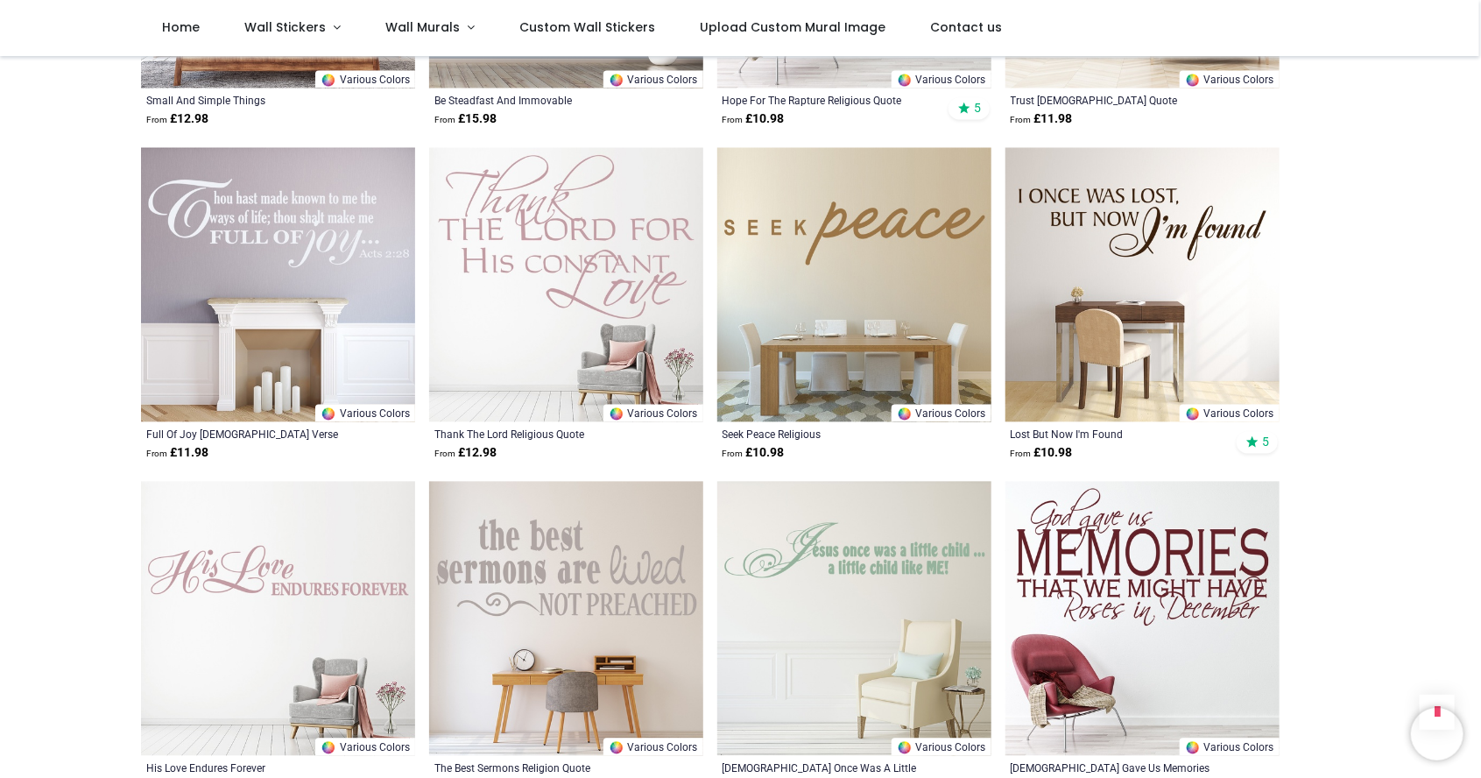
scroll to position [8597, 0]
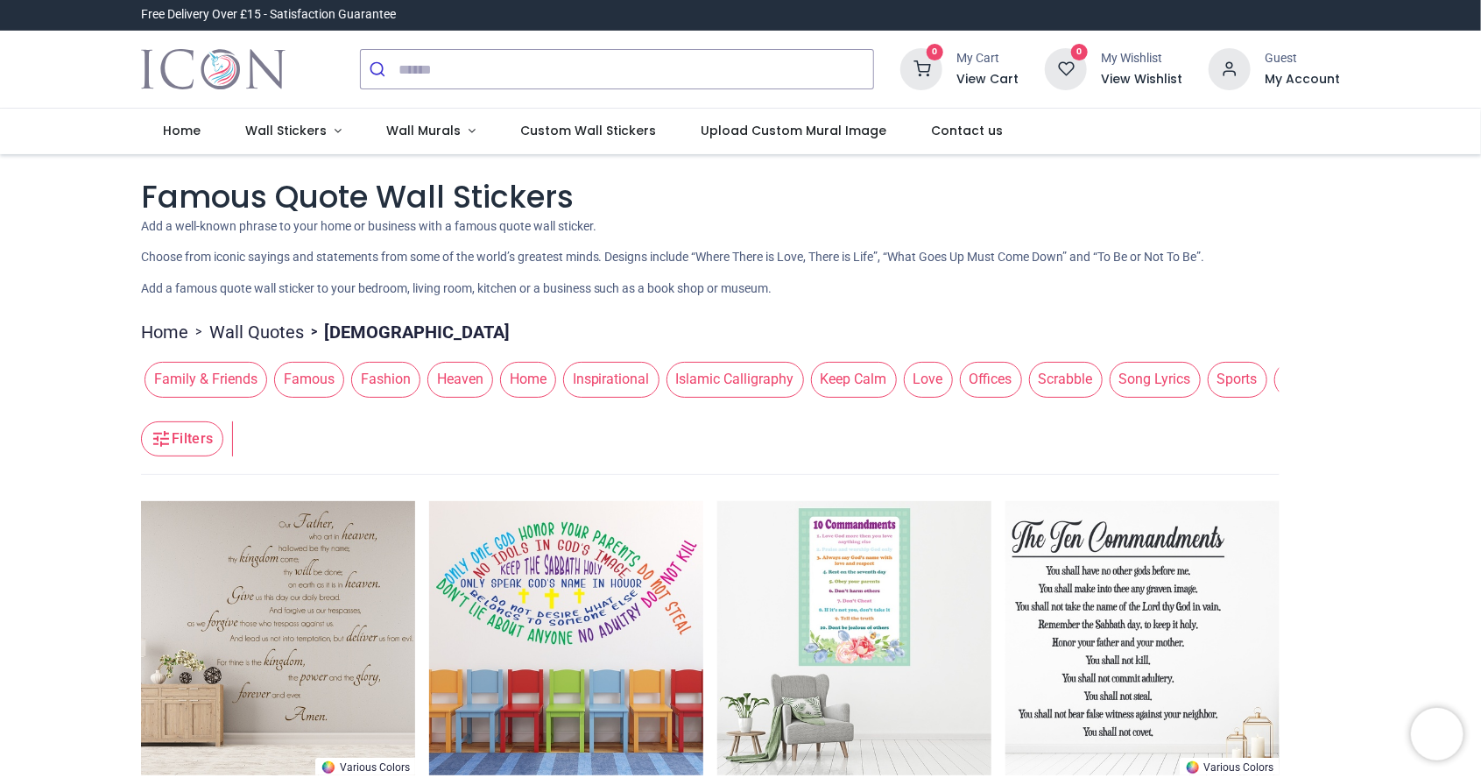
scroll to position [0, 548]
click at [1147, 384] on span "TV & Movie" at bounding box center [1192, 379] width 90 height 35
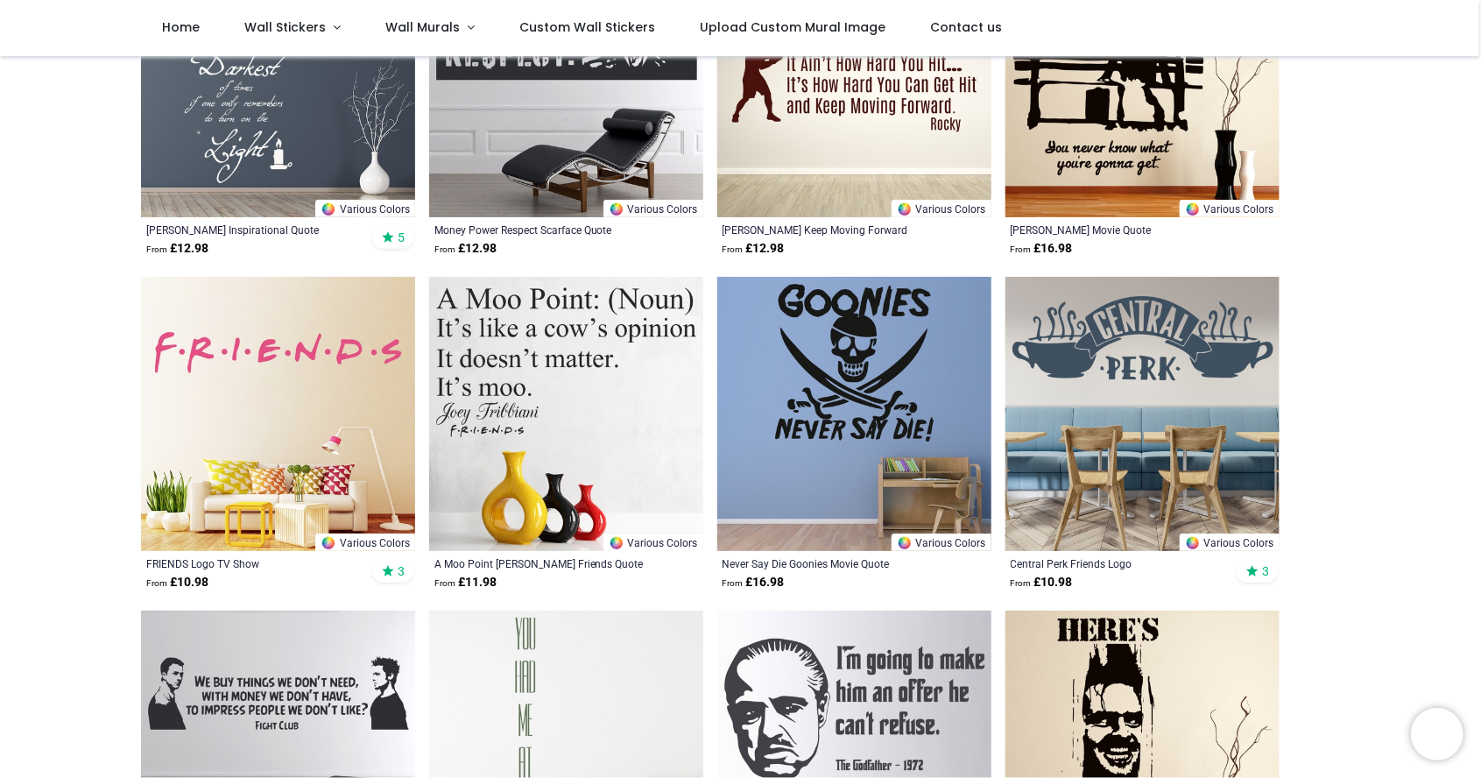
scroll to position [466, 0]
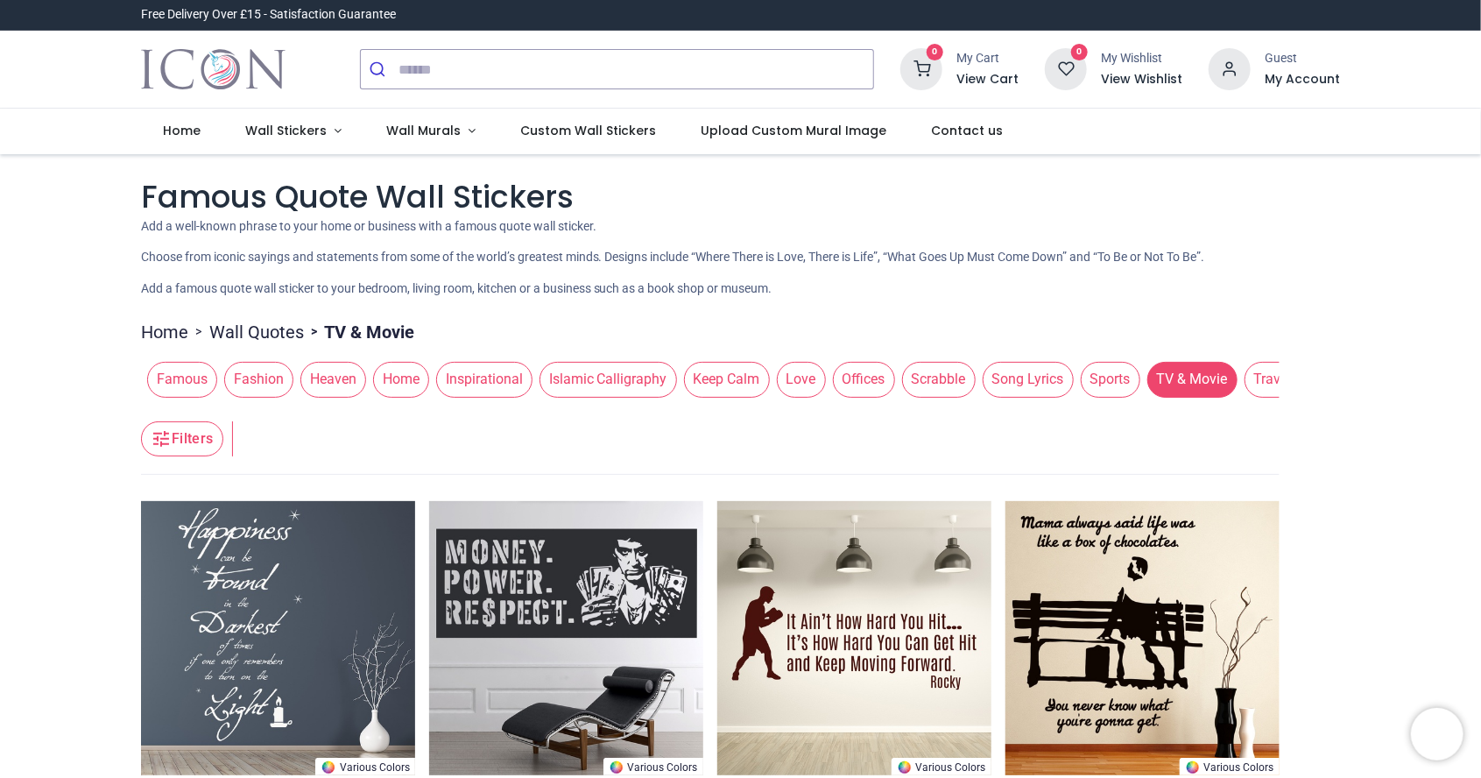
click at [983, 383] on span "Song Lyrics" at bounding box center [1028, 379] width 91 height 35
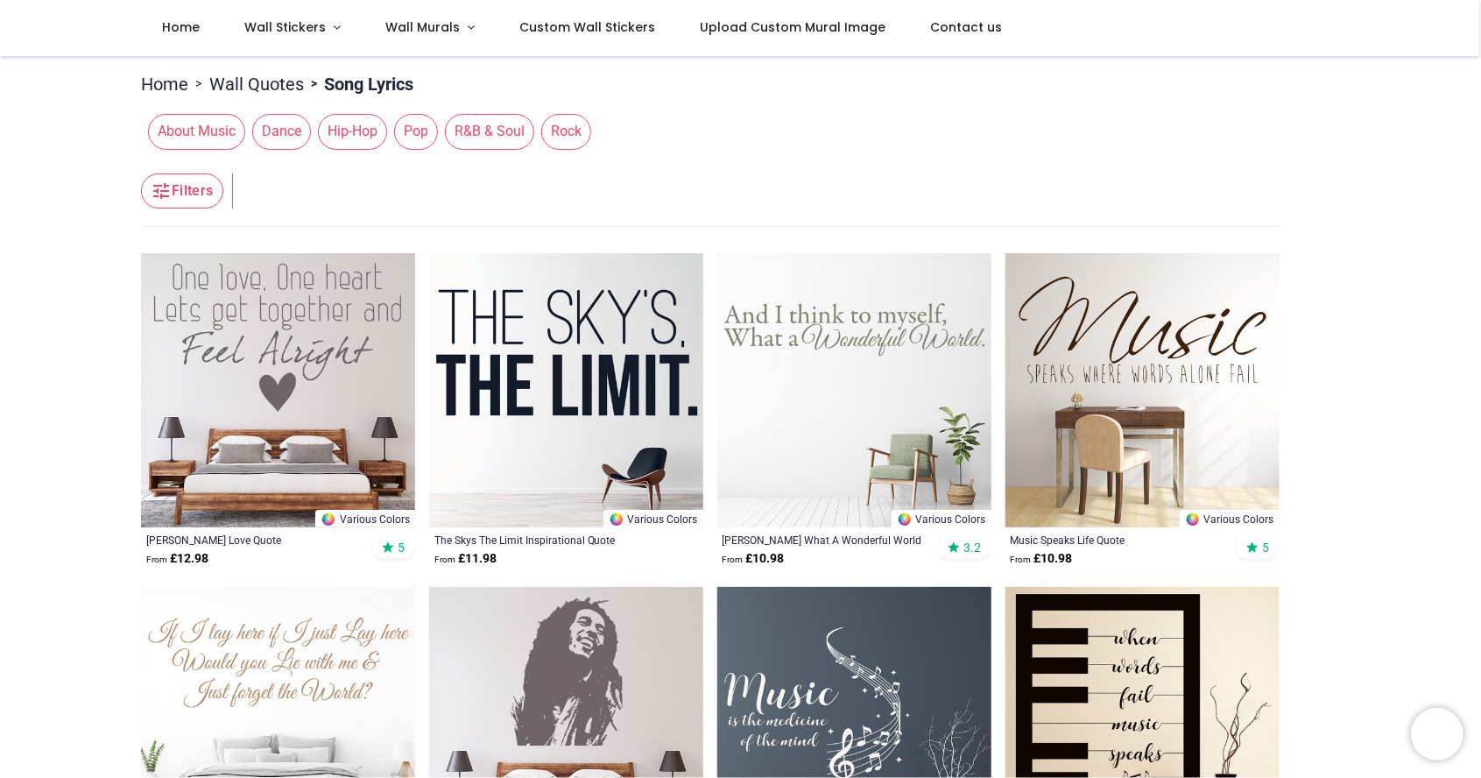
scroll to position [160, 0]
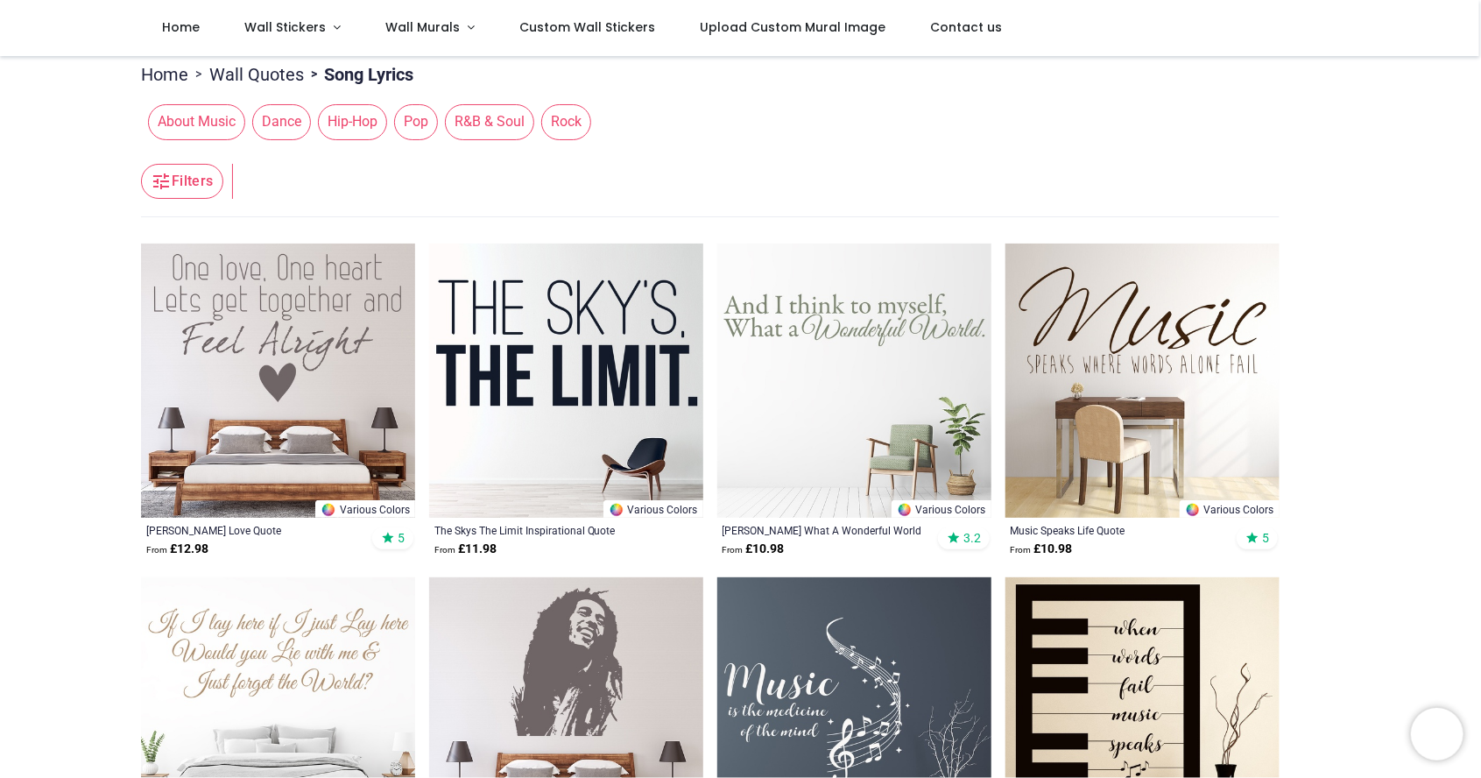
click at [901, 314] on img at bounding box center [854, 380] width 274 height 274
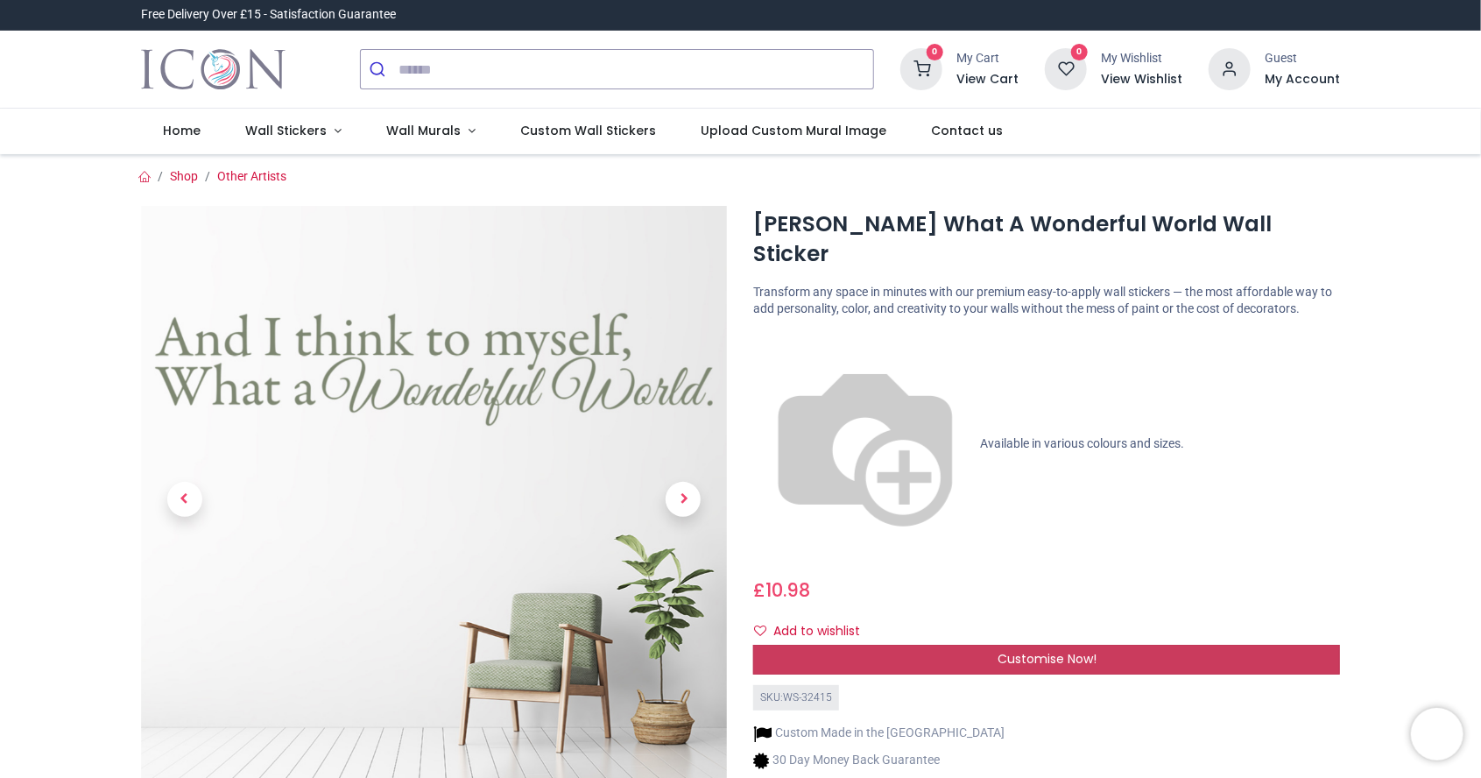
click at [1090, 650] on span "Customise Now!" at bounding box center [1047, 659] width 99 height 18
